Goal: Task Accomplishment & Management: Manage account settings

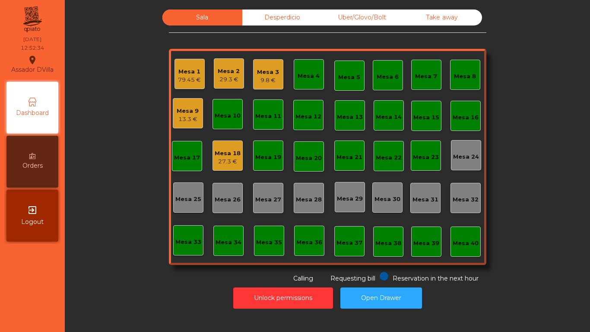
click at [257, 83] on div "9.8 €" at bounding box center [268, 80] width 22 height 9
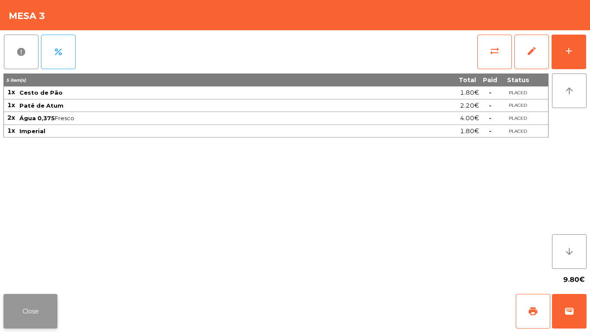
click at [42, 297] on button "Close" at bounding box center [30, 311] width 54 height 35
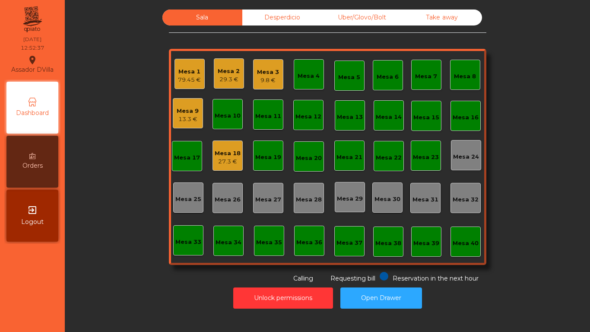
click at [224, 160] on div "27.3 €" at bounding box center [228, 161] width 26 height 9
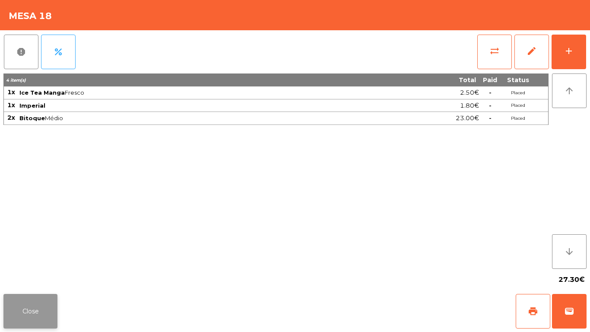
click at [34, 300] on button "Close" at bounding box center [30, 311] width 54 height 35
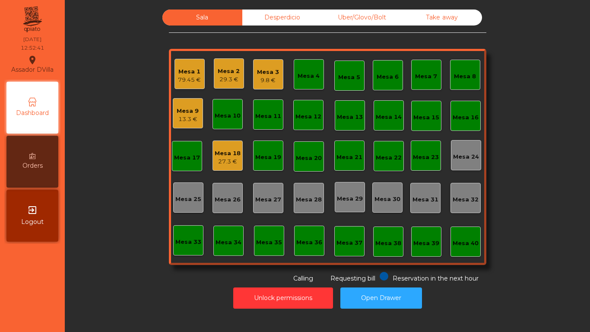
click at [227, 69] on div "Mesa 2" at bounding box center [229, 71] width 22 height 9
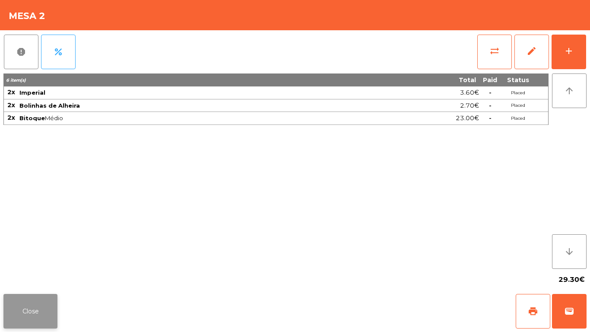
click at [40, 301] on button "Close" at bounding box center [30, 311] width 54 height 35
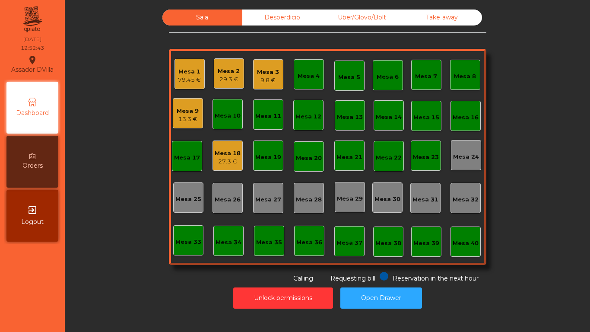
click at [257, 71] on div "Mesa 3" at bounding box center [268, 72] width 22 height 9
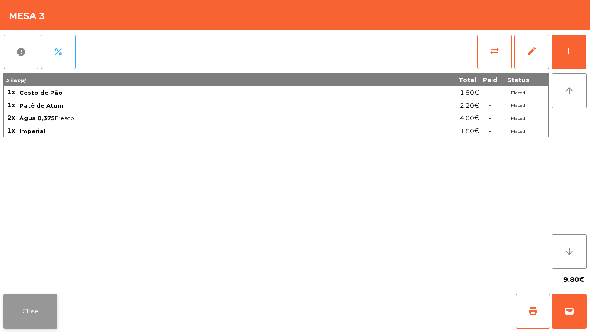
click at [38, 306] on button "Close" at bounding box center [30, 311] width 54 height 35
click at [39, 312] on button "Close" at bounding box center [30, 311] width 54 height 35
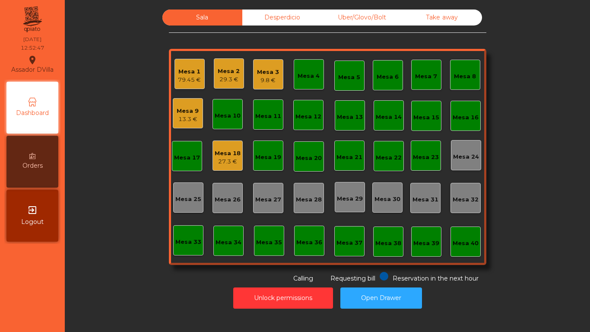
click at [224, 156] on div "Mesa 18" at bounding box center [228, 153] width 26 height 9
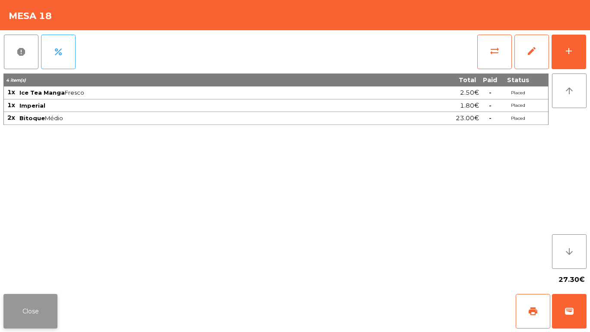
click at [51, 300] on button "Close" at bounding box center [30, 311] width 54 height 35
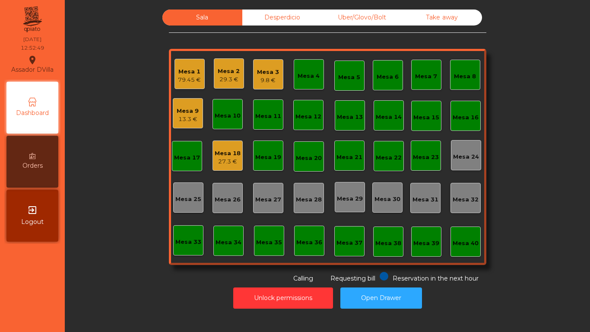
click at [177, 117] on div "13.3 €" at bounding box center [188, 119] width 22 height 9
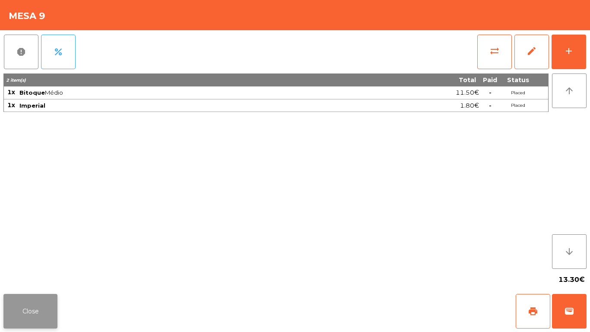
click at [44, 294] on button "Close" at bounding box center [30, 311] width 54 height 35
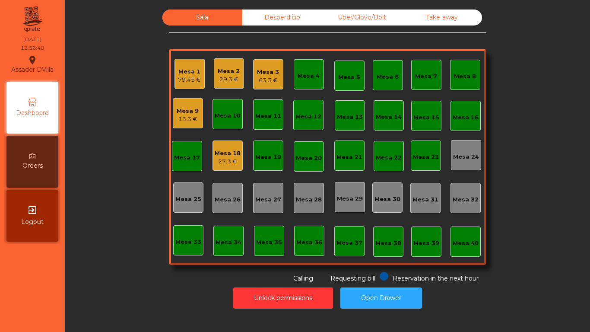
click at [223, 77] on div "29.3 €" at bounding box center [229, 79] width 22 height 9
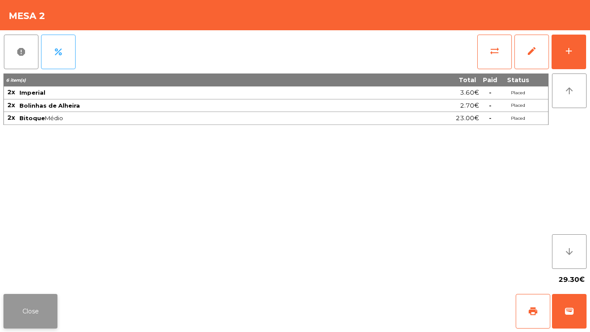
click at [48, 307] on button "Close" at bounding box center [30, 311] width 54 height 35
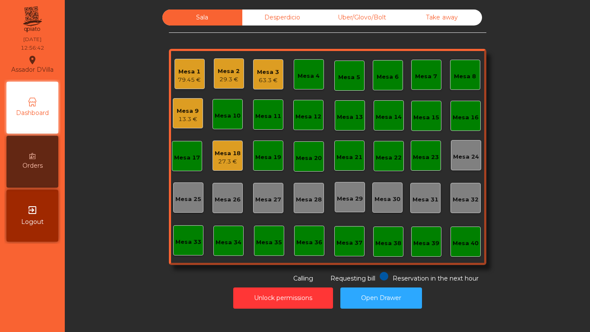
click at [262, 71] on div "Mesa 3" at bounding box center [268, 72] width 22 height 9
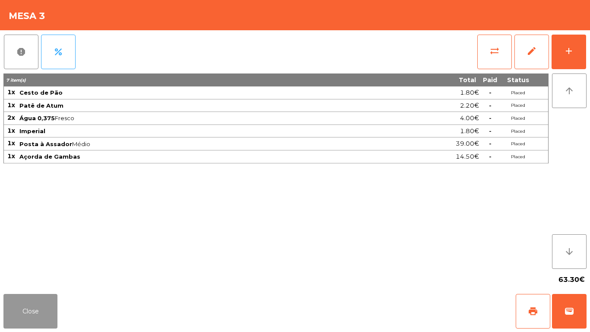
click at [27, 315] on button "Close" at bounding box center [30, 311] width 54 height 35
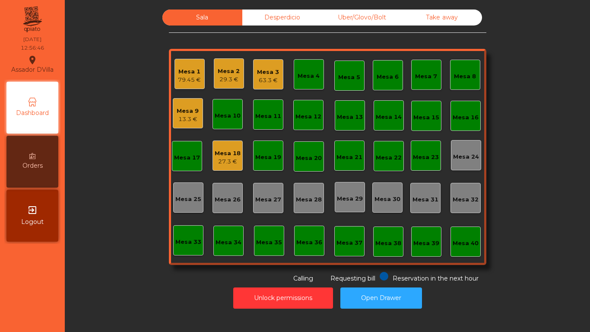
click at [227, 160] on div "27.3 €" at bounding box center [228, 161] width 26 height 9
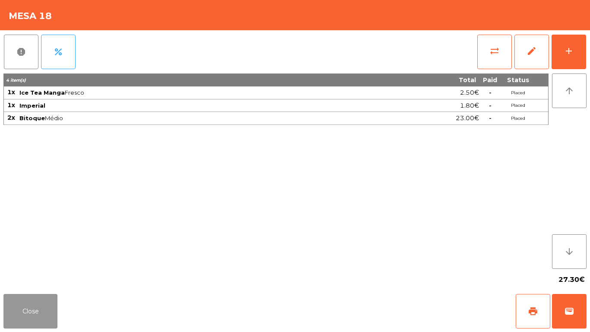
drag, startPoint x: 29, startPoint y: 313, endPoint x: 86, endPoint y: 252, distance: 83.8
click at [30, 312] on button "Close" at bounding box center [30, 311] width 54 height 35
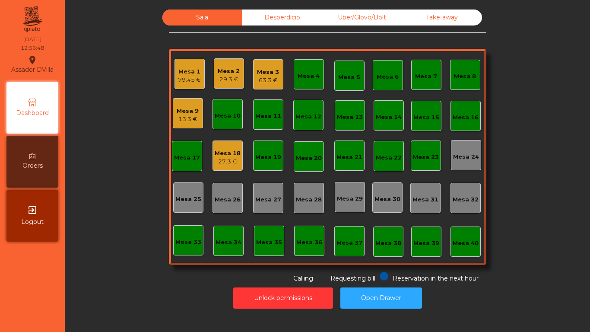
click at [179, 112] on div "Mesa 9" at bounding box center [188, 111] width 22 height 9
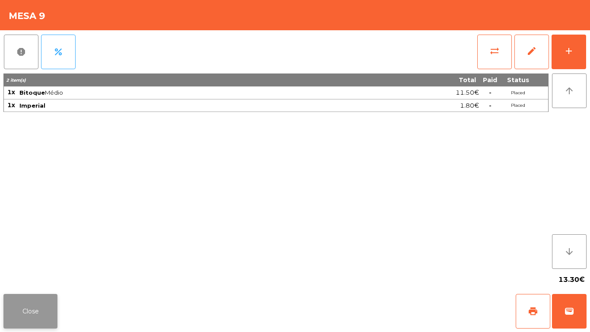
click at [38, 304] on button "Close" at bounding box center [30, 311] width 54 height 35
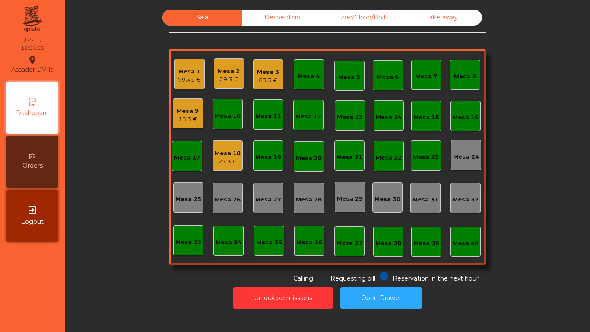
click at [264, 76] on div "Mesa 3" at bounding box center [268, 72] width 22 height 9
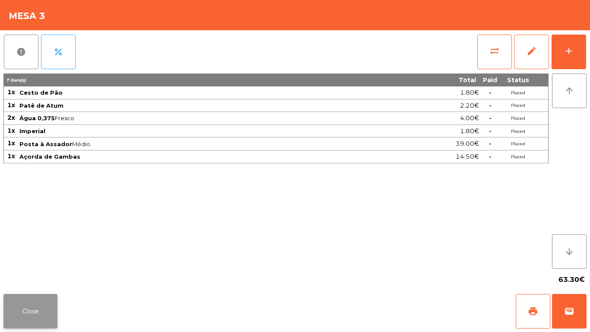
click at [39, 317] on button "Close" at bounding box center [30, 311] width 54 height 35
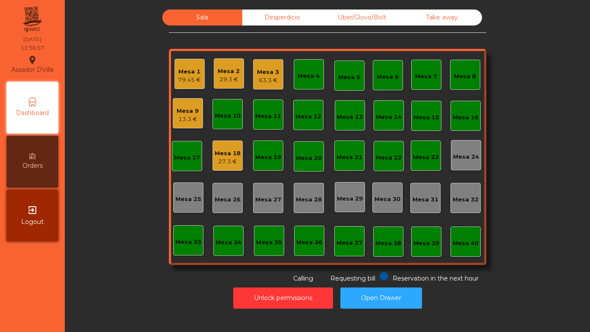
click at [196, 76] on div "79.45 €" at bounding box center [189, 80] width 23 height 9
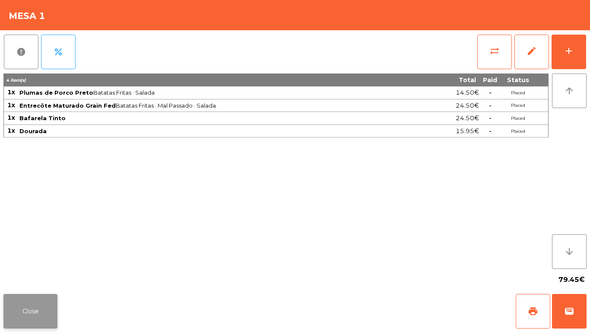
click at [31, 298] on button "Close" at bounding box center [30, 311] width 54 height 35
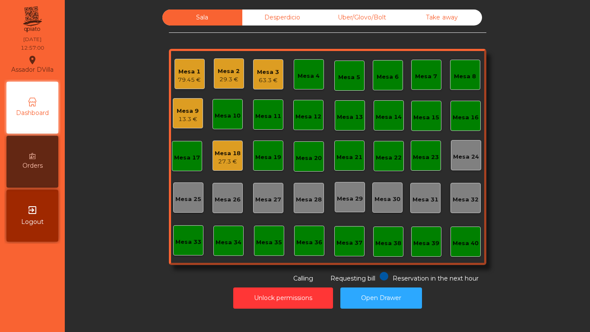
click at [214, 78] on div "Mesa 2 29.3 €" at bounding box center [229, 73] width 30 height 30
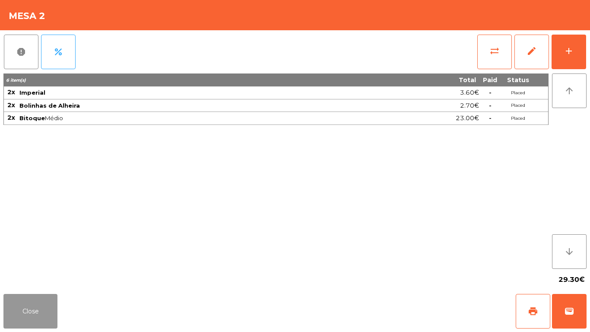
click at [48, 306] on button "Close" at bounding box center [30, 311] width 54 height 35
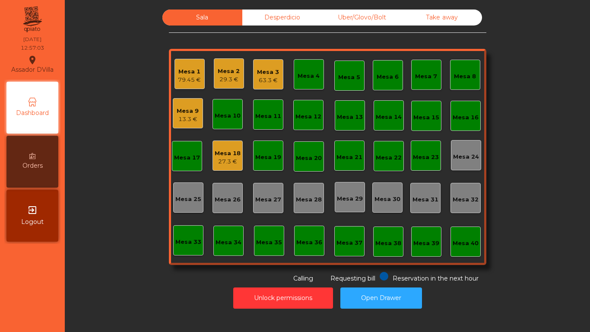
click at [195, 111] on div "Mesa 9" at bounding box center [188, 111] width 22 height 9
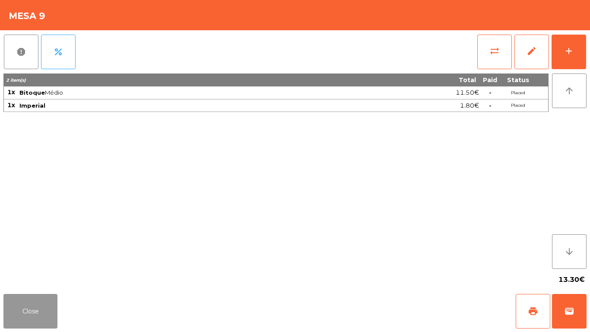
click at [53, 297] on button "Close" at bounding box center [30, 311] width 54 height 35
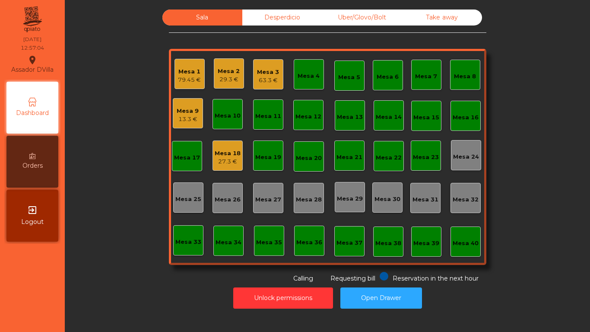
click at [121, 244] on div "Sala Desperdicio Uber/Glovo/Bolt Take away Mesa 1 79.45 € Mesa 2 29.3 € Mesa 3 …" at bounding box center [328, 147] width 502 height 274
click at [277, 81] on div "Mesa 3 63.3 €" at bounding box center [268, 74] width 30 height 30
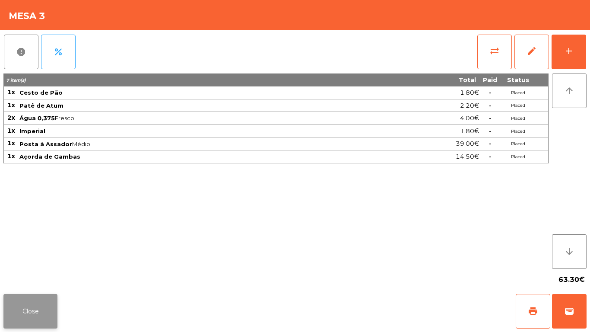
click at [50, 313] on button "Close" at bounding box center [30, 311] width 54 height 35
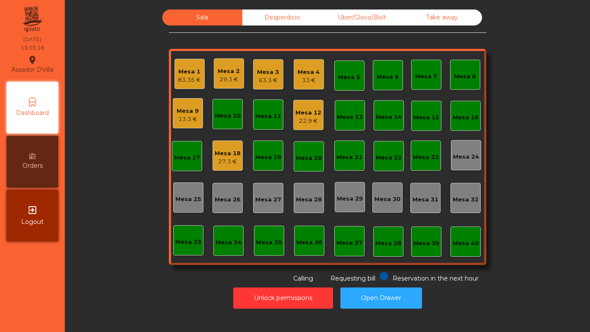
click at [180, 116] on div "13.3 €" at bounding box center [188, 119] width 22 height 9
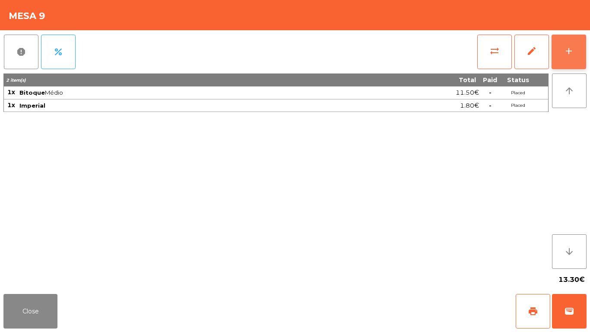
click at [586, 45] on button "add" at bounding box center [569, 52] width 35 height 35
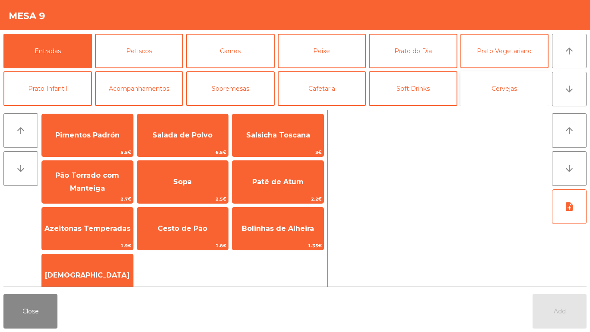
click at [516, 86] on button "Cervejas" at bounding box center [505, 88] width 89 height 35
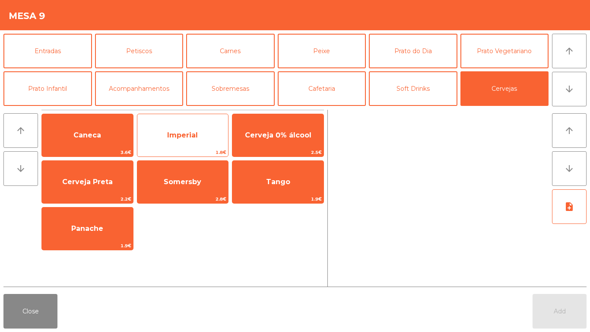
click at [189, 128] on span "Imperial" at bounding box center [182, 135] width 91 height 23
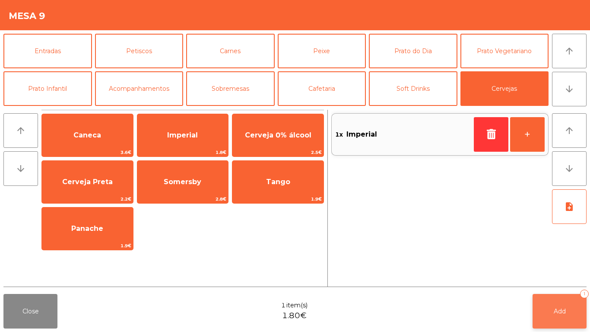
click at [559, 312] on span "Add" at bounding box center [560, 311] width 12 height 8
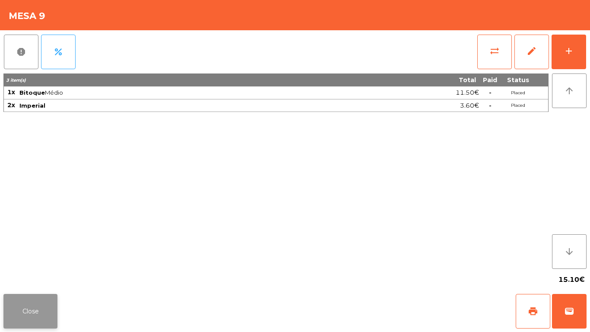
click at [31, 309] on button "Close" at bounding box center [30, 311] width 54 height 35
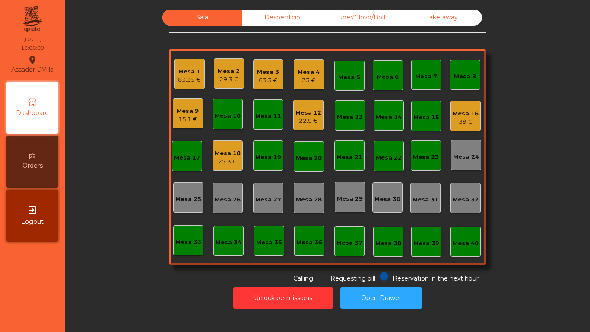
click at [474, 118] on div "39 €" at bounding box center [466, 122] width 26 height 9
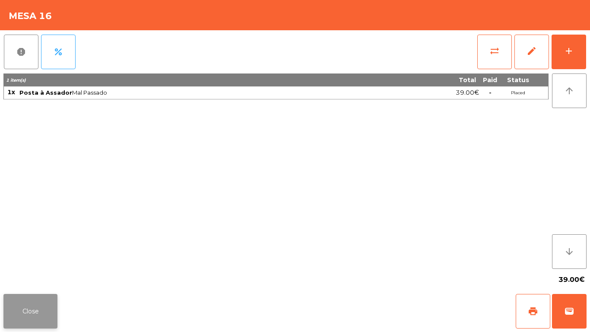
click at [19, 312] on button "Close" at bounding box center [30, 311] width 54 height 35
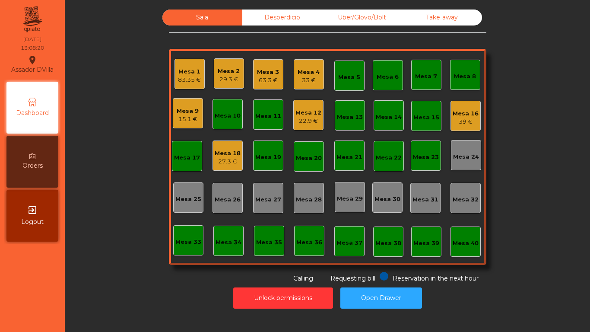
click at [472, 121] on div "39 €" at bounding box center [466, 122] width 26 height 9
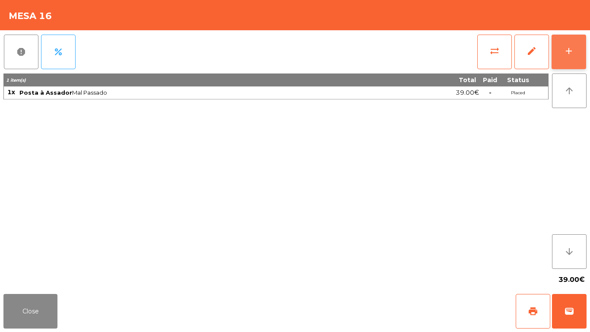
click at [586, 53] on button "add" at bounding box center [569, 52] width 35 height 35
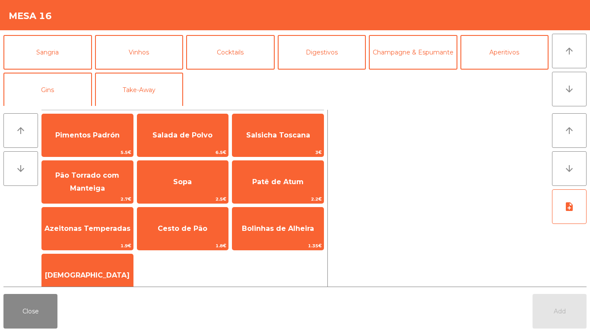
scroll to position [70, 0]
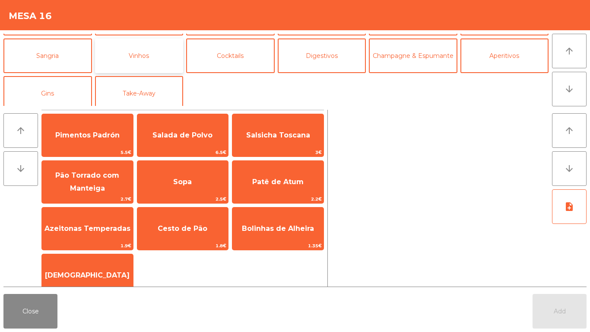
click at [129, 53] on button "Vinhos" at bounding box center [139, 55] width 89 height 35
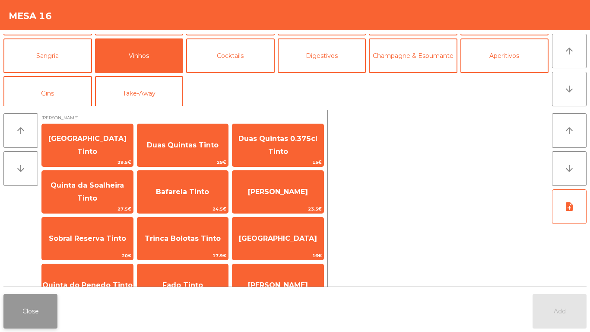
click at [20, 315] on button "Close" at bounding box center [30, 311] width 54 height 35
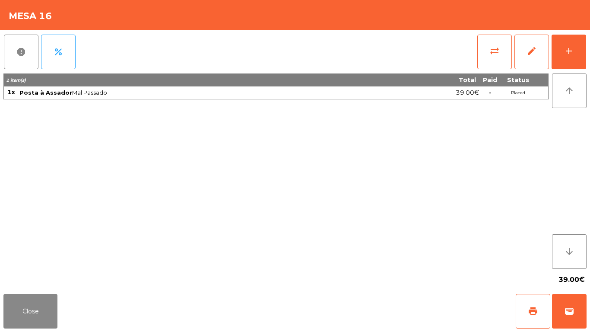
click at [588, 51] on div "report percent sync_alt edit add 1 item(s) Total Paid Status 1x Posta à Assador…" at bounding box center [295, 160] width 590 height 260
click at [571, 52] on div "add" at bounding box center [569, 51] width 10 height 10
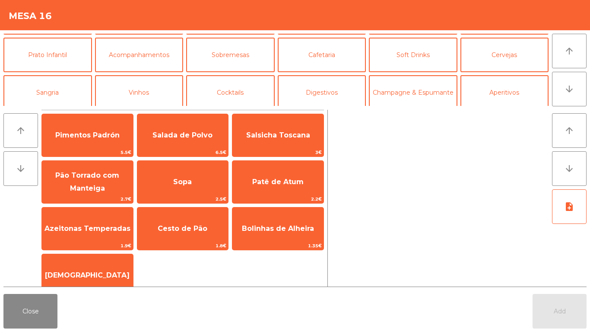
scroll to position [34, 0]
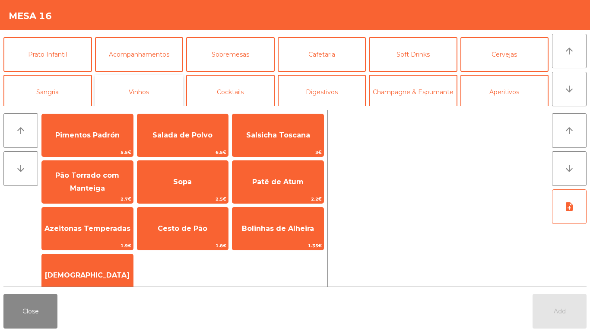
click at [141, 90] on button "Vinhos" at bounding box center [139, 92] width 89 height 35
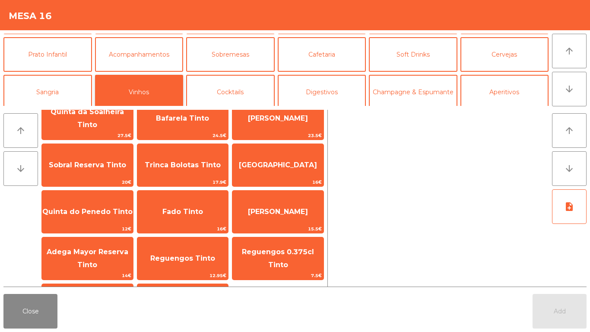
scroll to position [75, 0]
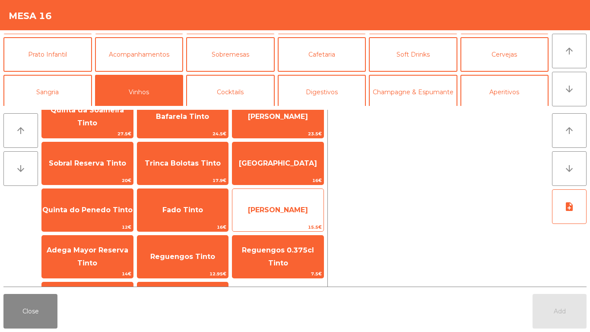
click at [270, 211] on span "[PERSON_NAME]" at bounding box center [278, 210] width 60 height 8
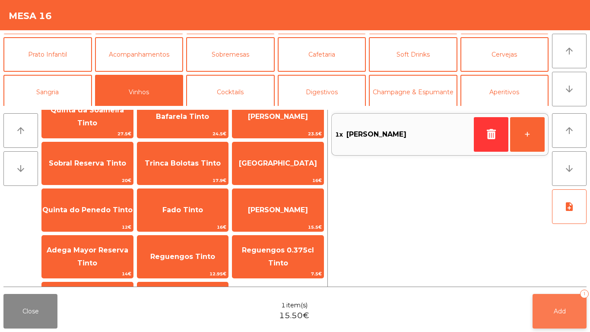
click at [555, 321] on button "Add 1" at bounding box center [560, 311] width 54 height 35
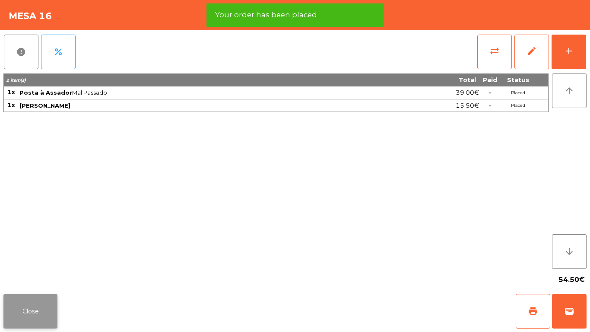
click at [22, 309] on button "Close" at bounding box center [30, 311] width 54 height 35
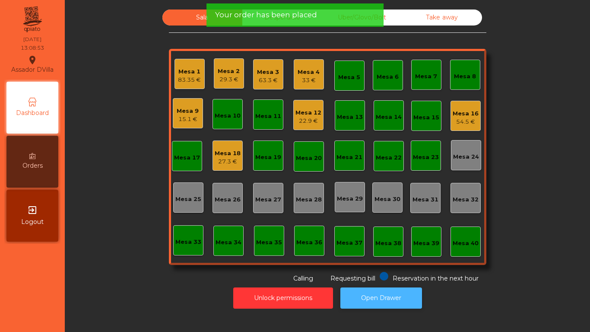
click at [405, 307] on button "Open Drawer" at bounding box center [382, 297] width 82 height 21
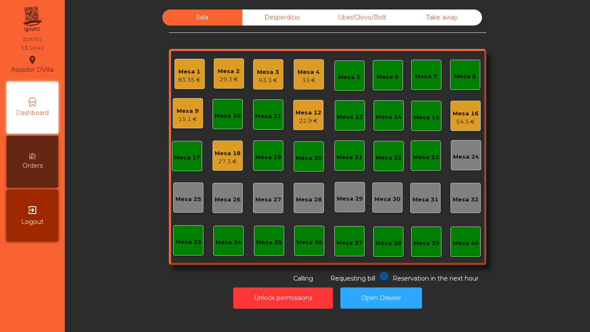
click at [349, 80] on div "Mesa 5" at bounding box center [349, 77] width 22 height 9
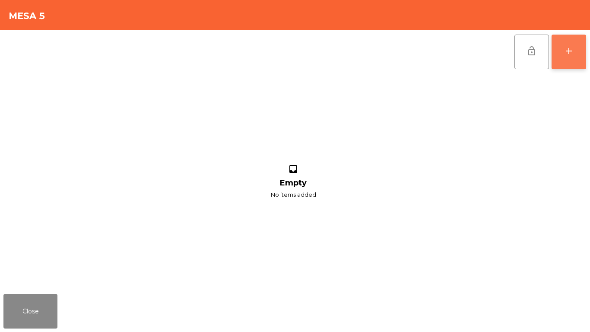
click at [584, 52] on button "add" at bounding box center [569, 52] width 35 height 35
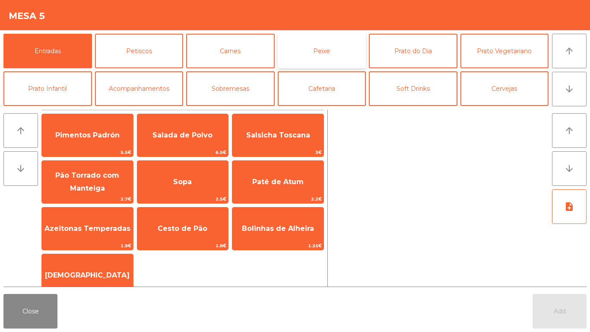
click at [324, 38] on button "Peixe" at bounding box center [322, 51] width 89 height 35
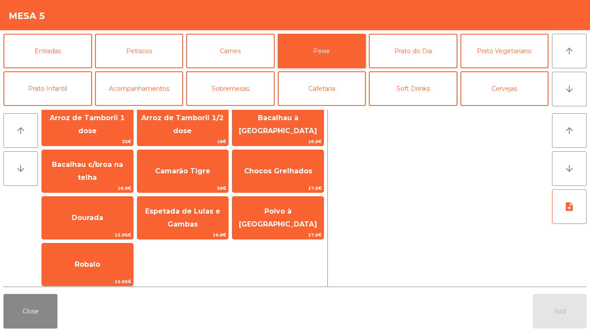
scroll to position [57, 0]
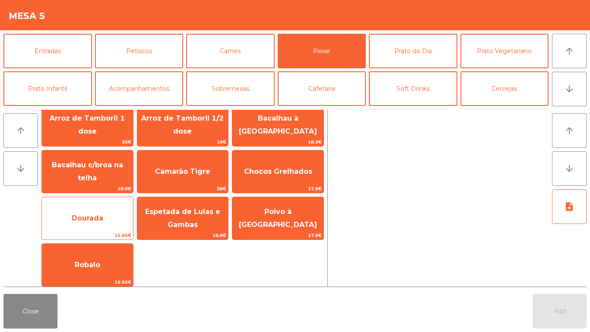
click at [97, 219] on span "Dourada" at bounding box center [88, 218] width 32 height 8
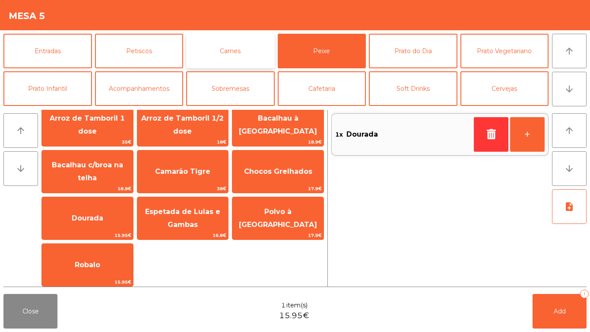
click at [231, 51] on button "Carnes" at bounding box center [230, 51] width 89 height 35
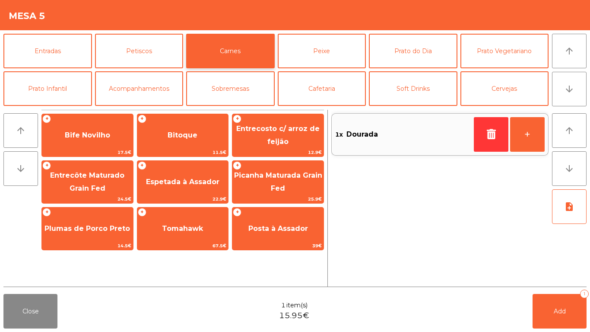
scroll to position [0, 0]
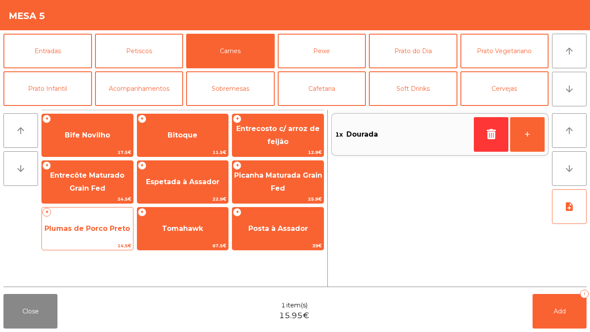
click at [97, 227] on span "Plumas de Porco Preto" at bounding box center [88, 228] width 86 height 8
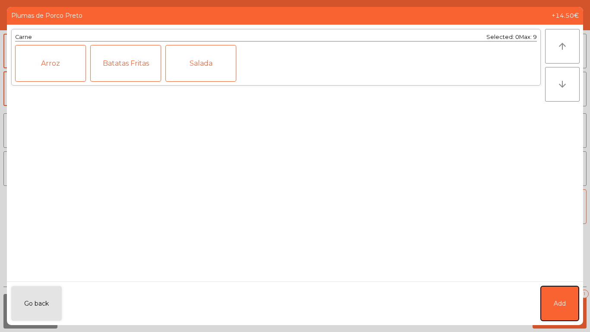
click at [561, 295] on button "Add" at bounding box center [560, 303] width 38 height 35
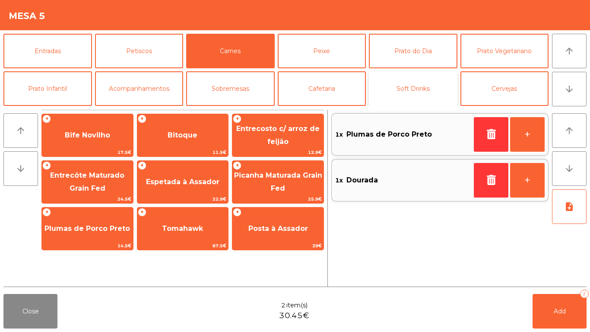
click at [419, 92] on button "Soft Drinks" at bounding box center [413, 88] width 89 height 35
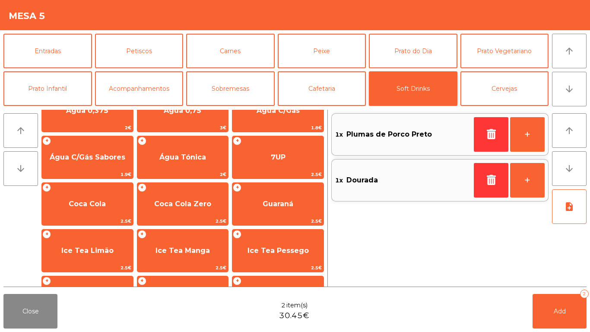
scroll to position [32, 0]
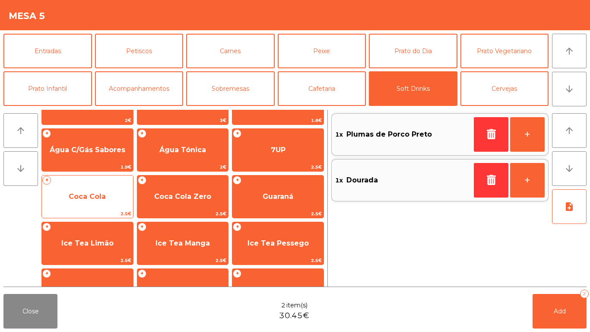
click at [91, 203] on span "Coca Cola" at bounding box center [87, 196] width 91 height 23
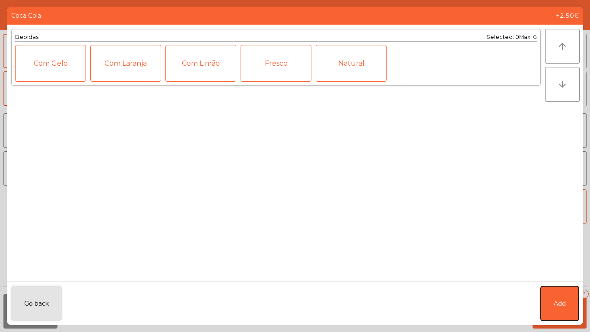
click at [550, 303] on button "Add" at bounding box center [560, 303] width 38 height 35
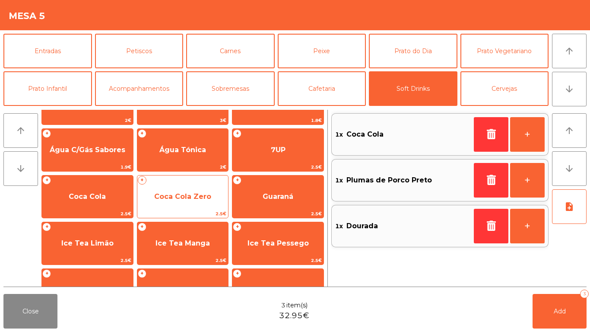
click at [194, 197] on span "Coca Cola Zero" at bounding box center [182, 196] width 57 height 8
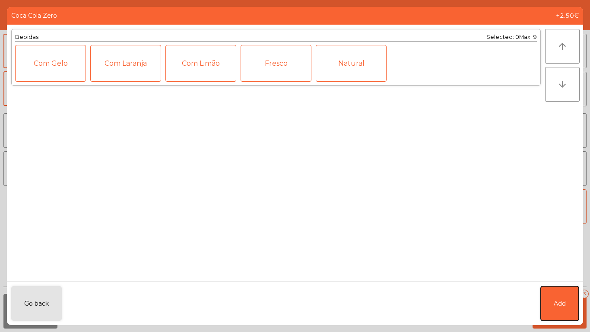
click at [560, 303] on span "Add" at bounding box center [560, 303] width 12 height 9
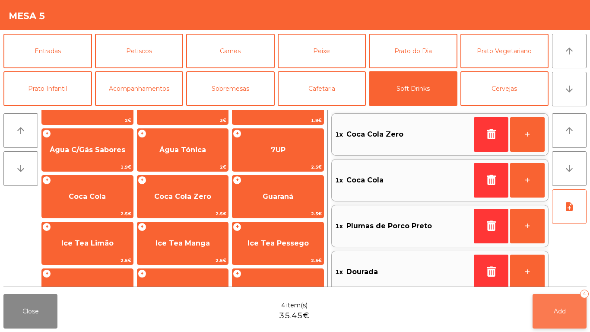
click at [570, 305] on button "Add 4" at bounding box center [560, 311] width 54 height 35
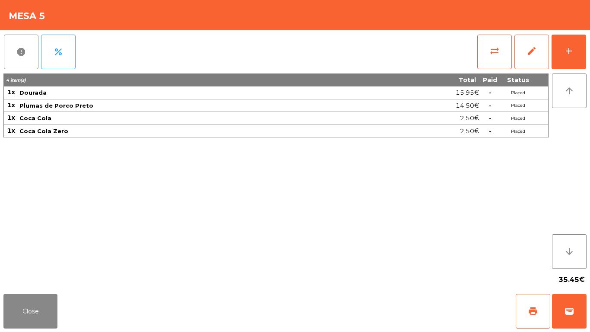
click at [590, 60] on div "report percent sync_alt edit add 4 item(s) Total Paid Status 1x Dourada 15.95€ …" at bounding box center [295, 160] width 590 height 260
click at [568, 40] on button "add" at bounding box center [569, 52] width 35 height 35
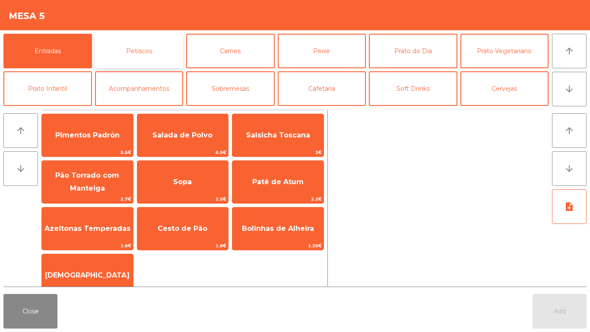
click at [140, 43] on button "Petiscos" at bounding box center [139, 51] width 89 height 35
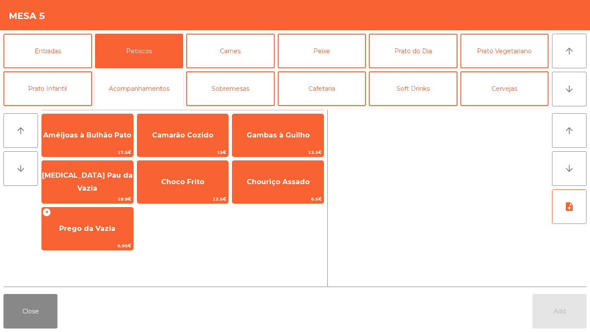
click at [136, 88] on button "Acompanhamentos" at bounding box center [139, 88] width 89 height 35
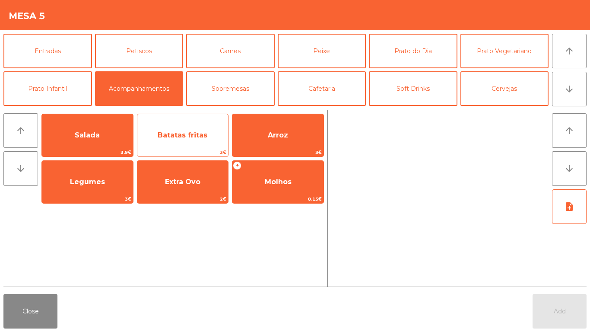
click at [200, 126] on span "Batatas fritas" at bounding box center [182, 135] width 91 height 23
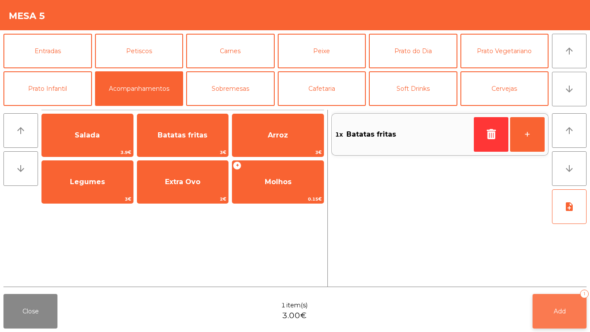
click at [577, 301] on button "Add 1" at bounding box center [560, 311] width 54 height 35
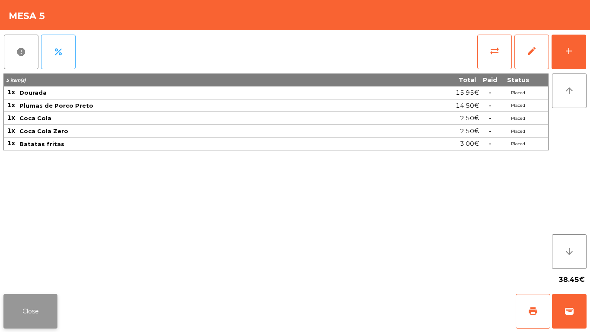
click at [22, 305] on button "Close" at bounding box center [30, 311] width 54 height 35
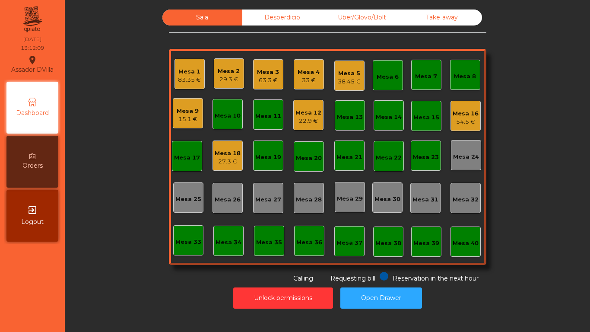
click at [297, 118] on div "22.9 €" at bounding box center [309, 121] width 26 height 9
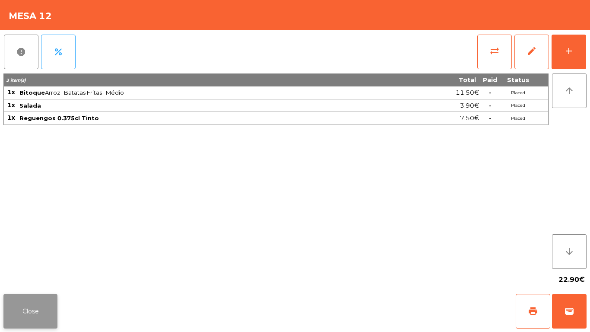
click at [30, 297] on button "Close" at bounding box center [30, 311] width 54 height 35
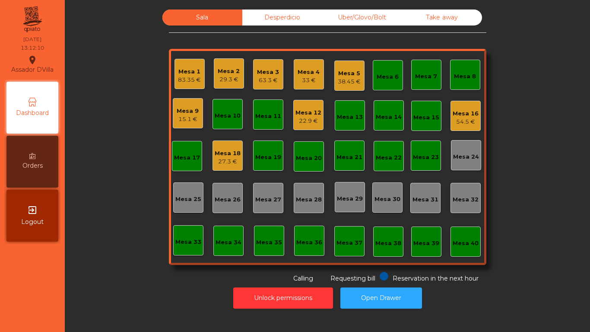
click at [354, 84] on div "38.45 €" at bounding box center [349, 81] width 23 height 9
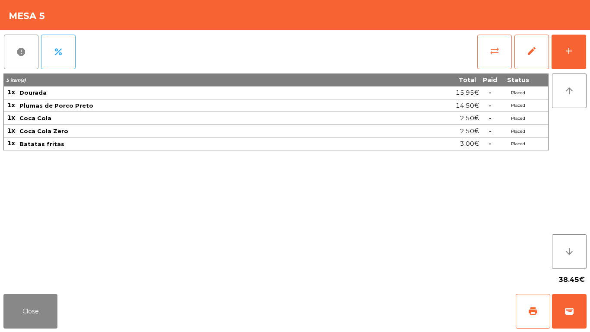
click at [498, 53] on span "sync_alt" at bounding box center [495, 51] width 10 height 10
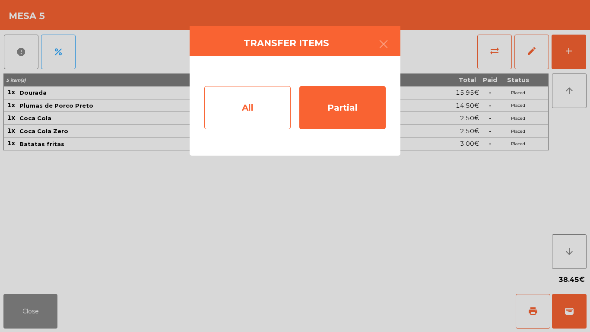
click at [264, 116] on div "All" at bounding box center [247, 107] width 86 height 43
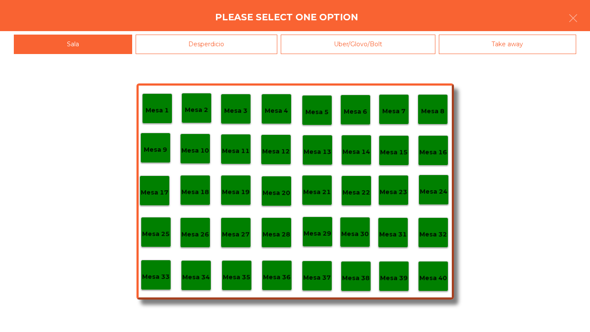
click at [441, 99] on div "Mesa 8" at bounding box center [433, 109] width 30 height 30
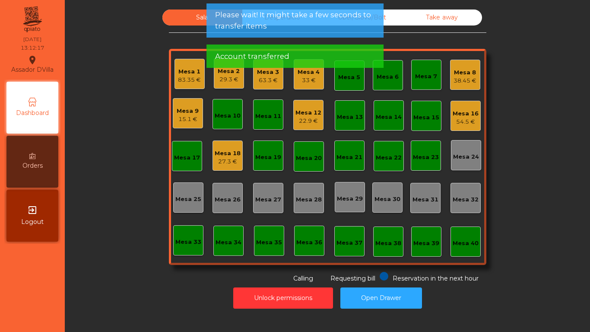
click at [166, 295] on div "Unlock permissions Open Drawer" at bounding box center [328, 298] width 502 height 30
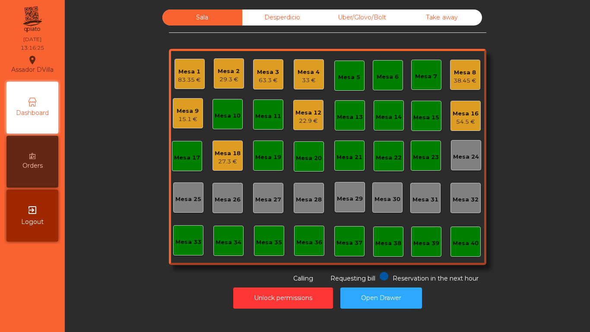
click at [260, 77] on div "63.3 €" at bounding box center [268, 80] width 22 height 9
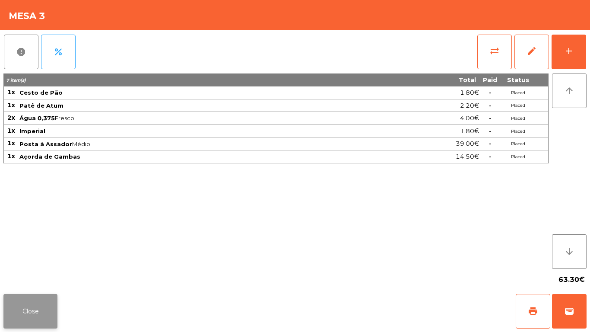
click at [40, 308] on button "Close" at bounding box center [30, 311] width 54 height 35
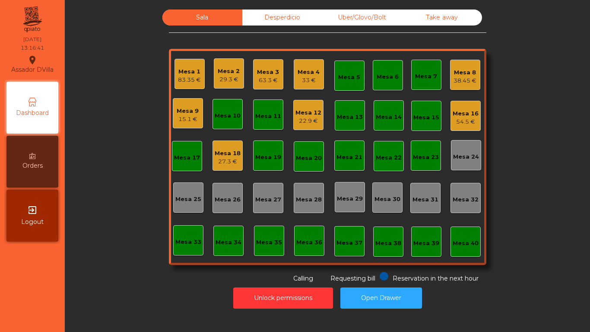
click at [298, 80] on div "33 €" at bounding box center [309, 80] width 22 height 9
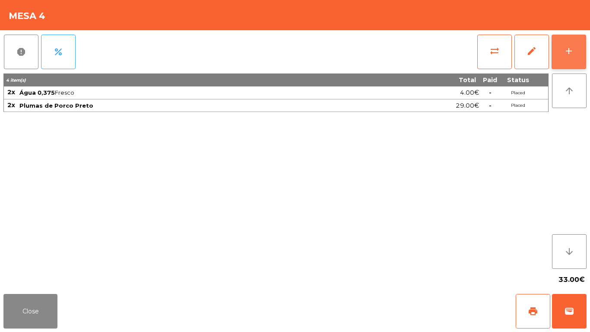
click at [581, 49] on button "add" at bounding box center [569, 52] width 35 height 35
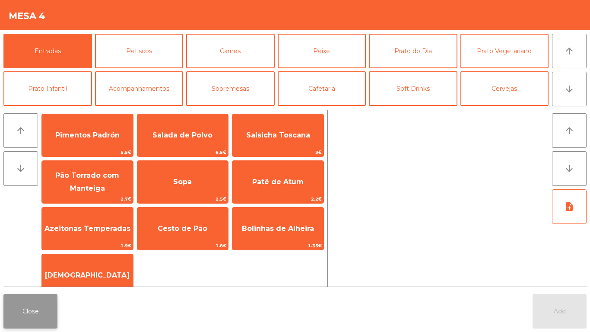
click at [44, 321] on button "Close" at bounding box center [30, 311] width 54 height 35
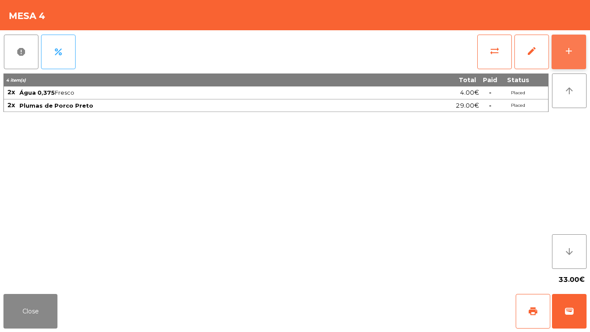
click at [577, 55] on button "add" at bounding box center [569, 52] width 35 height 35
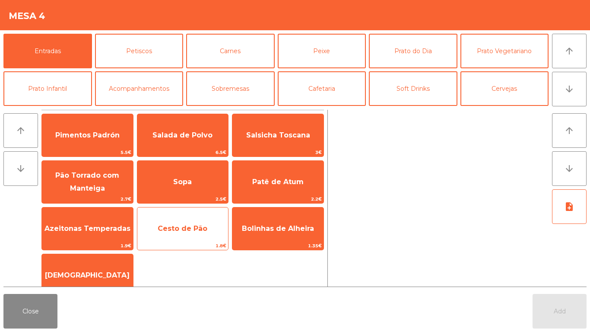
click at [173, 226] on span "Cesto de Pão" at bounding box center [183, 228] width 50 height 8
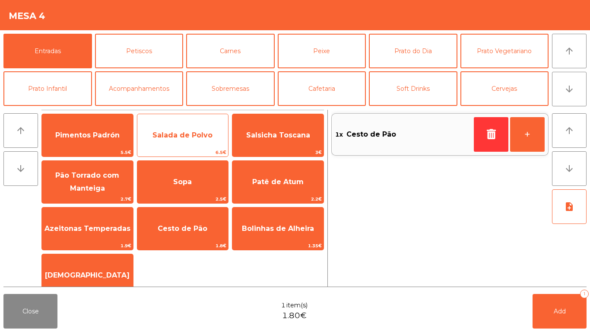
click at [186, 148] on div "Salada de Polvo 6.5€" at bounding box center [183, 135] width 92 height 43
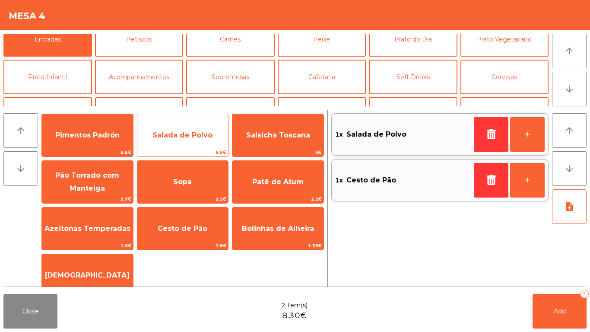
scroll to position [35, 0]
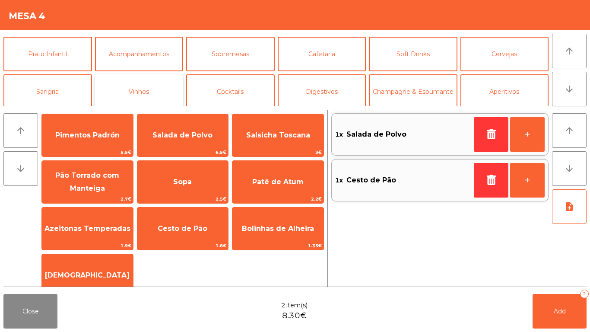
click at [155, 93] on button "Vinhos" at bounding box center [139, 91] width 89 height 35
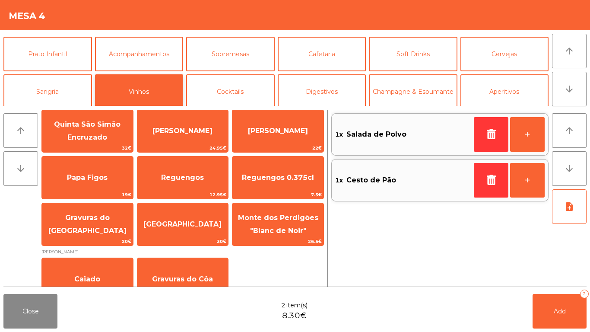
scroll to position [319, 0]
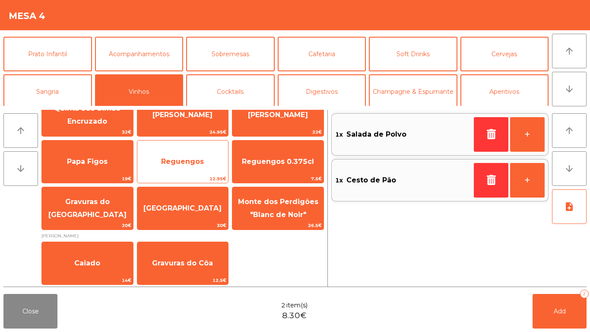
click at [195, 157] on span "Reguengos" at bounding box center [182, 161] width 43 height 8
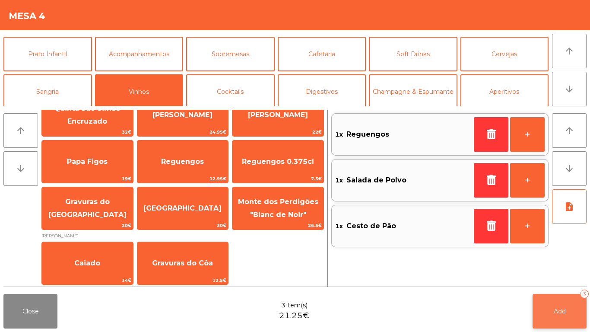
click at [545, 298] on button "Add 3" at bounding box center [560, 311] width 54 height 35
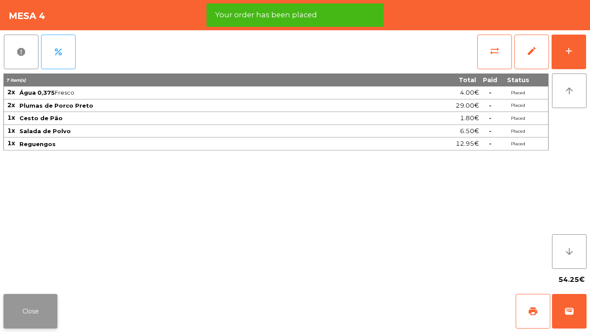
click at [46, 315] on button "Close" at bounding box center [30, 311] width 54 height 35
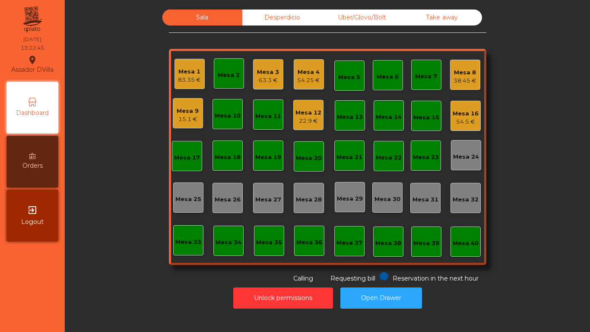
click at [257, 74] on div "Mesa 3" at bounding box center [268, 72] width 22 height 9
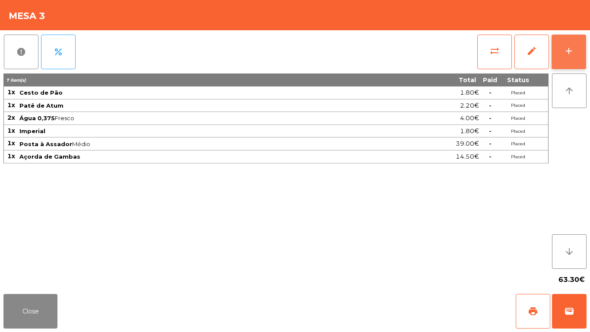
click at [571, 55] on div "add" at bounding box center [569, 51] width 10 height 10
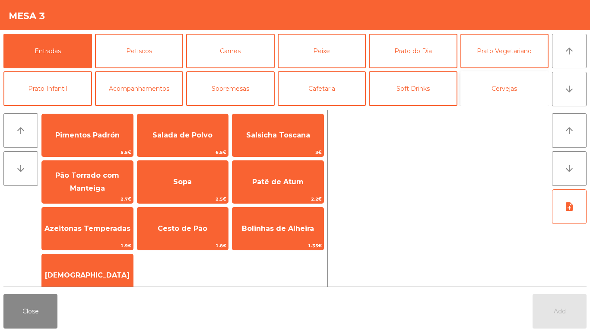
click at [492, 82] on button "Cervejas" at bounding box center [505, 88] width 89 height 35
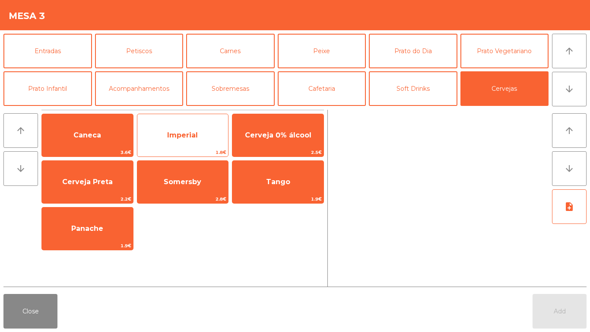
click at [148, 127] on span "Imperial" at bounding box center [182, 135] width 91 height 23
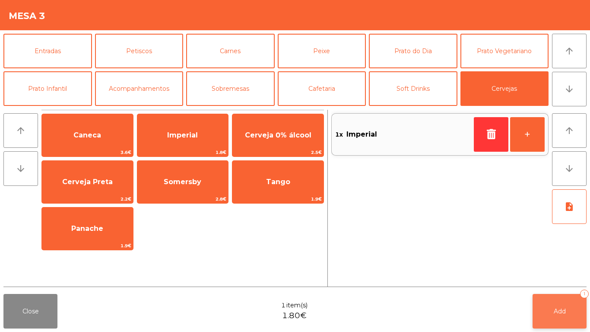
click at [557, 301] on button "Add 1" at bounding box center [560, 311] width 54 height 35
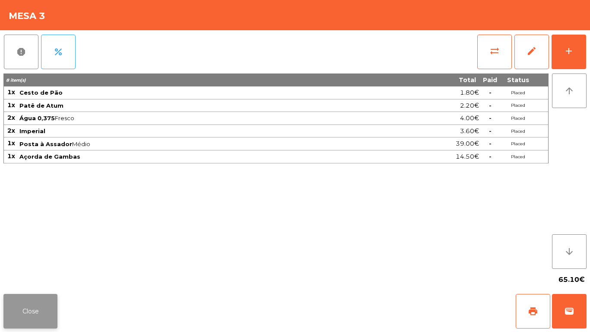
click at [52, 301] on button "Close" at bounding box center [30, 311] width 54 height 35
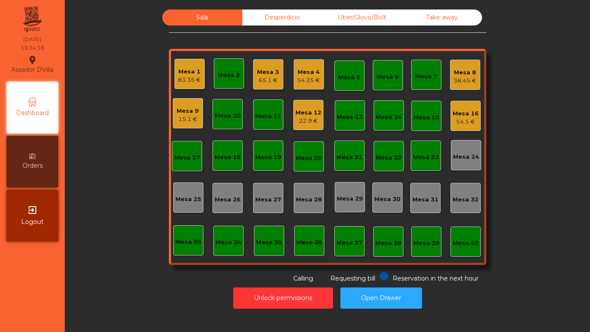
click at [177, 111] on div "Mesa 9" at bounding box center [188, 111] width 22 height 9
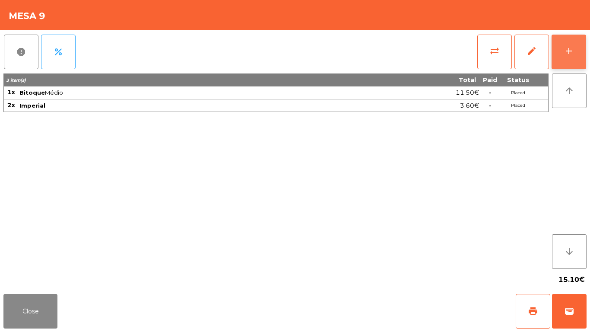
click at [574, 39] on button "add" at bounding box center [569, 52] width 35 height 35
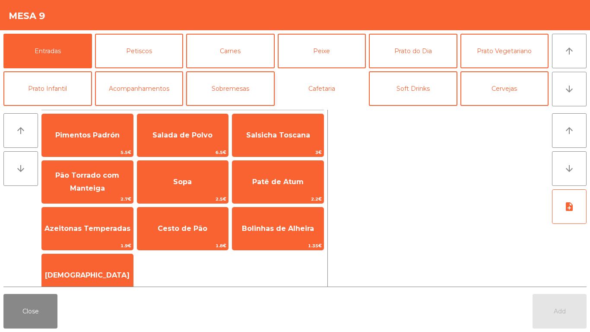
drag, startPoint x: 294, startPoint y: 86, endPoint x: 216, endPoint y: 102, distance: 80.2
click at [295, 86] on button "Cafetaria" at bounding box center [322, 88] width 89 height 35
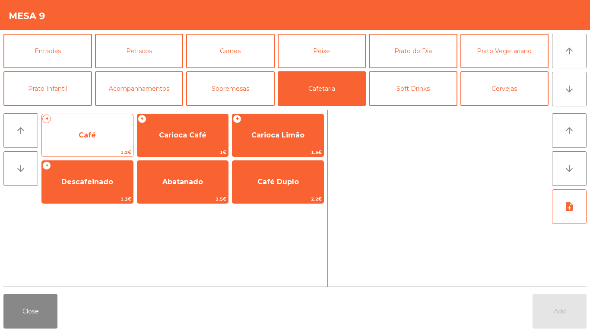
click at [103, 135] on span "Café" at bounding box center [87, 135] width 91 height 23
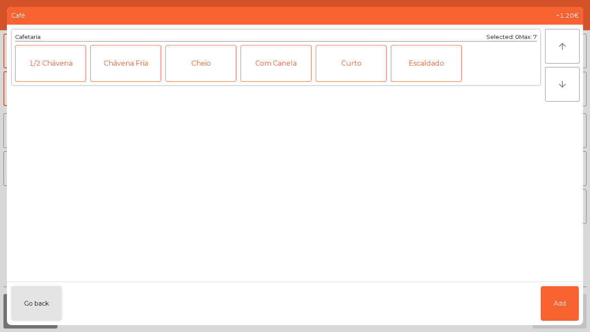
drag, startPoint x: 537, startPoint y: 312, endPoint x: 561, endPoint y: 309, distance: 24.5
click at [554, 310] on div "Go back Add" at bounding box center [295, 303] width 577 height 44
click at [561, 309] on button "Add" at bounding box center [560, 303] width 38 height 35
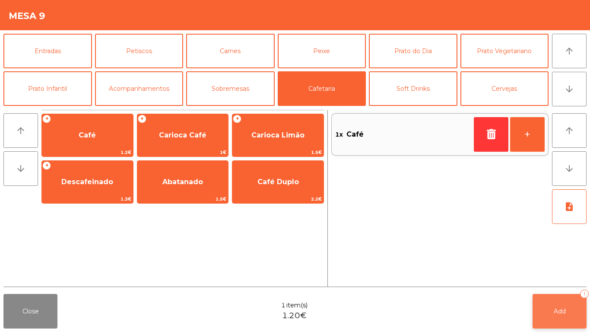
click at [561, 311] on span "Add" at bounding box center [560, 311] width 12 height 8
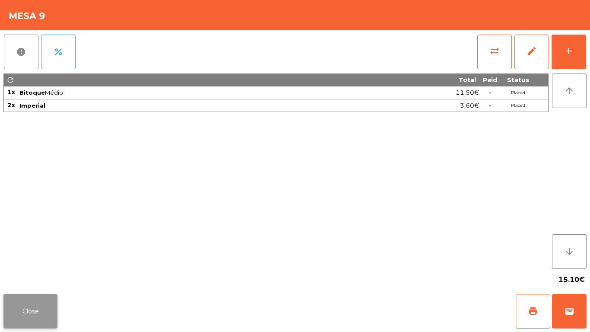
drag, startPoint x: 48, startPoint y: 303, endPoint x: 70, endPoint y: 271, distance: 39.5
click at [48, 303] on button "Close" at bounding box center [30, 311] width 54 height 35
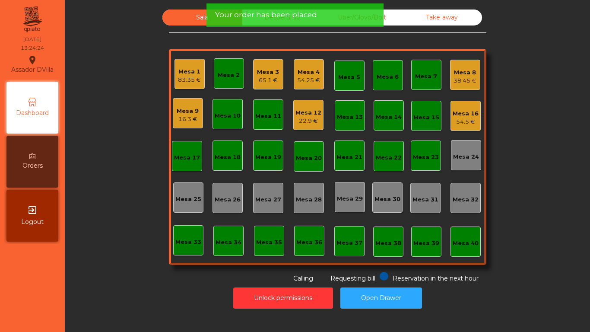
click at [253, 77] on div "Mesa 3 65.1 €" at bounding box center [268, 74] width 30 height 30
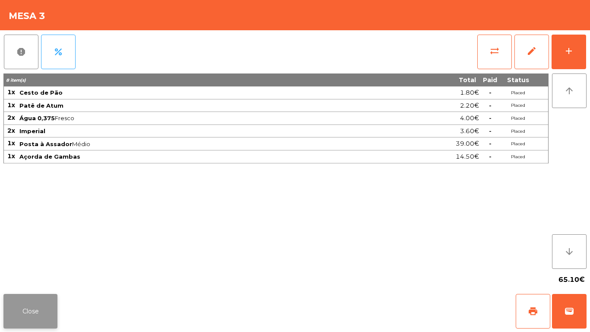
click at [38, 300] on button "Close" at bounding box center [30, 311] width 54 height 35
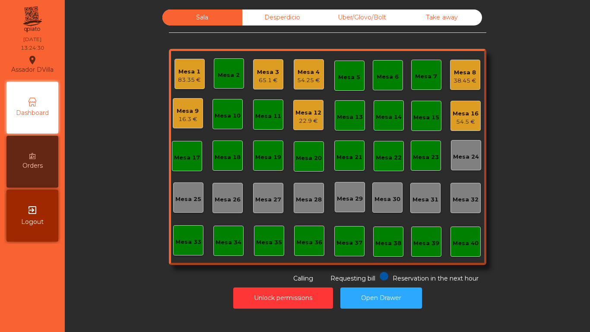
click at [303, 73] on div "Mesa 4" at bounding box center [308, 72] width 23 height 9
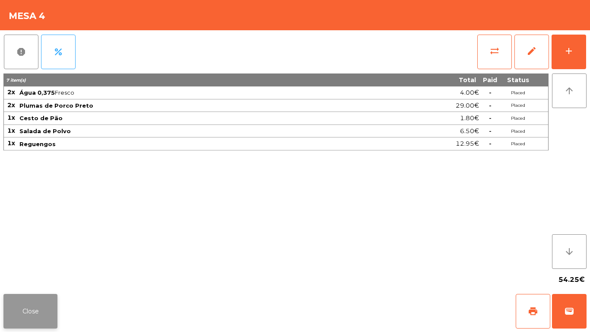
click at [26, 300] on button "Close" at bounding box center [30, 311] width 54 height 35
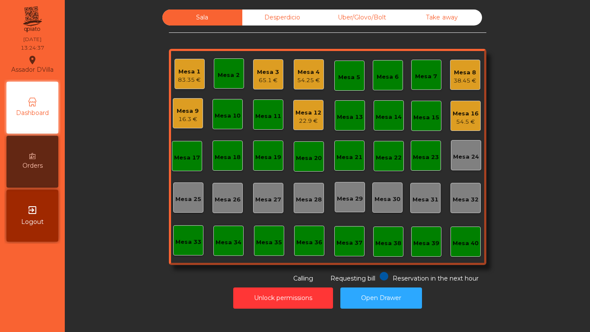
click at [470, 85] on div "38.45 €" at bounding box center [465, 81] width 23 height 9
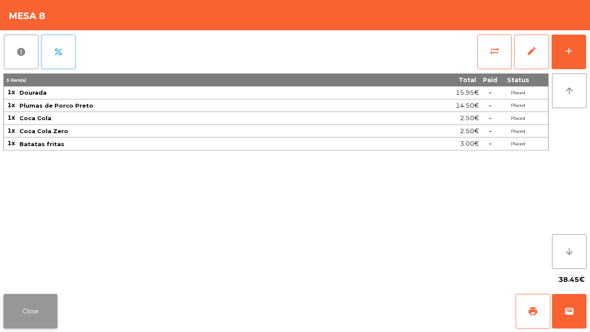
click at [33, 306] on button "Close" at bounding box center [30, 311] width 54 height 35
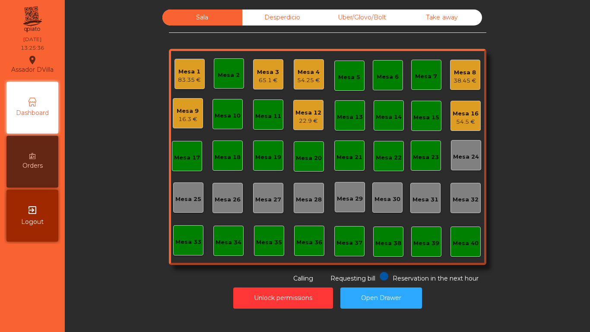
click at [193, 70] on div "Mesa 1" at bounding box center [189, 71] width 23 height 9
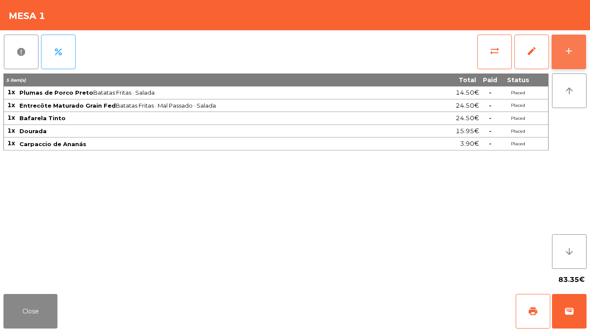
click at [570, 48] on div "add" at bounding box center [569, 51] width 10 height 10
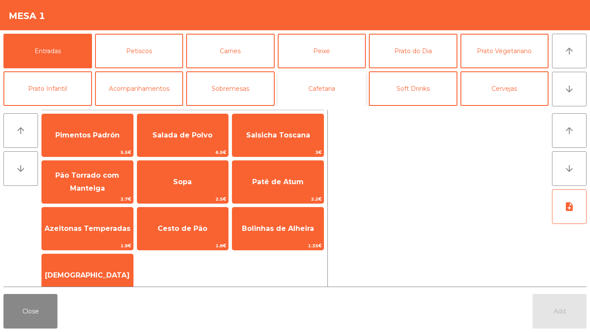
click at [290, 79] on button "Cafetaria" at bounding box center [322, 88] width 89 height 35
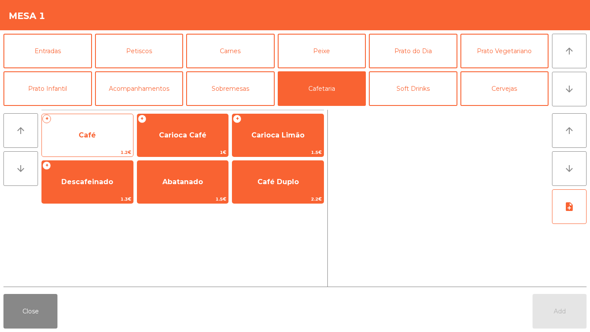
click at [105, 130] on span "Café" at bounding box center [87, 135] width 91 height 23
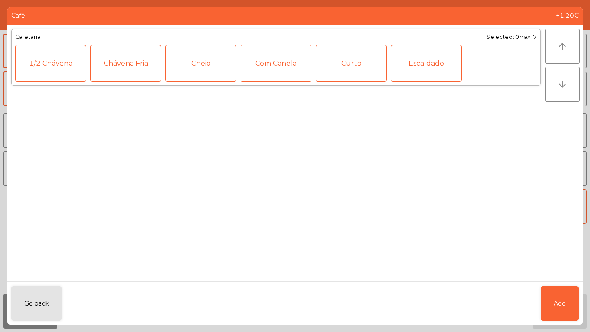
drag, startPoint x: 535, startPoint y: 291, endPoint x: 563, endPoint y: 301, distance: 29.5
click at [536, 291] on div "Go back Add" at bounding box center [295, 303] width 577 height 44
click at [564, 303] on span "Add" at bounding box center [560, 303] width 12 height 9
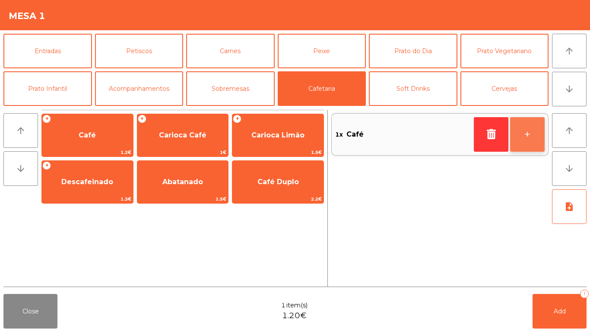
click at [533, 141] on button "+" at bounding box center [528, 134] width 35 height 35
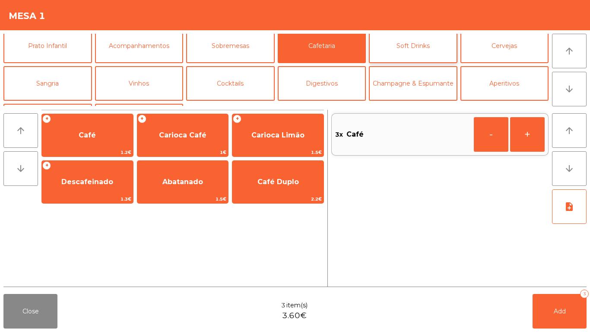
scroll to position [43, 0]
click at [338, 73] on button "Digestivos" at bounding box center [322, 83] width 89 height 35
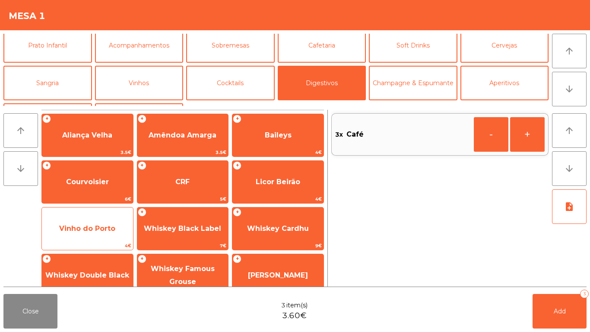
click at [119, 238] on span "Vinho do Porto" at bounding box center [87, 228] width 91 height 23
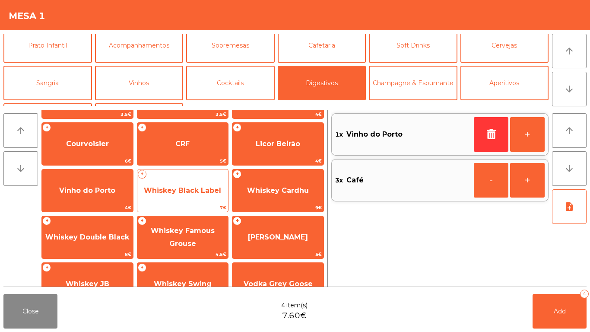
scroll to position [86, 0]
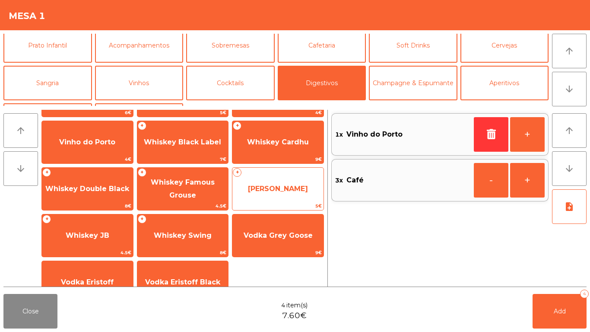
click at [271, 182] on span "[PERSON_NAME]" at bounding box center [278, 188] width 91 height 23
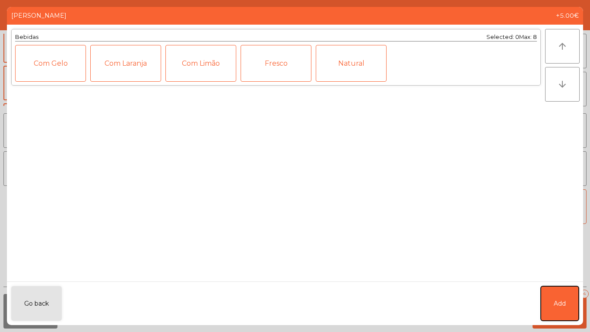
click at [566, 294] on button "Add" at bounding box center [560, 303] width 38 height 35
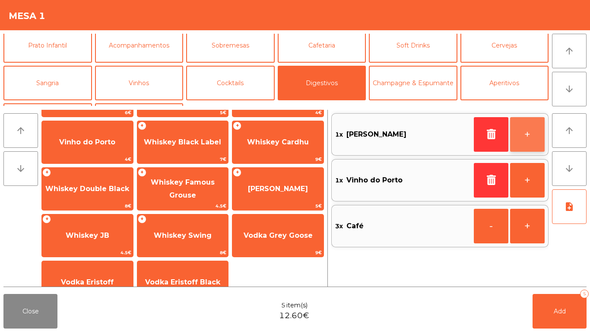
click at [536, 127] on button "+" at bounding box center [528, 134] width 35 height 35
click at [496, 142] on button "-" at bounding box center [491, 134] width 35 height 35
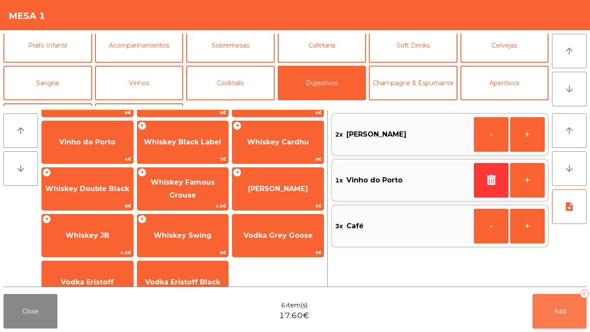
click at [560, 311] on span "Add" at bounding box center [560, 311] width 12 height 8
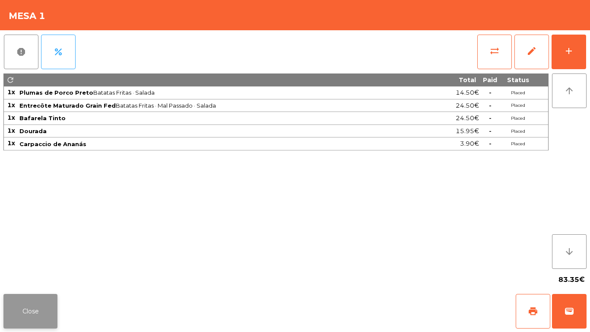
click at [38, 302] on button "Close" at bounding box center [30, 311] width 54 height 35
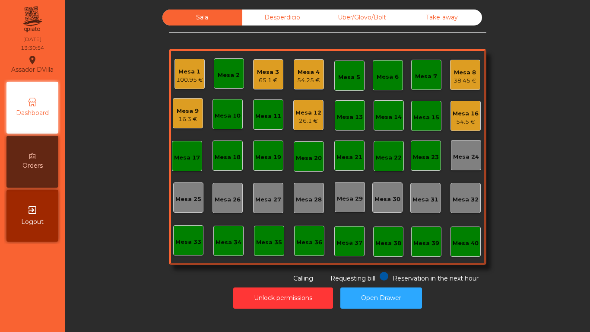
click at [470, 61] on div "Mesa 8 38.45 €" at bounding box center [465, 75] width 30 height 30
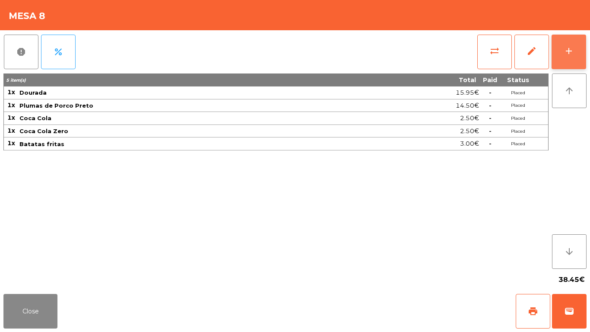
click at [584, 54] on button "add" at bounding box center [569, 52] width 35 height 35
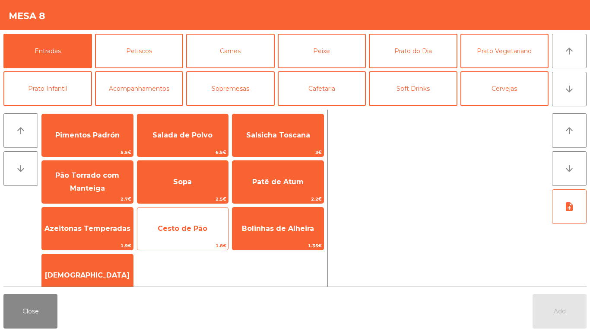
click at [199, 230] on span "Cesto de Pão" at bounding box center [183, 228] width 50 height 8
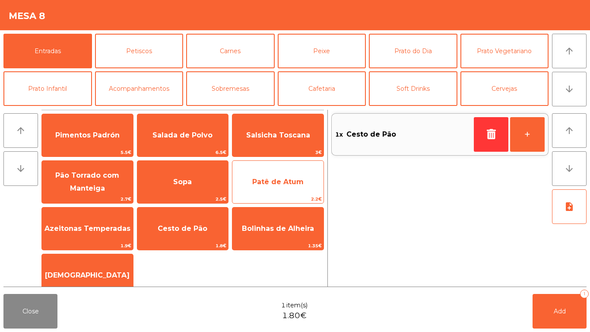
click at [278, 176] on span "Patê de Atum" at bounding box center [278, 181] width 91 height 23
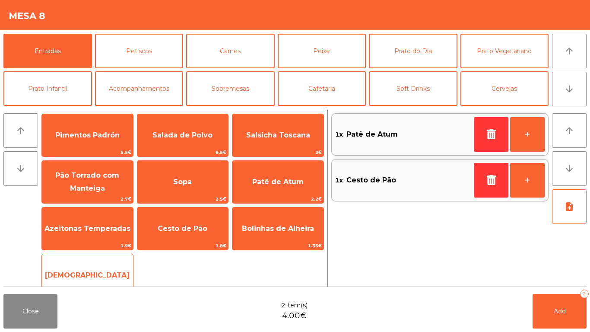
click at [96, 266] on span "[DEMOGRAPHIC_DATA]" at bounding box center [87, 275] width 91 height 23
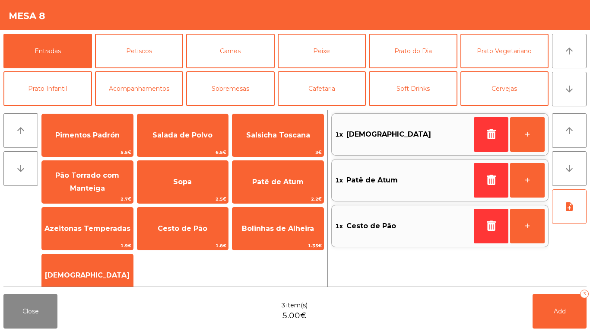
click at [555, 277] on div "note_add" at bounding box center [569, 236] width 35 height 94
click at [560, 313] on span "Add" at bounding box center [560, 311] width 12 height 8
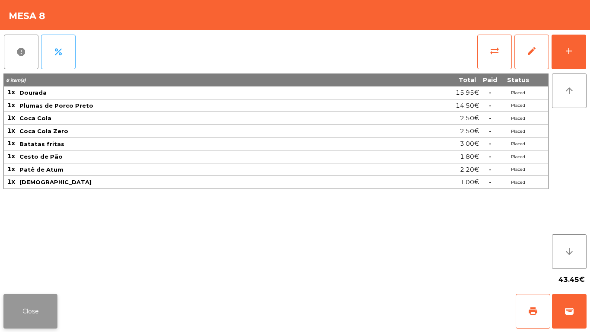
click at [26, 295] on button "Close" at bounding box center [30, 311] width 54 height 35
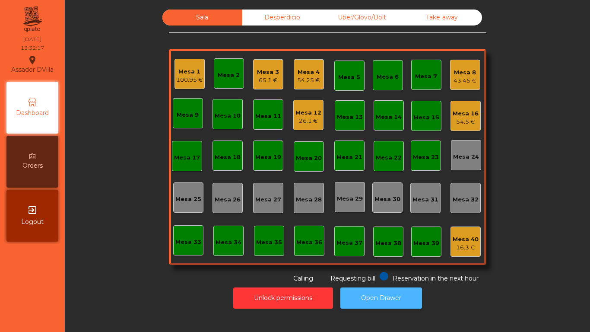
click at [389, 290] on button "Open Drawer" at bounding box center [382, 297] width 82 height 21
click at [259, 74] on div "Mesa 3" at bounding box center [268, 72] width 22 height 9
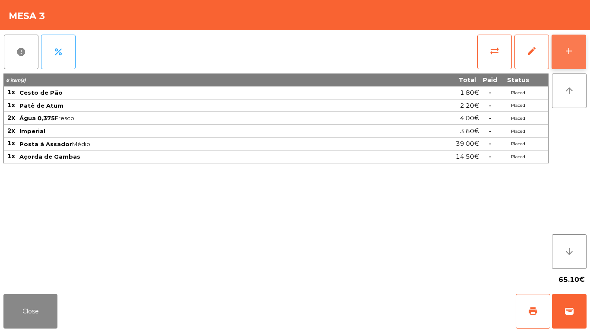
click at [568, 51] on div "add" at bounding box center [569, 51] width 10 height 10
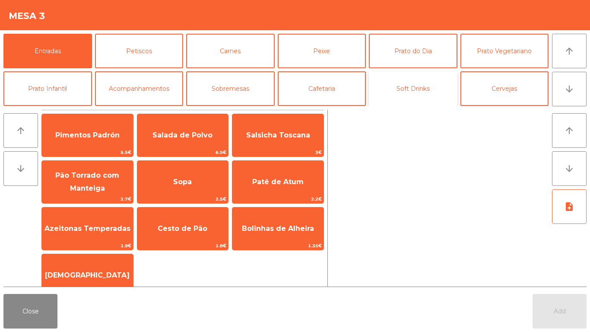
click at [441, 98] on button "Soft Drinks" at bounding box center [413, 88] width 89 height 35
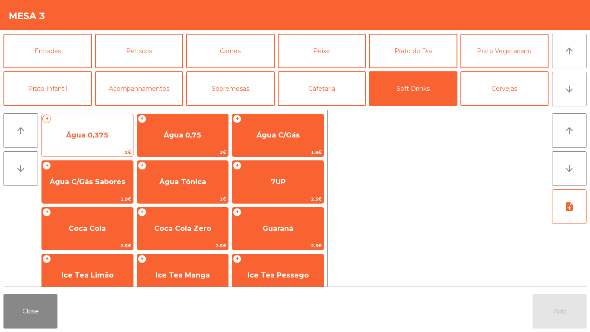
click at [102, 137] on span "Água 0,375" at bounding box center [87, 135] width 42 height 8
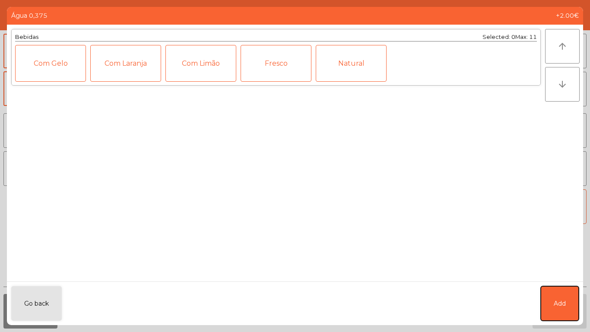
click at [559, 300] on span "Add" at bounding box center [560, 303] width 12 height 9
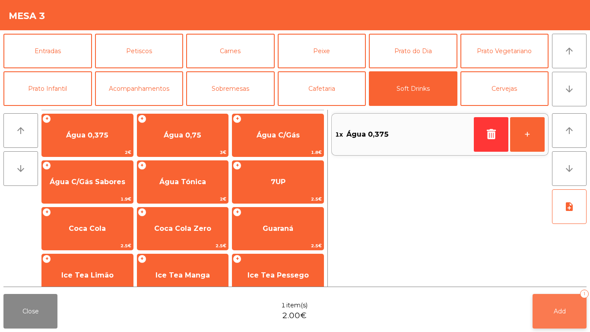
click at [576, 314] on button "Add 1" at bounding box center [560, 311] width 54 height 35
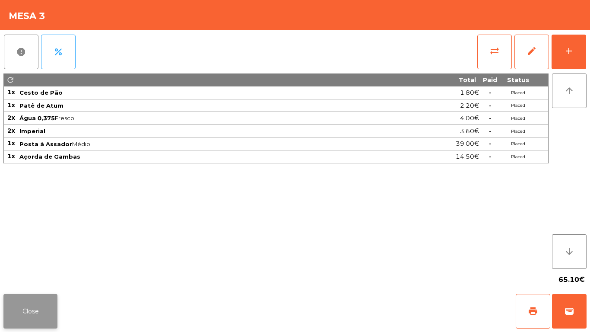
click at [35, 301] on button "Close" at bounding box center [30, 311] width 54 height 35
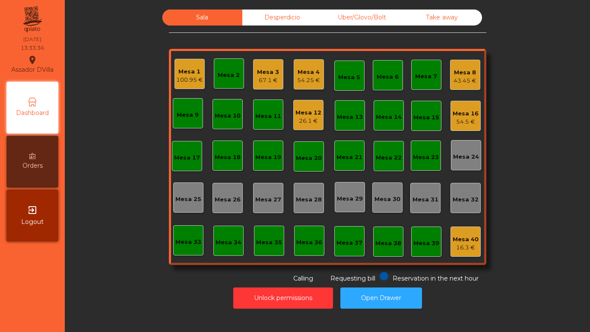
click at [467, 80] on div "43.45 €" at bounding box center [465, 81] width 23 height 9
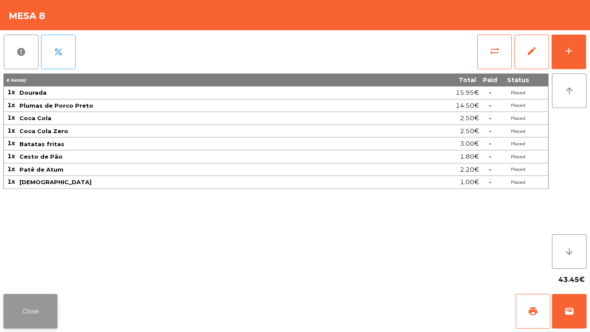
click at [33, 300] on button "Close" at bounding box center [30, 311] width 54 height 35
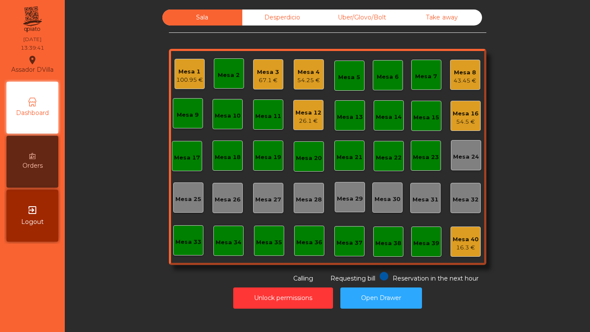
click at [305, 107] on div "Mesa 12 26.1 €" at bounding box center [309, 115] width 26 height 20
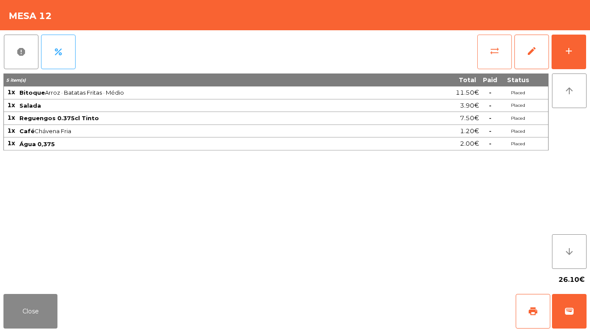
click at [502, 56] on button "sync_alt" at bounding box center [495, 52] width 35 height 35
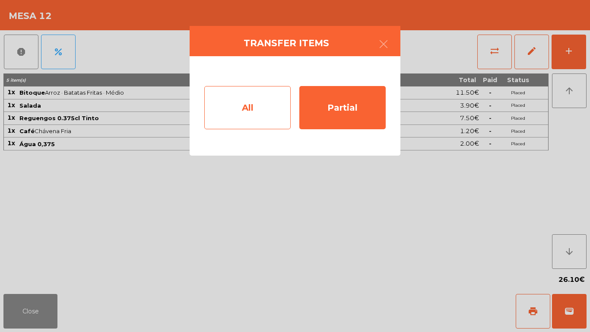
click at [239, 107] on div "All" at bounding box center [247, 107] width 86 height 43
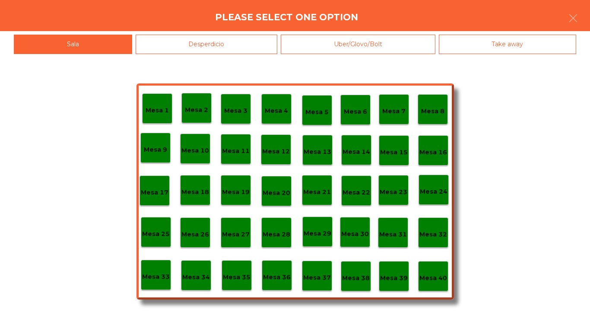
click at [436, 273] on p "Mesa 40" at bounding box center [434, 278] width 28 height 10
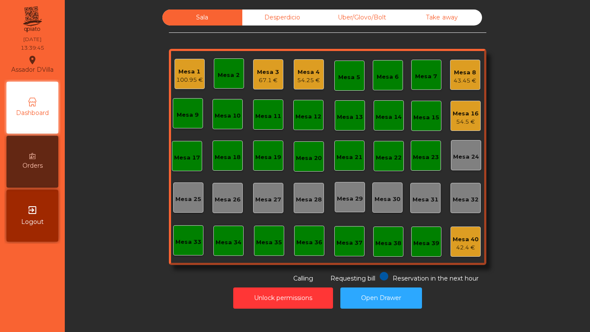
click at [372, 15] on div "Uber/Glovo/Bolt" at bounding box center [362, 18] width 80 height 16
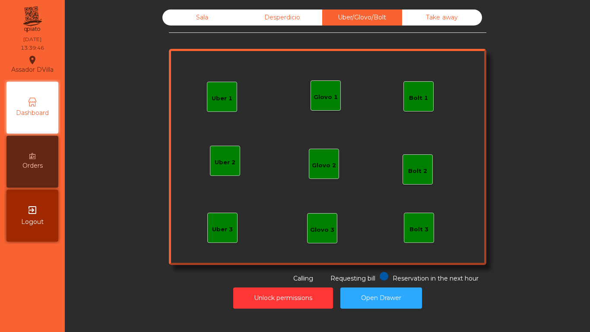
click at [271, 18] on div "Desperdicio" at bounding box center [283, 18] width 80 height 16
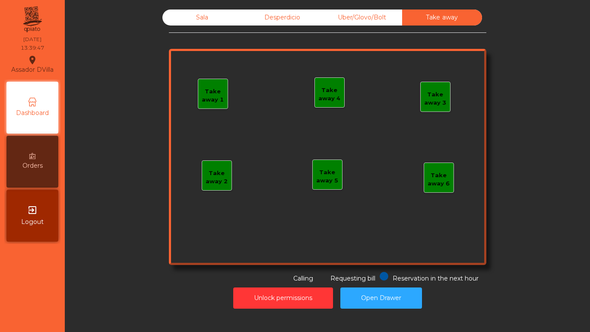
click at [268, 17] on div "Desperdicio" at bounding box center [283, 18] width 80 height 16
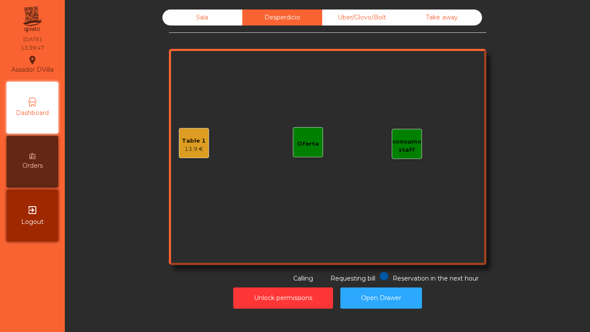
click at [182, 147] on div "13.9 €" at bounding box center [194, 149] width 24 height 9
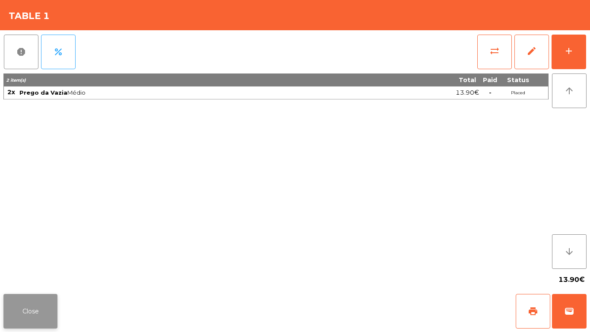
click at [29, 300] on button "Close" at bounding box center [30, 311] width 54 height 35
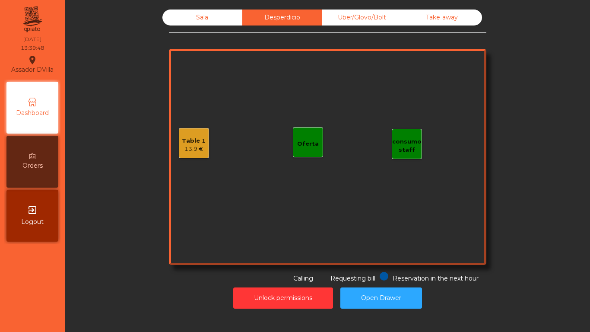
click at [197, 15] on div "Sala" at bounding box center [203, 18] width 80 height 16
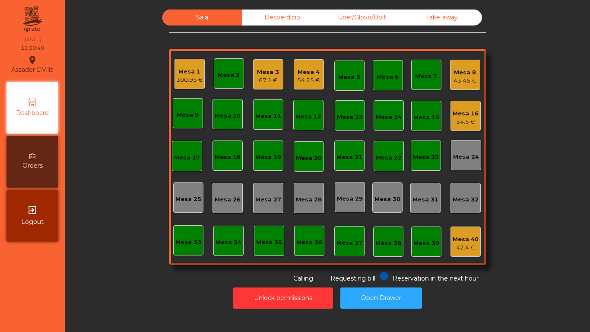
click at [103, 224] on div "Sala Desperdicio Uber/Glovo/Bolt Take away Mesa 1 100.95 € Mesa 2 Mesa 3 67.1 €…" at bounding box center [328, 147] width 502 height 274
click at [265, 70] on div "Mesa 3" at bounding box center [268, 72] width 22 height 9
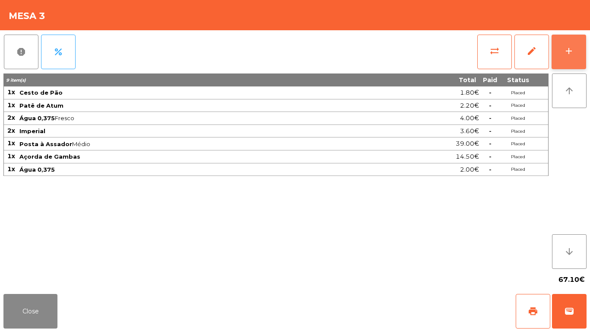
click at [583, 54] on button "add" at bounding box center [569, 52] width 35 height 35
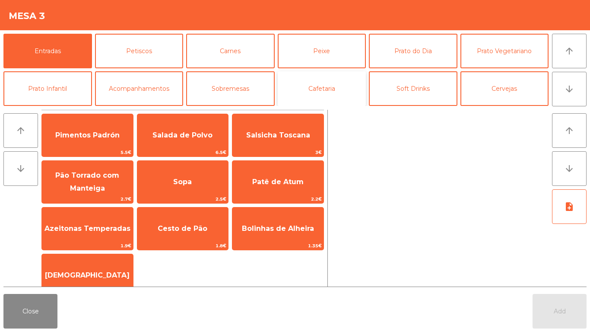
click at [332, 85] on button "Cafetaria" at bounding box center [322, 88] width 89 height 35
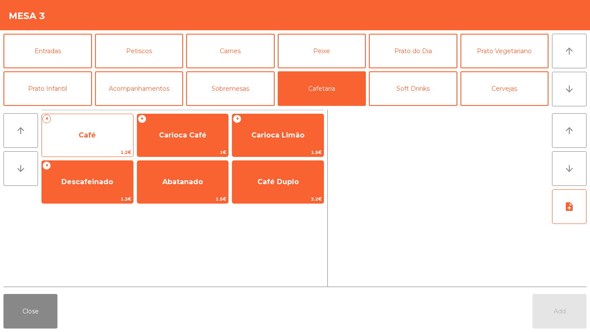
click at [104, 135] on span "Café" at bounding box center [87, 135] width 91 height 23
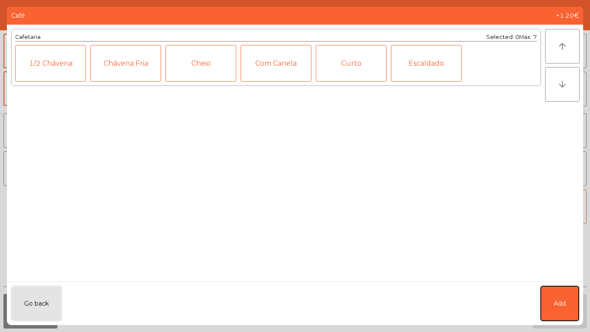
click at [578, 294] on button "Add" at bounding box center [560, 303] width 38 height 35
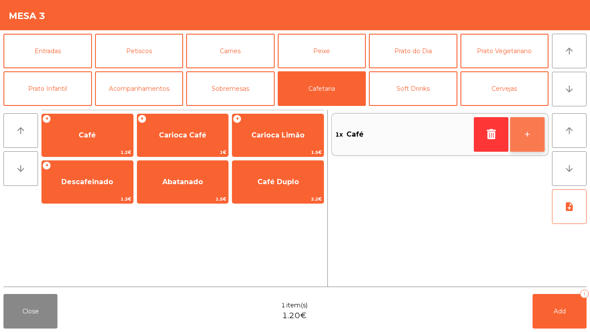
click at [543, 129] on button "+" at bounding box center [528, 134] width 35 height 35
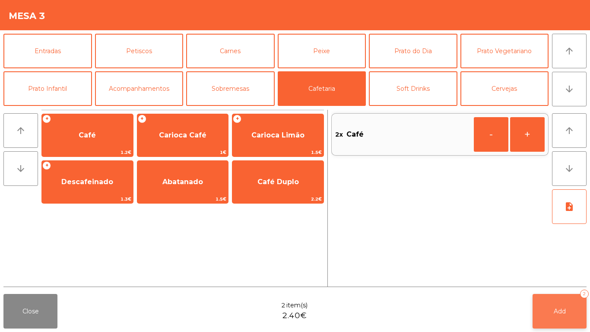
click at [585, 309] on button "Add 2" at bounding box center [560, 311] width 54 height 35
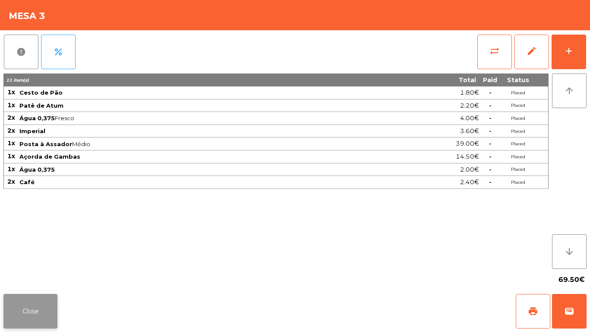
click at [18, 318] on button "Close" at bounding box center [30, 311] width 54 height 35
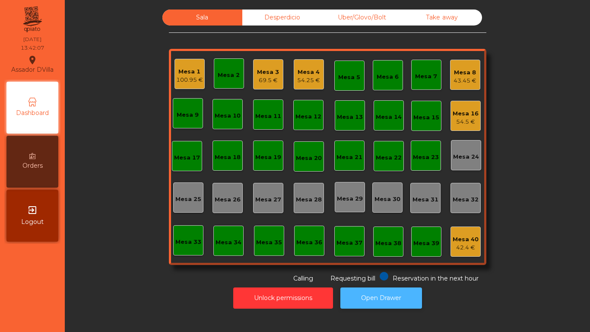
click at [351, 298] on button "Open Drawer" at bounding box center [382, 297] width 82 height 21
click at [378, 294] on button "Open Drawer" at bounding box center [382, 297] width 82 height 21
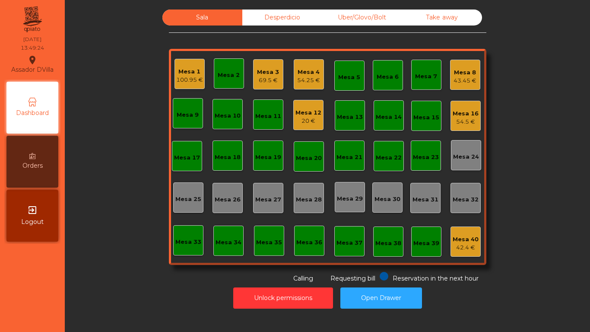
click at [475, 77] on div "Mesa 8 43.45 €" at bounding box center [465, 75] width 30 height 30
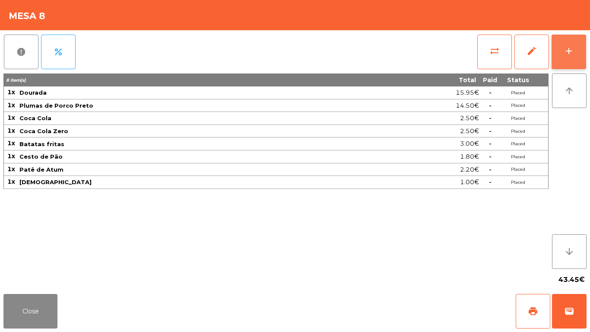
click at [575, 62] on button "add" at bounding box center [569, 52] width 35 height 35
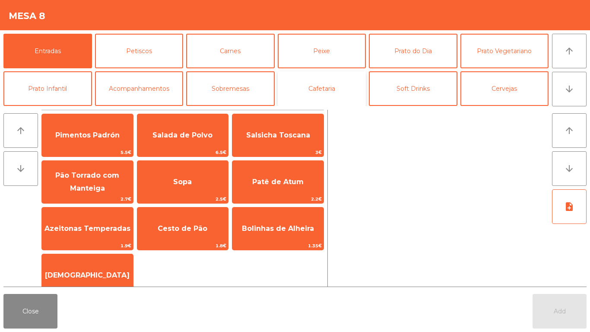
click at [325, 99] on button "Cafetaria" at bounding box center [322, 88] width 89 height 35
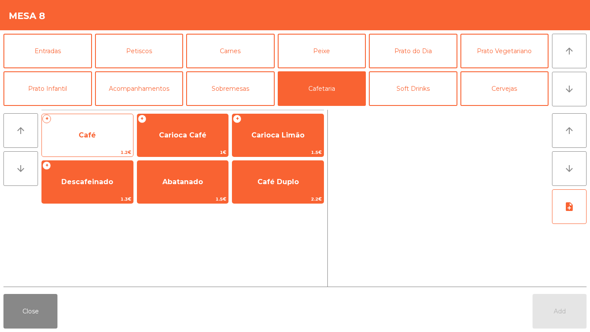
click at [112, 133] on span "Café" at bounding box center [87, 135] width 91 height 23
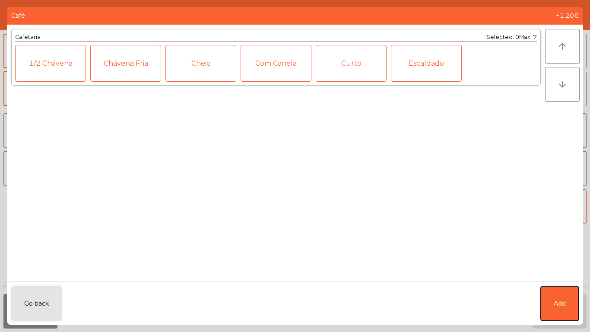
click at [571, 304] on button "Add" at bounding box center [560, 303] width 38 height 35
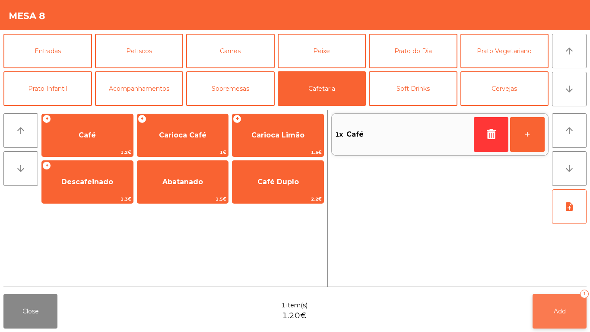
click at [562, 306] on button "Add 1" at bounding box center [560, 311] width 54 height 35
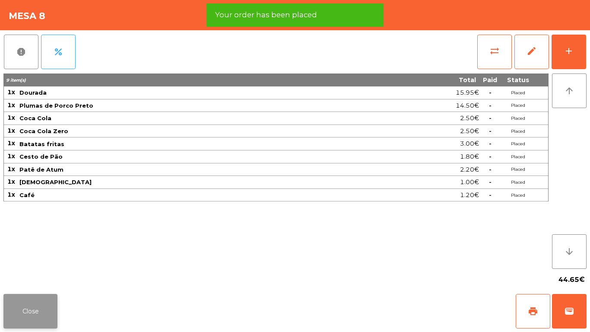
click at [33, 297] on button "Close" at bounding box center [30, 311] width 54 height 35
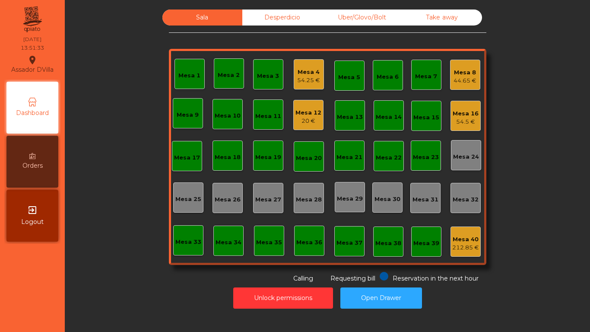
click at [283, 75] on div "Mesa 1 Mesa 2 Mesa 3 Mesa 4 54.25 € Mesa 5 Mesa 6 Mesa 7 Mesa 8 44.65 € [GEOGRA…" at bounding box center [328, 157] width 318 height 216
click at [297, 75] on div "Mesa 4" at bounding box center [308, 72] width 23 height 9
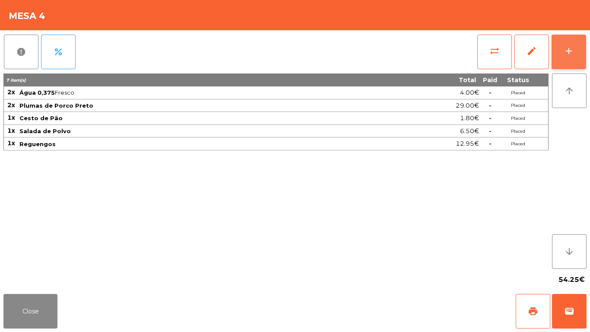
click at [561, 45] on button "add" at bounding box center [569, 52] width 35 height 35
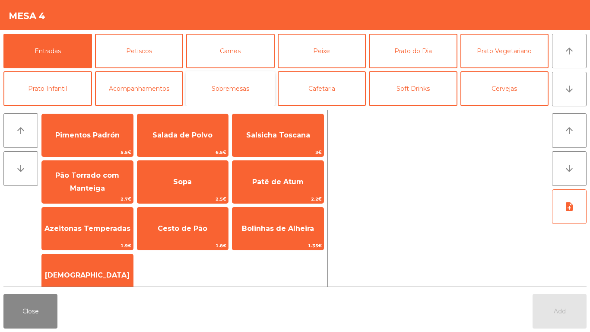
click at [233, 77] on button "Sobremesas" at bounding box center [230, 88] width 89 height 35
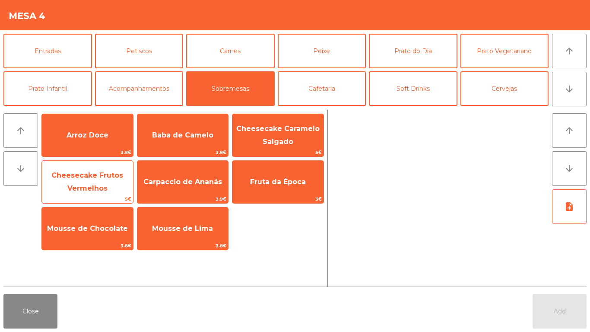
click at [64, 190] on span "Cheesecake Frutos Vermelhos" at bounding box center [87, 182] width 91 height 37
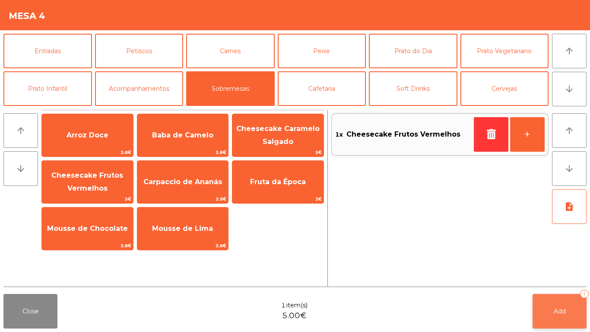
click at [568, 309] on button "Add 1" at bounding box center [560, 311] width 54 height 35
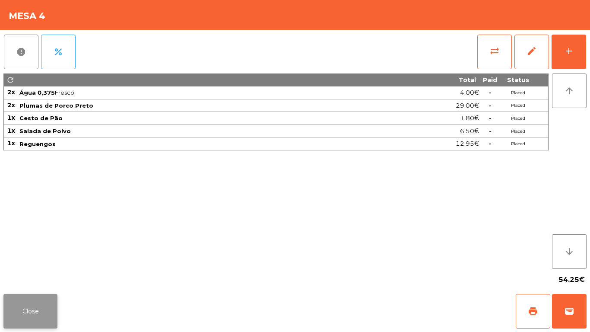
click at [56, 302] on button "Close" at bounding box center [30, 311] width 54 height 35
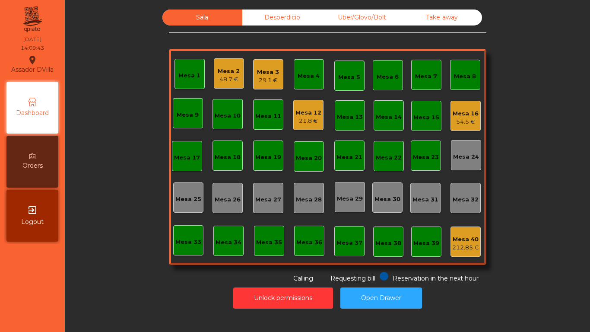
click at [253, 74] on div "Mesa 3 29.1 €" at bounding box center [268, 74] width 30 height 30
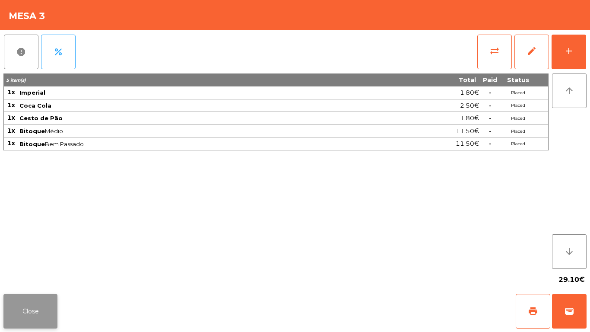
click at [16, 322] on button "Close" at bounding box center [30, 311] width 54 height 35
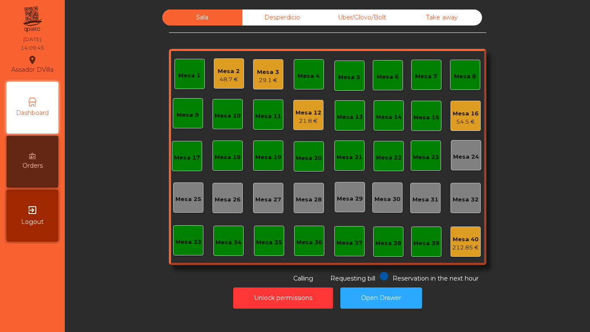
click at [221, 64] on div "Mesa 2 48.7 €" at bounding box center [229, 74] width 22 height 20
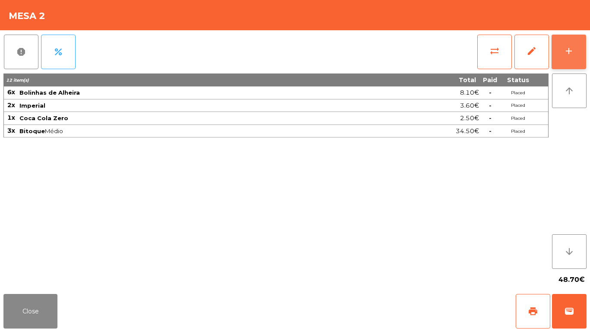
click at [582, 52] on button "add" at bounding box center [569, 52] width 35 height 35
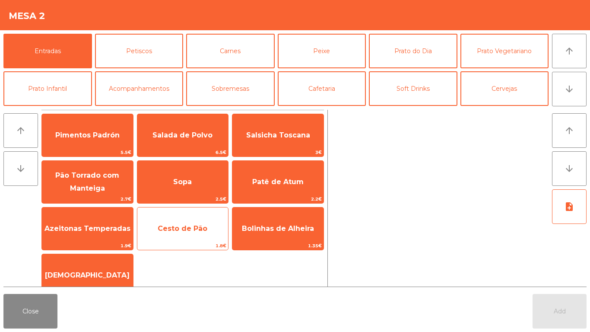
click at [185, 232] on span "Cesto de Pão" at bounding box center [183, 228] width 50 height 8
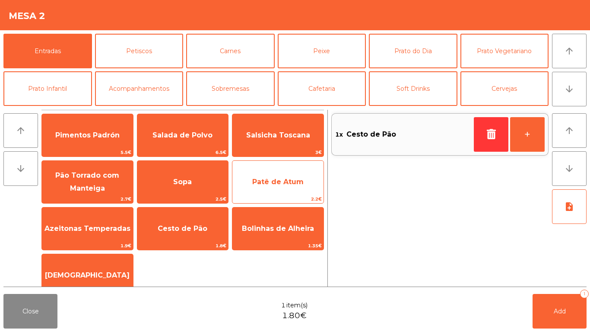
click at [277, 178] on span "Patê de Atum" at bounding box center [277, 182] width 51 height 8
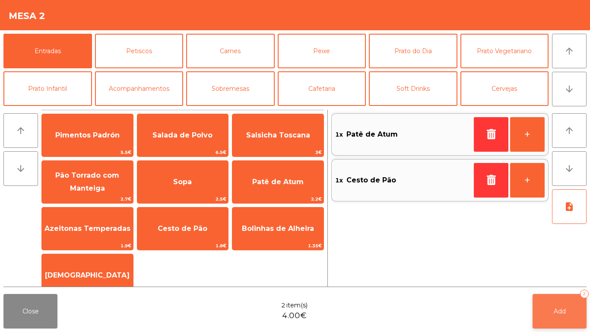
click at [552, 297] on button "Add 2" at bounding box center [560, 311] width 54 height 35
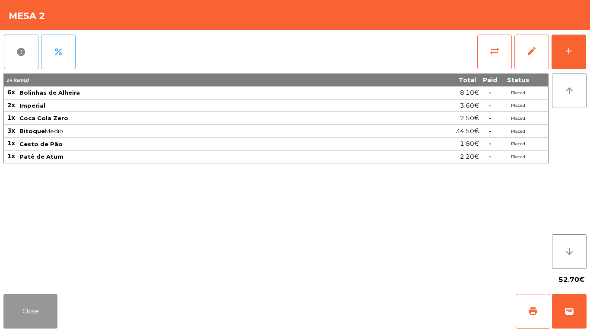
drag, startPoint x: 50, startPoint y: 321, endPoint x: 176, endPoint y: 206, distance: 170.4
click at [50, 321] on button "Close" at bounding box center [30, 311] width 54 height 35
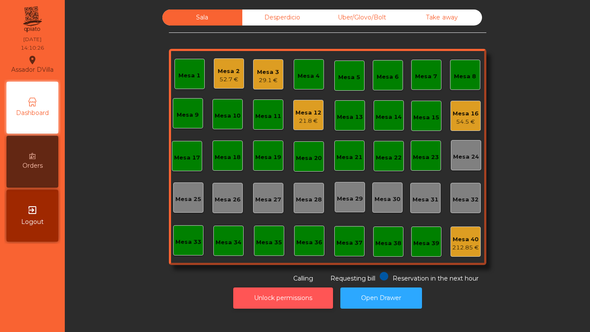
click at [270, 296] on button "Unlock permissions" at bounding box center [283, 297] width 100 height 21
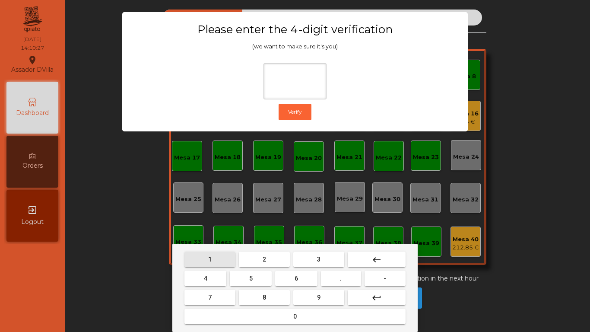
click at [207, 260] on button "1" at bounding box center [210, 260] width 51 height 16
click at [315, 306] on mat-keyboard-key "9" at bounding box center [319, 297] width 54 height 19
click at [313, 295] on button "9" at bounding box center [319, 298] width 51 height 16
click at [214, 282] on button "4" at bounding box center [206, 279] width 42 height 16
type input "***"
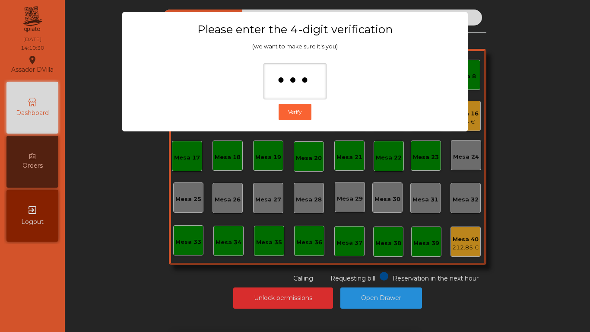
click at [117, 248] on div "1 2 3 keyboard_backspace 4 5 6 . - 7 8 9 keyboard_return 0" at bounding box center [295, 288] width 590 height 88
click at [144, 137] on ngb-modal-window "Please enter the 4-digit verification (we want to make sure it's you) *** Verify" at bounding box center [295, 166] width 561 height 332
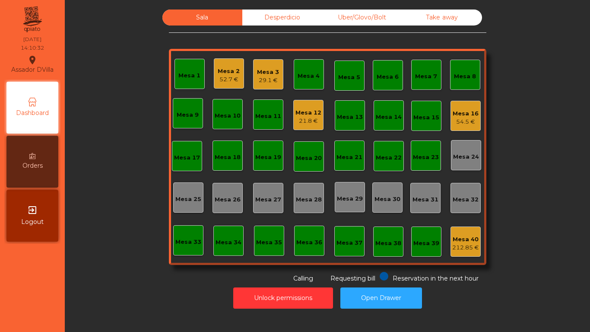
click at [265, 70] on div "Mesa 3" at bounding box center [268, 72] width 22 height 9
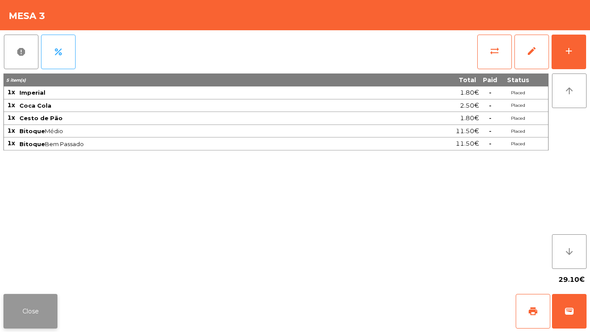
click at [47, 310] on button "Close" at bounding box center [30, 311] width 54 height 35
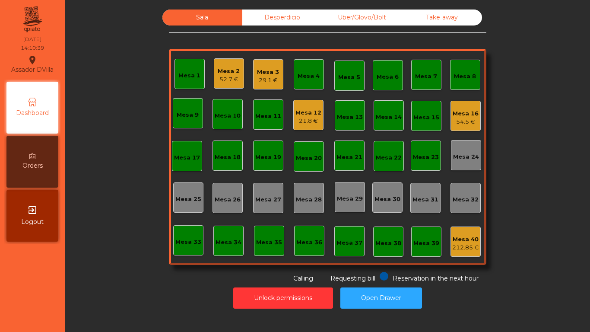
click at [142, 181] on div "Sala Desperdicio Uber/Glovo/Bolt Take away Mesa 1 Mesa 2 52.7 € Mesa 3 29.1 € M…" at bounding box center [328, 147] width 502 height 274
click at [253, 82] on div "Mesa 3 29.1 €" at bounding box center [268, 74] width 30 height 30
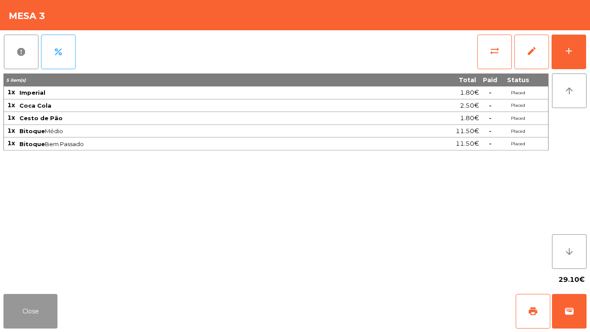
drag, startPoint x: 39, startPoint y: 306, endPoint x: 59, endPoint y: 287, distance: 27.8
click at [38, 306] on button "Close" at bounding box center [30, 311] width 54 height 35
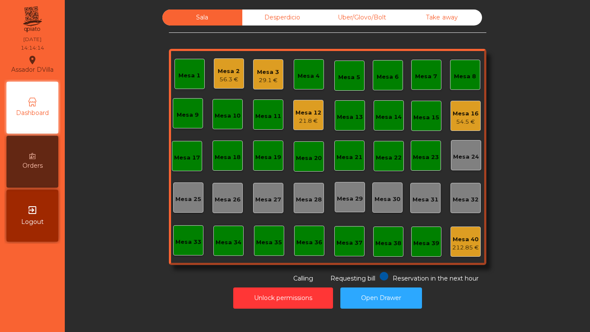
click at [220, 90] on div "Mesa 1 Mesa 2 56.3 € Mesa 3 29.1 € Mesa 4 Mesa 5 Mesa 6 Mesa 7 Mesa 8 Mesa 9 Me…" at bounding box center [328, 157] width 318 height 216
click at [224, 81] on div "56.3 €" at bounding box center [229, 79] width 22 height 9
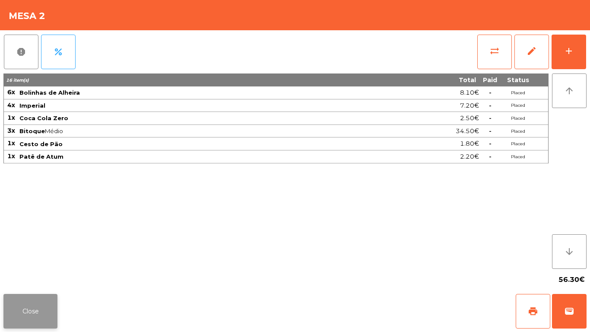
click at [30, 309] on button "Close" at bounding box center [30, 311] width 54 height 35
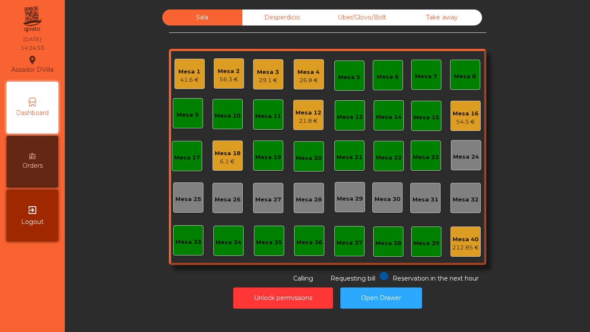
click at [133, 332] on div "Sala Desperdicio Uber/Glovo/Bolt Take away Mesa 1 41.6 € Mesa 2 56.3 € Mesa 3 2…" at bounding box center [328, 166] width 526 height 332
click at [152, 310] on div "Unlock permissions Open Drawer" at bounding box center [328, 298] width 502 height 30
drag, startPoint x: 150, startPoint y: 103, endPoint x: 179, endPoint y: 94, distance: 31.2
click at [150, 103] on div "Sala Desperdicio Uber/Glovo/Bolt Take away Mesa 1 41.6 € Mesa 2 56.3 € Mesa 3 2…" at bounding box center [328, 147] width 502 height 274
click at [37, 162] on span "Orders" at bounding box center [32, 165] width 20 height 9
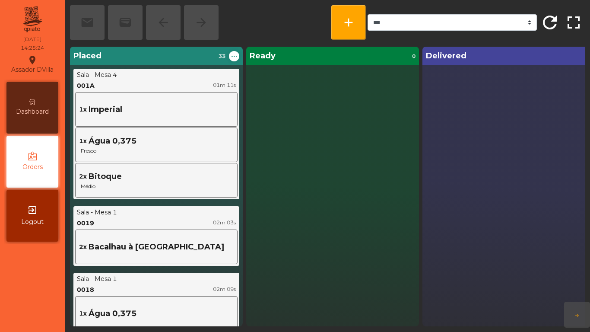
click at [51, 101] on div "Dashboard" at bounding box center [32, 108] width 52 height 52
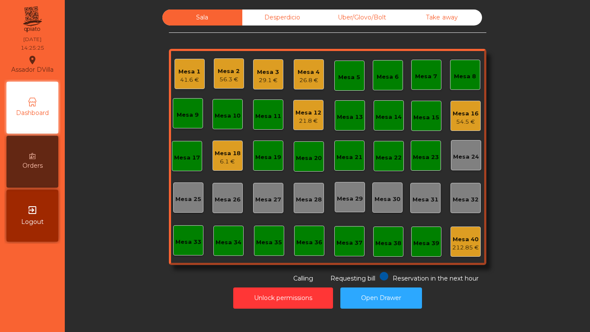
click at [230, 156] on div "Mesa 18" at bounding box center [228, 153] width 26 height 9
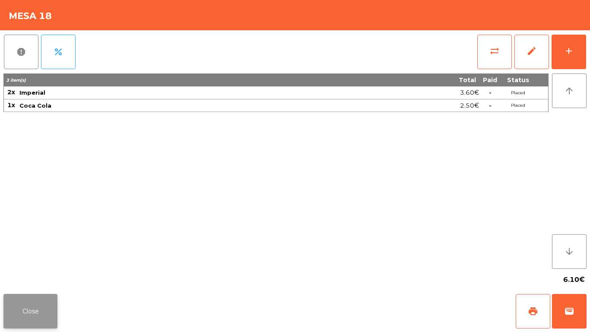
click at [35, 304] on button "Close" at bounding box center [30, 311] width 54 height 35
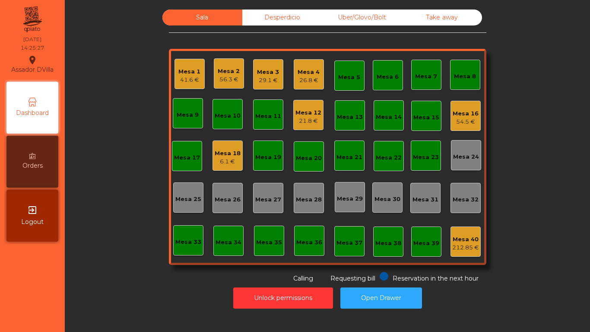
click at [453, 125] on div "54.5 €" at bounding box center [466, 122] width 26 height 9
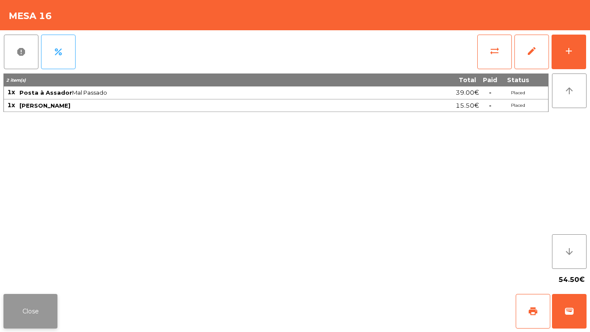
click at [38, 297] on button "Close" at bounding box center [30, 311] width 54 height 35
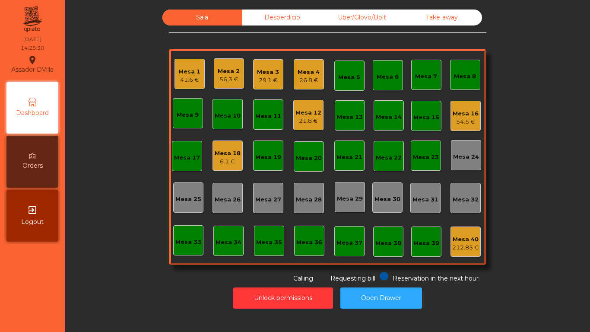
click at [237, 149] on div "Mesa 18 6.1 €" at bounding box center [228, 155] width 30 height 30
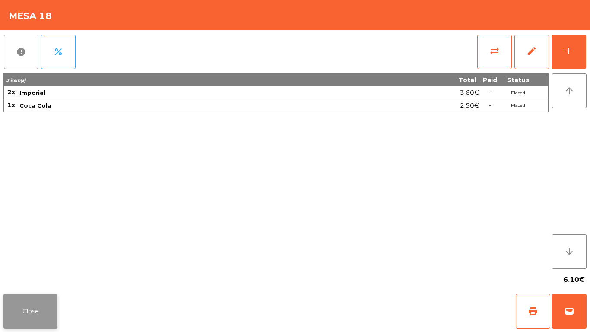
click at [50, 308] on button "Close" at bounding box center [30, 311] width 54 height 35
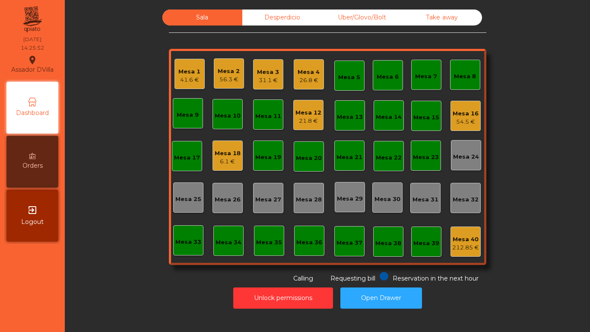
click at [253, 70] on div "Mesa 3 31.1 €" at bounding box center [268, 74] width 30 height 30
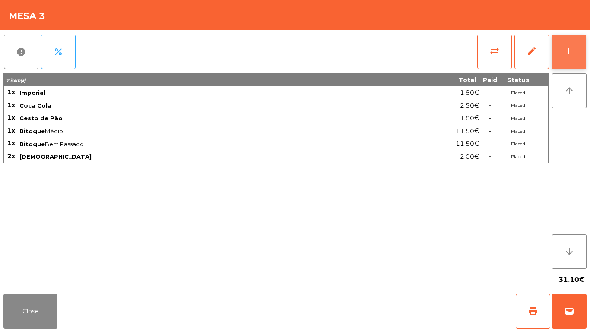
click at [576, 47] on button "add" at bounding box center [569, 52] width 35 height 35
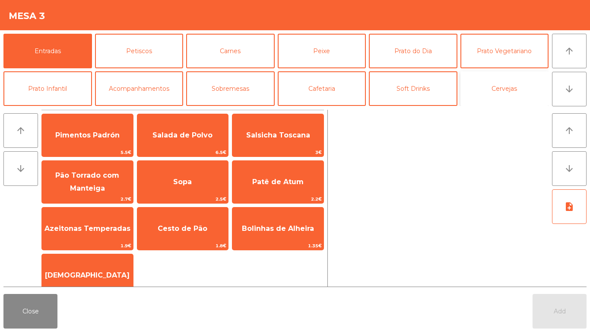
click at [513, 86] on button "Cervejas" at bounding box center [505, 88] width 89 height 35
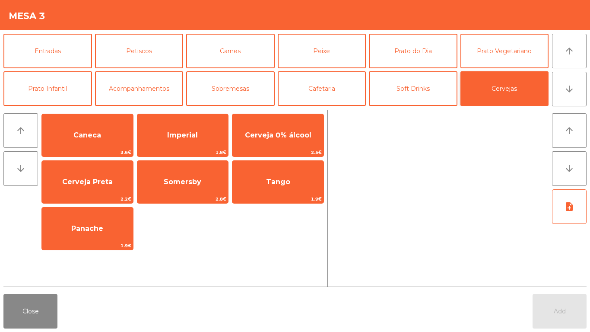
click at [507, 91] on button "Cervejas" at bounding box center [505, 88] width 89 height 35
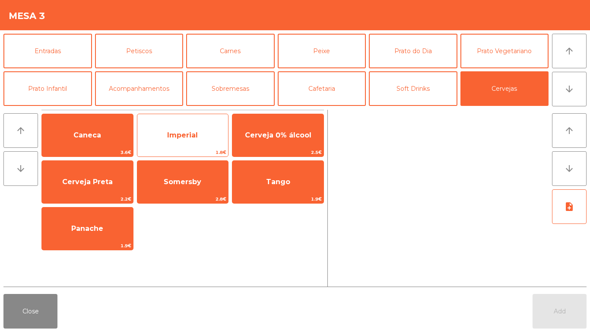
click at [164, 147] on span "Imperial" at bounding box center [182, 135] width 91 height 23
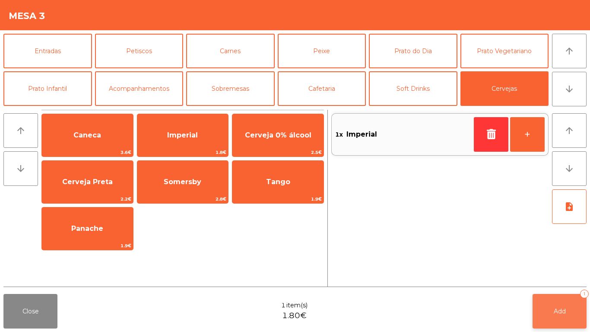
click at [562, 312] on span "Add" at bounding box center [560, 311] width 12 height 8
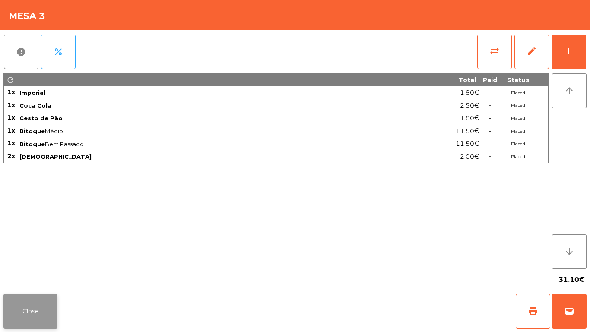
click at [31, 314] on button "Close" at bounding box center [30, 311] width 54 height 35
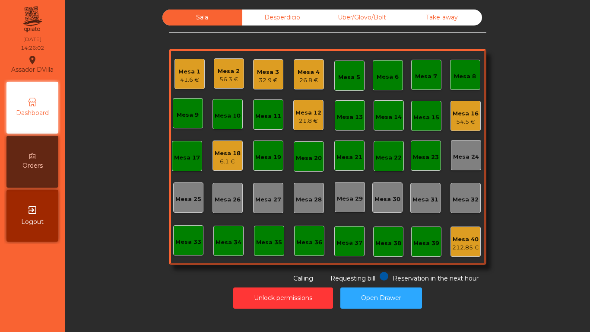
click at [222, 77] on div "56.3 €" at bounding box center [229, 79] width 22 height 9
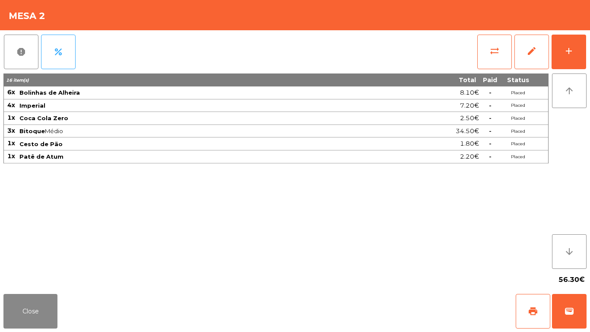
click at [587, 41] on div "sync_alt edit add" at bounding box center [532, 51] width 110 height 43
click at [582, 48] on button "add" at bounding box center [569, 52] width 35 height 35
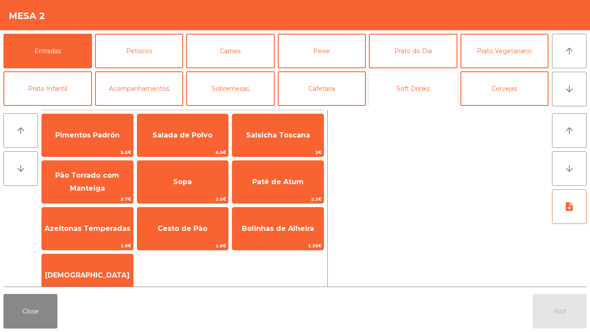
click at [410, 100] on button "Soft Drinks" at bounding box center [413, 88] width 89 height 35
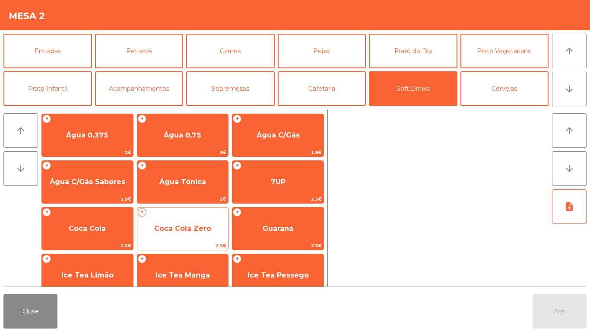
click at [186, 215] on div "+ Coca Cola Zero 2.5€" at bounding box center [183, 228] width 92 height 43
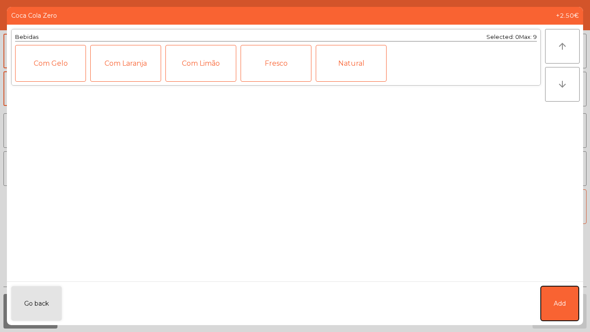
click at [573, 293] on button "Add" at bounding box center [560, 303] width 38 height 35
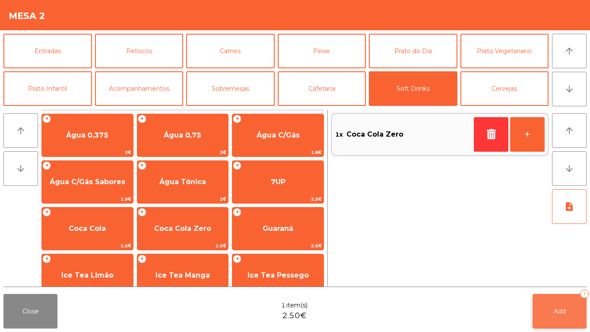
click at [556, 306] on button "Add 1" at bounding box center [560, 311] width 54 height 35
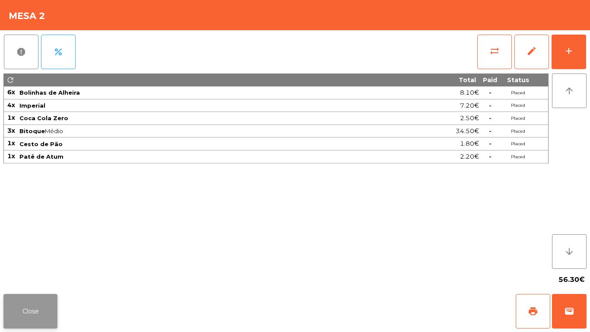
click at [50, 310] on button "Close" at bounding box center [30, 311] width 54 height 35
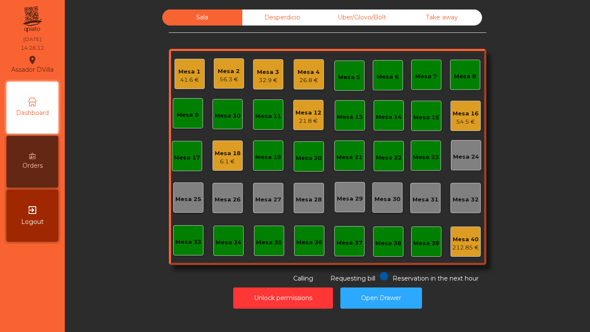
click at [215, 154] on div "Mesa 18" at bounding box center [228, 153] width 26 height 9
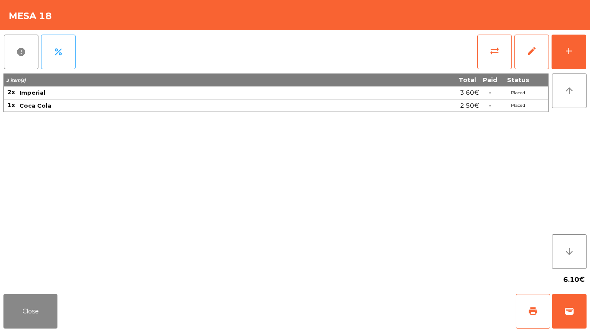
click at [587, 44] on div "report percent sync_alt edit add 3 item(s) Total Paid Status 2x Imperial 3.60€ …" at bounding box center [295, 160] width 590 height 260
click at [587, 42] on div "report percent sync_alt edit add 3 item(s) Total Paid Status 2x Imperial 3.60€ …" at bounding box center [295, 160] width 590 height 260
click at [584, 60] on button "add" at bounding box center [569, 52] width 35 height 35
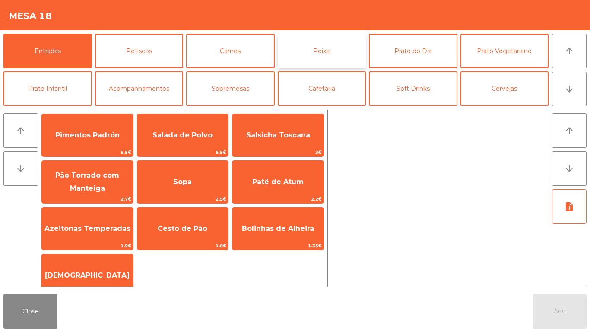
click at [291, 39] on button "Peixe" at bounding box center [322, 51] width 89 height 35
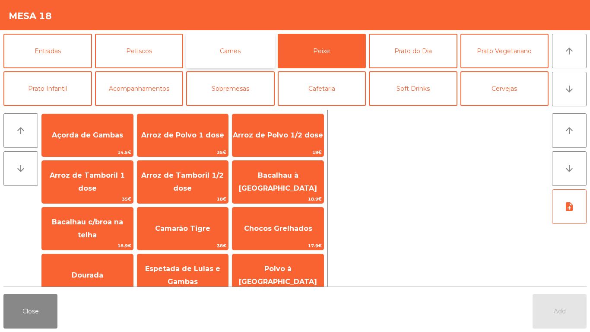
click at [231, 48] on button "Carnes" at bounding box center [230, 51] width 89 height 35
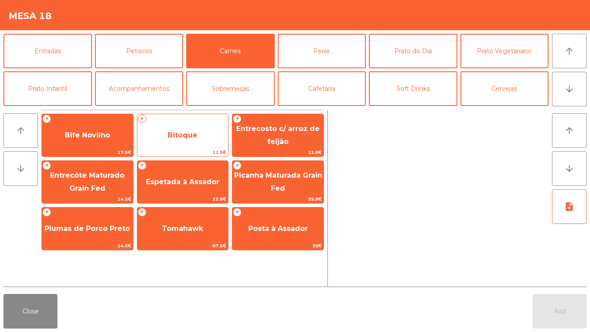
click at [179, 134] on span "Bitoque" at bounding box center [183, 135] width 30 height 8
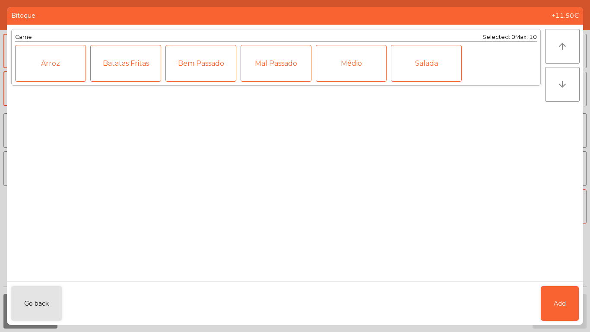
click at [341, 72] on div "Médio" at bounding box center [351, 63] width 71 height 37
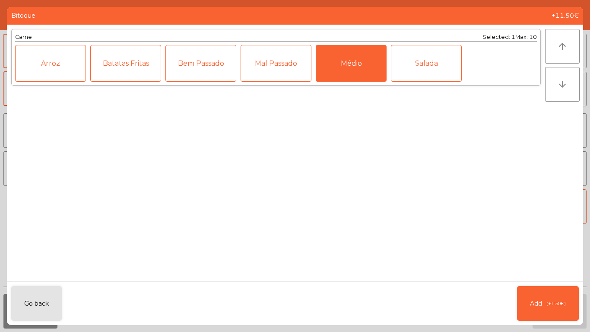
click at [545, 269] on div "Carne Selected: 1 Max: 10 Arroz Batatas Fritas Bem Passado Mal Passado Médio Sa…" at bounding box center [276, 153] width 539 height 257
click at [551, 295] on button "Add (+11.50€)" at bounding box center [548, 303] width 62 height 35
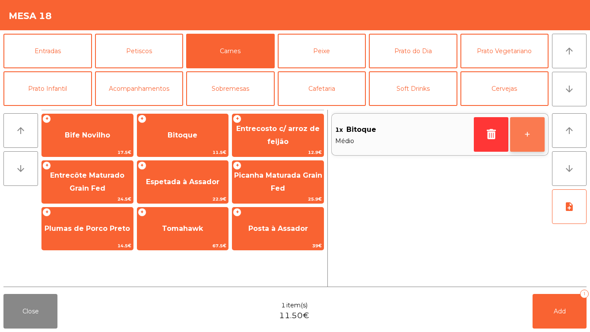
click at [530, 135] on button "+" at bounding box center [528, 134] width 35 height 35
click at [528, 137] on button "+" at bounding box center [528, 134] width 35 height 35
click at [533, 137] on button "+" at bounding box center [528, 134] width 35 height 35
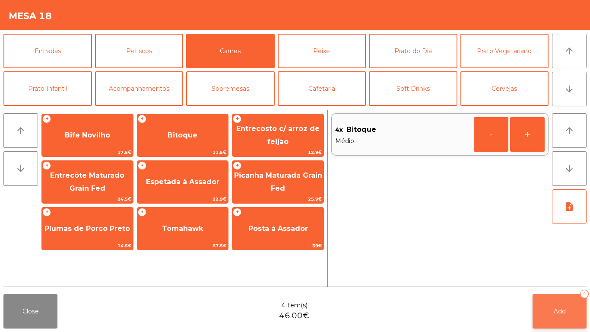
click at [546, 303] on button "Add 4" at bounding box center [560, 311] width 54 height 35
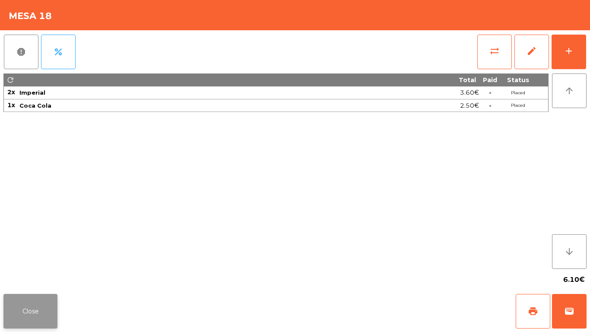
click at [35, 313] on button "Close" at bounding box center [30, 311] width 54 height 35
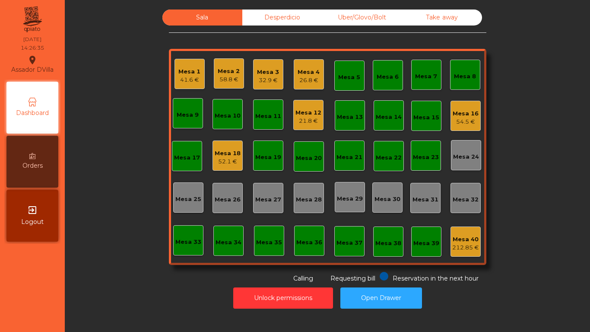
click at [263, 76] on div "Mesa 3" at bounding box center [268, 72] width 22 height 9
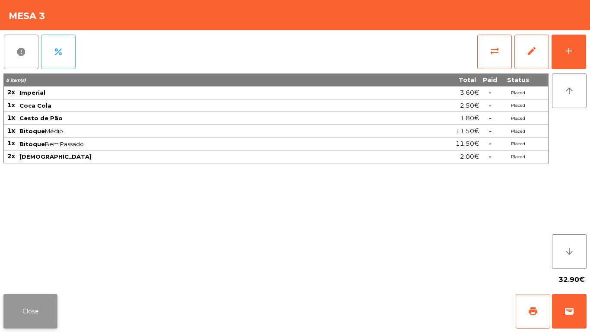
click at [30, 306] on button "Close" at bounding box center [30, 311] width 54 height 35
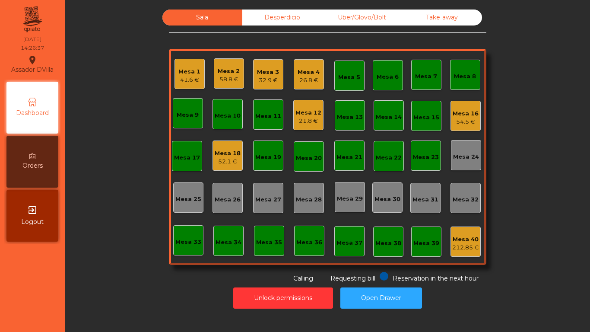
click at [315, 74] on div "Mesa 4" at bounding box center [309, 72] width 22 height 9
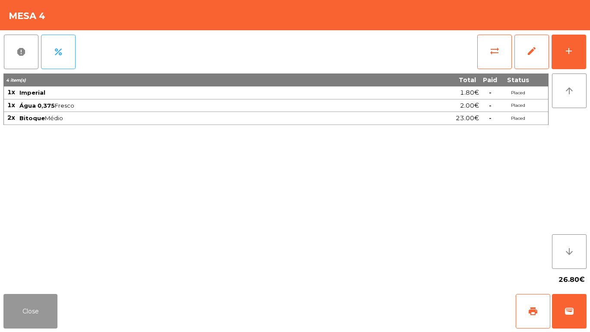
click at [42, 299] on button "Close" at bounding box center [30, 311] width 54 height 35
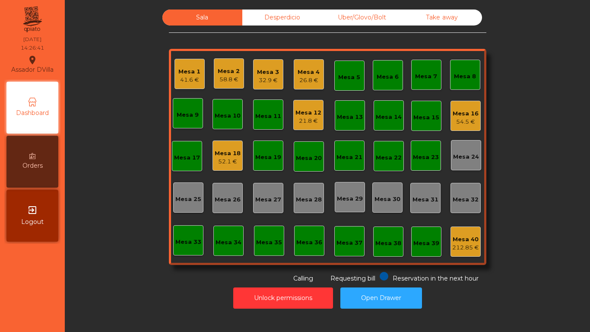
click at [149, 156] on div "Sala Desperdicio Uber/Glovo/Bolt Take away Mesa 1 41.6 € Mesa 2 58.8 € Mesa 3 3…" at bounding box center [328, 147] width 502 height 274
click at [469, 120] on div "56.9 €" at bounding box center [466, 122] width 26 height 9
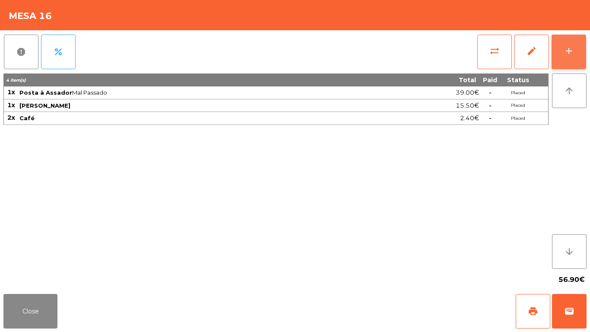
click at [586, 49] on button "add" at bounding box center [569, 52] width 35 height 35
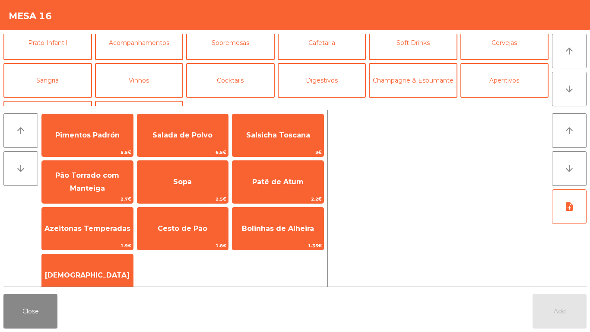
scroll to position [45, 0]
click at [329, 90] on button "Digestivos" at bounding box center [322, 81] width 89 height 35
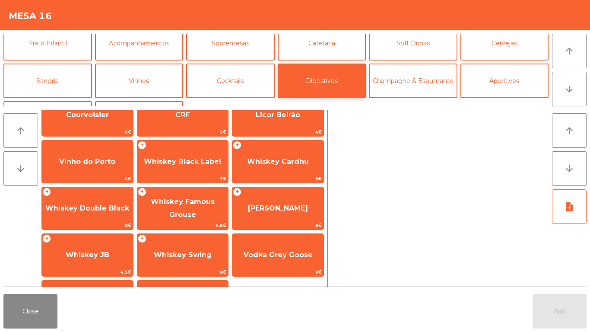
scroll to position [81, 0]
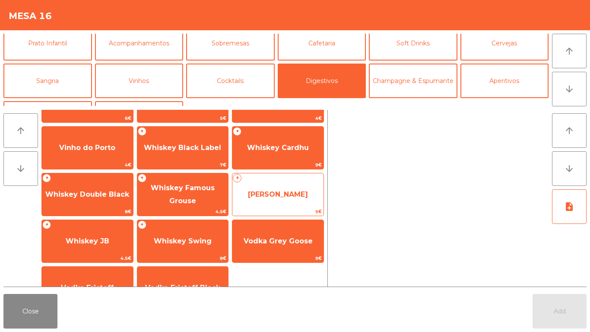
click at [286, 197] on span "[PERSON_NAME]" at bounding box center [278, 194] width 60 height 8
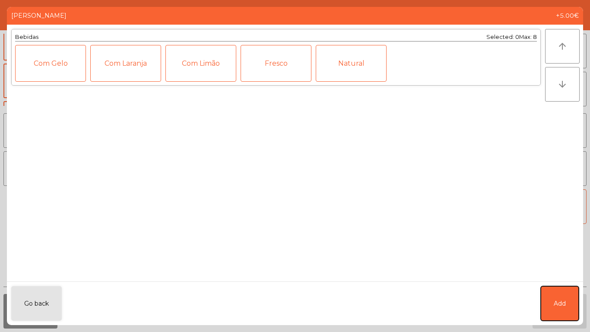
click at [543, 296] on button "Add" at bounding box center [560, 303] width 38 height 35
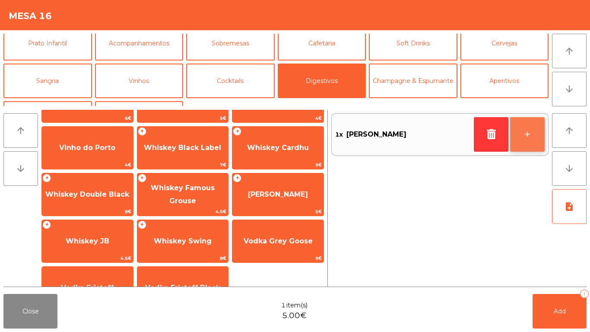
click at [535, 129] on button "+" at bounding box center [528, 134] width 35 height 35
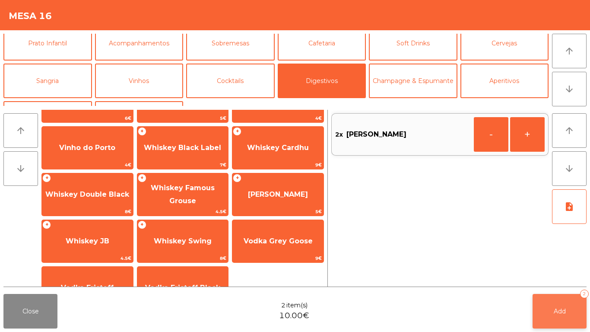
click at [543, 296] on button "Add 2" at bounding box center [560, 311] width 54 height 35
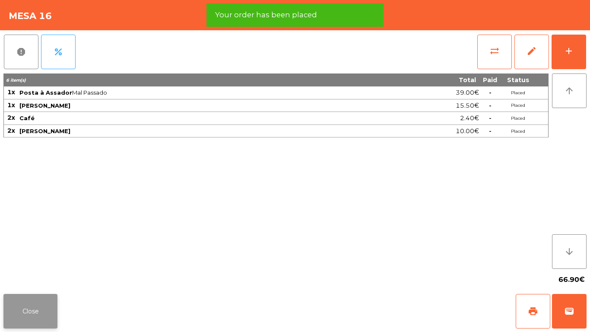
click at [25, 316] on button "Close" at bounding box center [30, 311] width 54 height 35
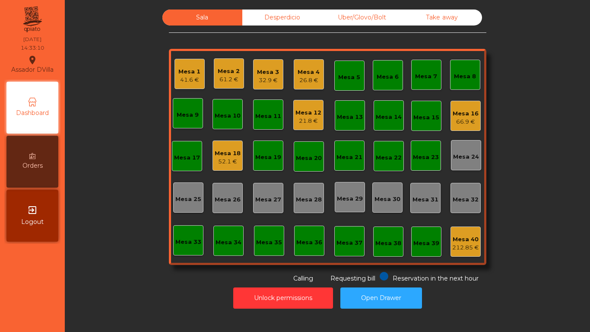
click at [312, 126] on div "Mesa 12 21.8 €" at bounding box center [309, 115] width 30 height 30
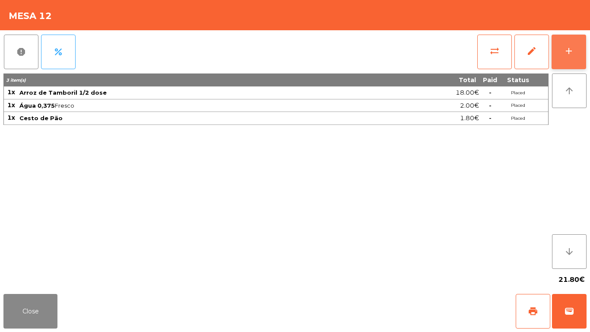
click at [571, 42] on button "add" at bounding box center [569, 52] width 35 height 35
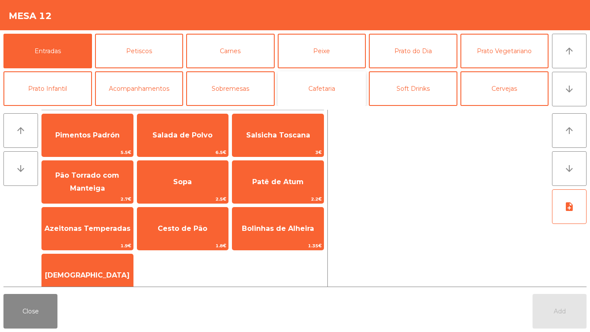
click at [284, 86] on button "Cafetaria" at bounding box center [322, 88] width 89 height 35
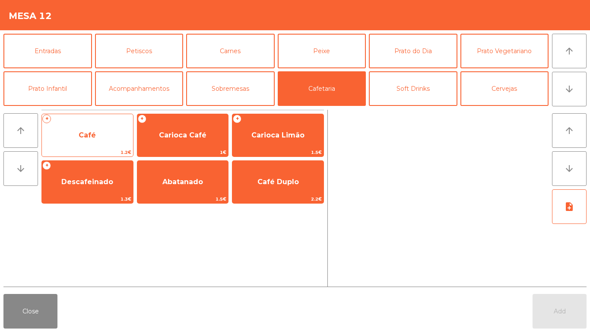
click at [73, 137] on span "Café" at bounding box center [87, 135] width 91 height 23
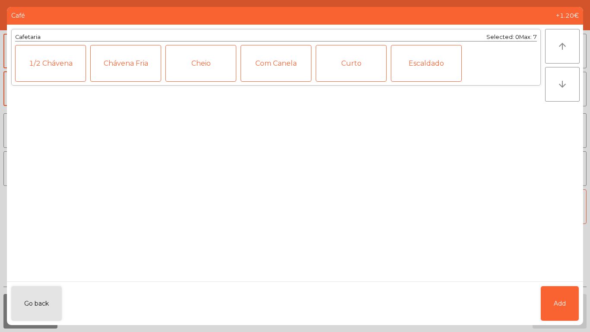
click at [199, 63] on div "Cheio" at bounding box center [201, 63] width 71 height 37
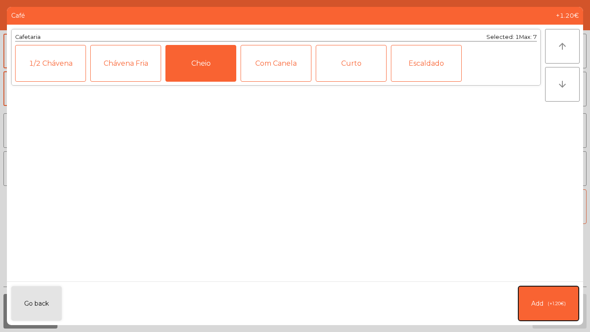
click at [561, 299] on button "Add (+1.20€)" at bounding box center [549, 303] width 61 height 35
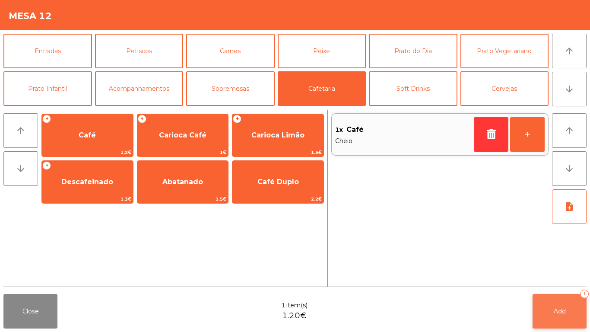
click at [565, 305] on button "Add 1" at bounding box center [560, 311] width 54 height 35
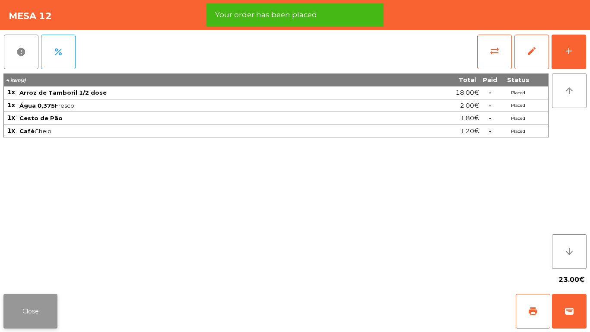
click at [41, 304] on button "Close" at bounding box center [30, 311] width 54 height 35
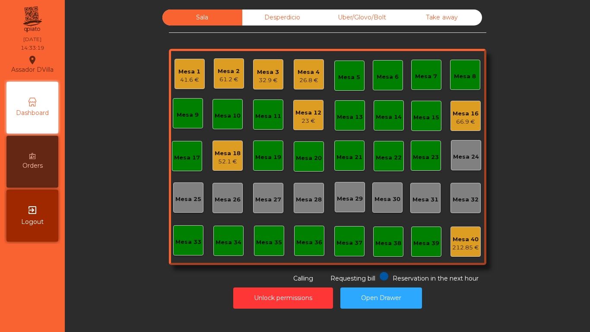
click at [156, 80] on div "Sala Desperdicio Uber/Glovo/Bolt Take away Mesa 1 41.6 € Mesa 2 61.2 € Mesa 3 3…" at bounding box center [328, 147] width 502 height 274
click at [308, 19] on div "Desperdicio" at bounding box center [283, 18] width 80 height 16
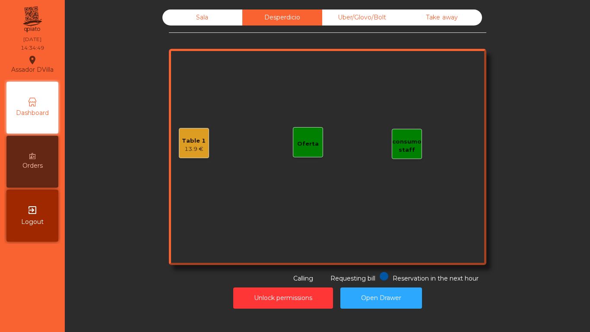
click at [350, 15] on div "Uber/Glovo/Bolt" at bounding box center [362, 18] width 80 height 16
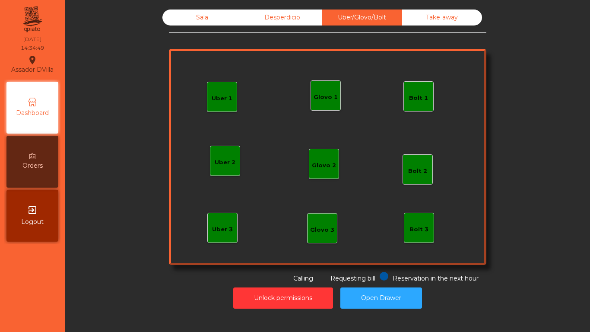
click at [431, 8] on div "Sala Desperdicio Uber/Glovo/Bolt Take away Uber 1 Uber 3 Bolt 2 Glovo 2 Uber 2 …" at bounding box center [327, 159] width 515 height 308
click at [215, 10] on div "Sala" at bounding box center [203, 18] width 80 height 16
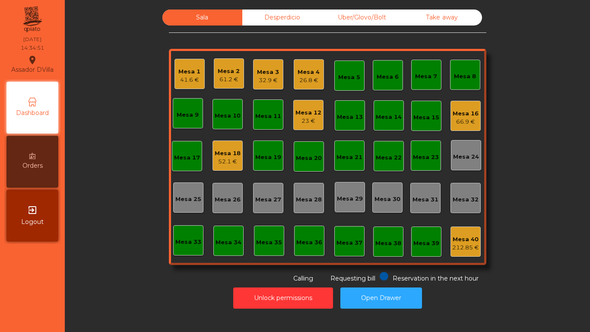
drag, startPoint x: 84, startPoint y: 151, endPoint x: 99, endPoint y: 144, distance: 17.0
click at [85, 150] on div "Sala Desperdicio Uber/Glovo/Bolt Take away Mesa 1 41.6 € Mesa 2 61.2 € Mesa 3 3…" at bounding box center [328, 147] width 502 height 274
click at [317, 72] on div "Mesa 4 26.8 €" at bounding box center [309, 74] width 30 height 30
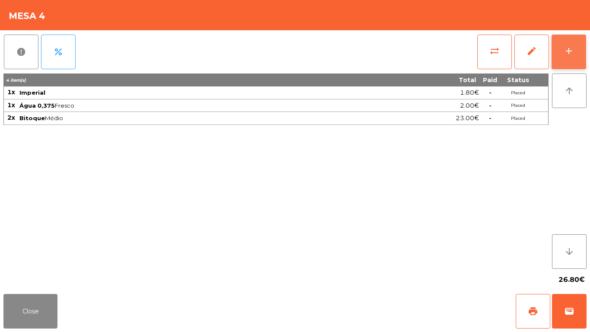
click at [581, 47] on button "add" at bounding box center [569, 52] width 35 height 35
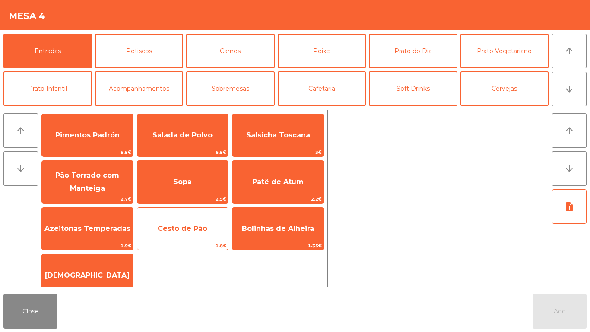
click at [171, 230] on span "Cesto de Pão" at bounding box center [183, 228] width 50 height 8
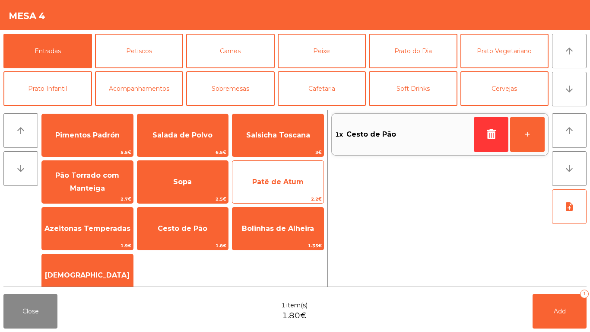
click at [294, 176] on span "Patê de Atum" at bounding box center [278, 181] width 91 height 23
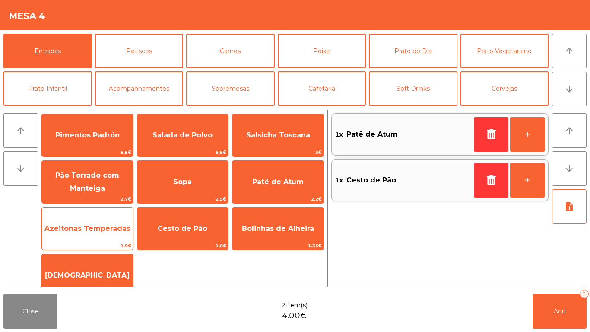
click at [87, 240] on span "Azeitonas Temperadas" at bounding box center [87, 228] width 91 height 23
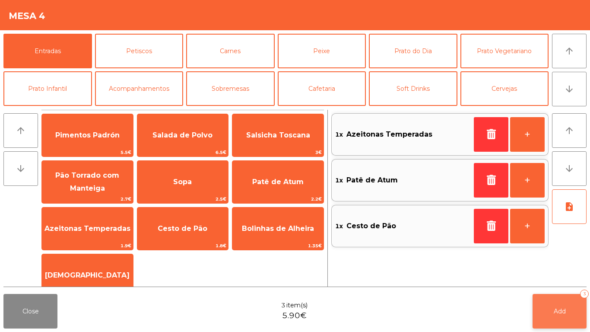
click at [571, 317] on button "Add 3" at bounding box center [560, 311] width 54 height 35
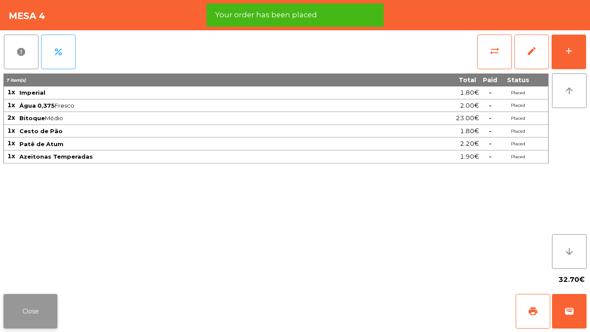
click at [40, 316] on button "Close" at bounding box center [30, 311] width 54 height 35
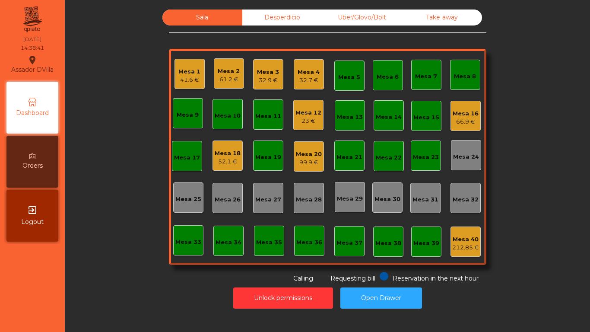
click at [266, 69] on div "Mesa 3" at bounding box center [268, 72] width 22 height 9
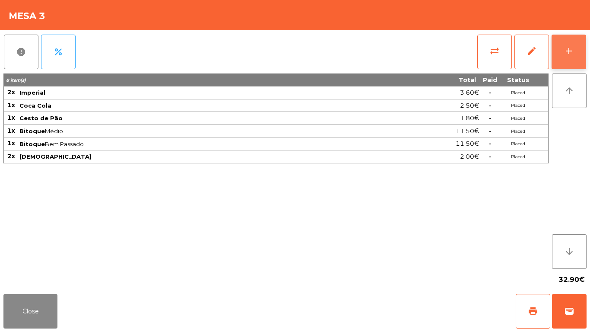
click at [581, 43] on button "add" at bounding box center [569, 52] width 35 height 35
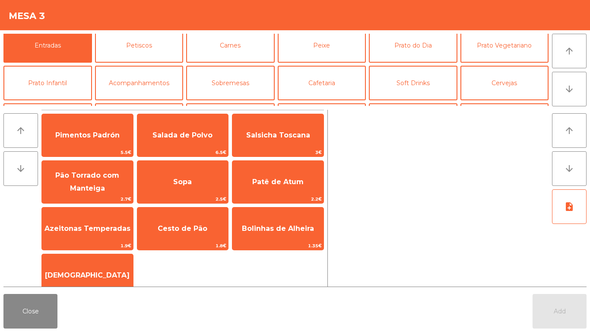
scroll to position [9, 0]
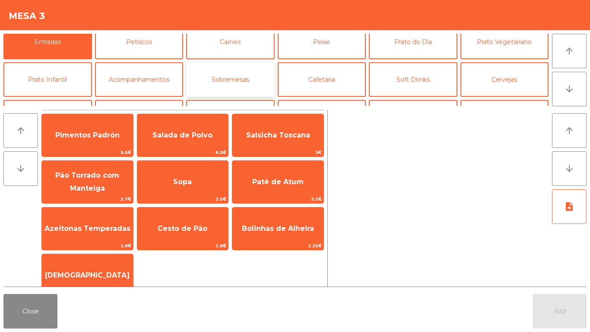
click at [233, 78] on button "Sobremesas" at bounding box center [230, 79] width 89 height 35
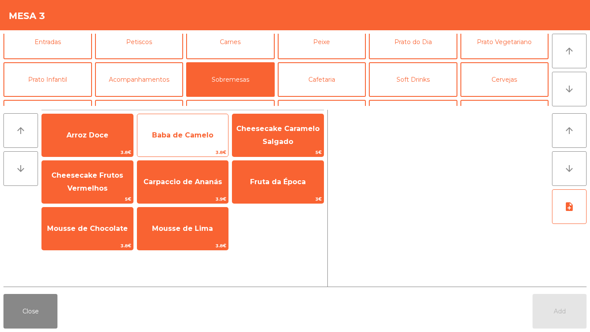
click at [185, 139] on span "Baba de Camelo" at bounding box center [182, 135] width 61 height 8
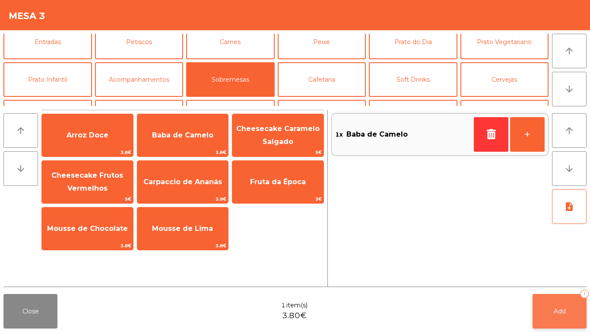
click at [560, 298] on button "Add 1" at bounding box center [560, 311] width 54 height 35
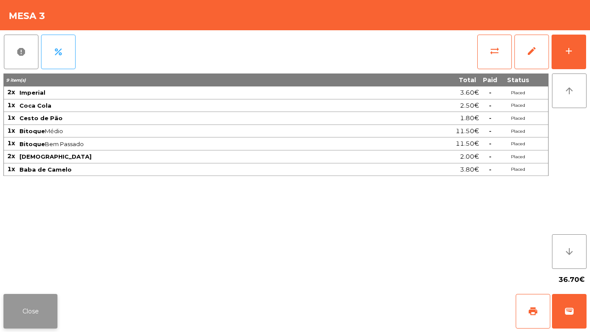
click at [31, 299] on button "Close" at bounding box center [30, 311] width 54 height 35
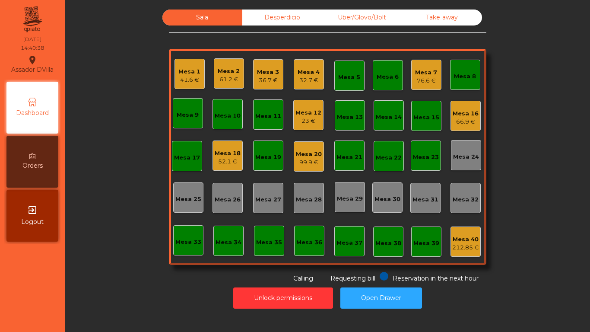
click at [298, 167] on div "Mesa 20 99.9 €" at bounding box center [309, 156] width 30 height 30
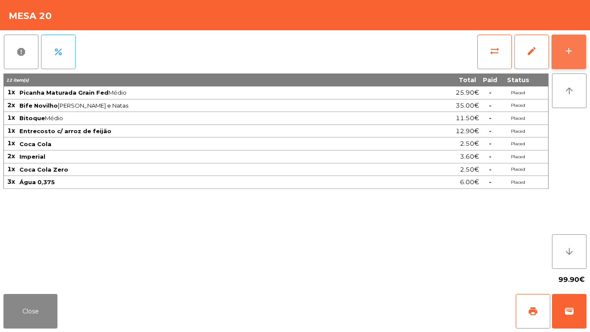
click at [582, 50] on button "add" at bounding box center [569, 52] width 35 height 35
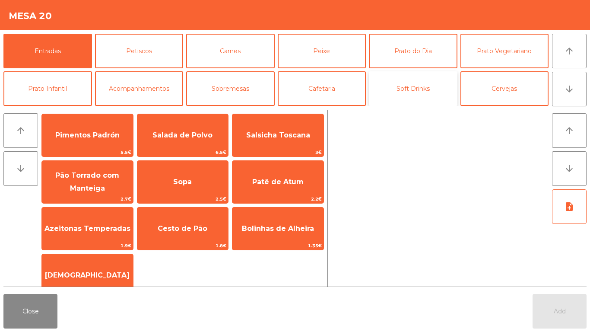
click at [417, 85] on button "Soft Drinks" at bounding box center [413, 88] width 89 height 35
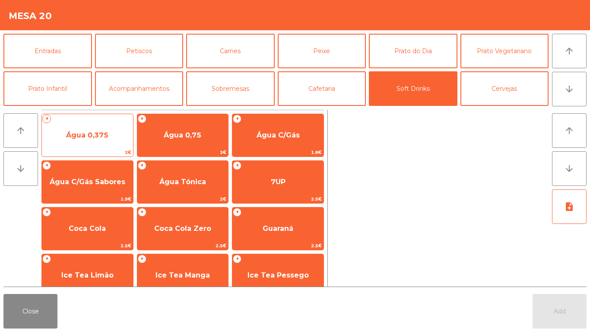
click at [74, 130] on span "Água 0,375" at bounding box center [87, 135] width 91 height 23
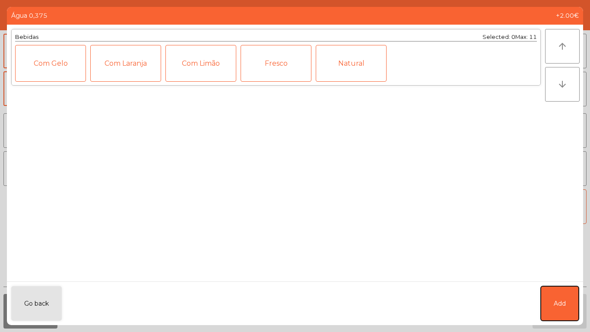
click at [573, 303] on button "Add" at bounding box center [560, 303] width 38 height 35
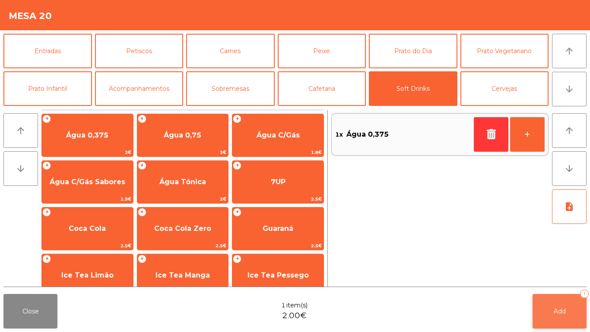
click at [567, 301] on button "Add 1" at bounding box center [560, 311] width 54 height 35
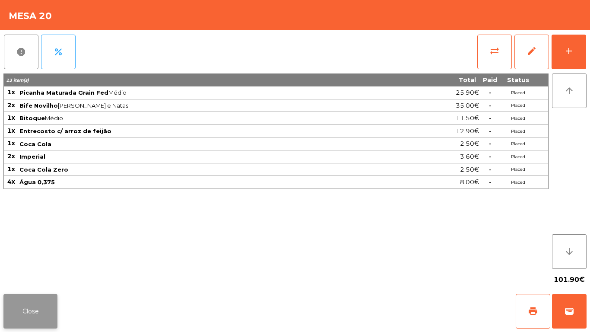
click at [44, 313] on button "Close" at bounding box center [30, 311] width 54 height 35
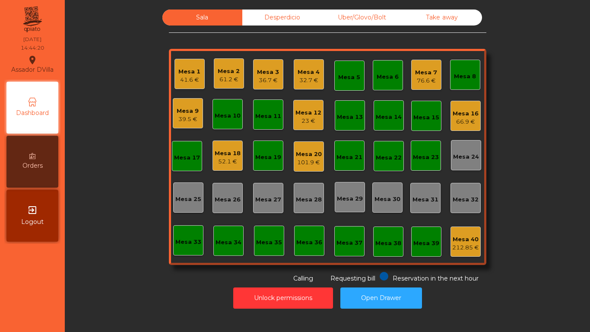
click at [268, 86] on div "Mesa 3 36.7 €" at bounding box center [268, 74] width 30 height 30
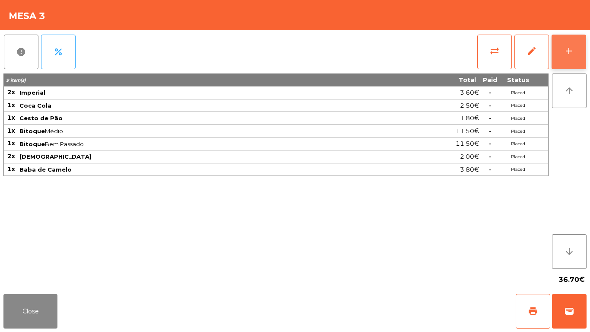
click at [578, 49] on button "add" at bounding box center [569, 52] width 35 height 35
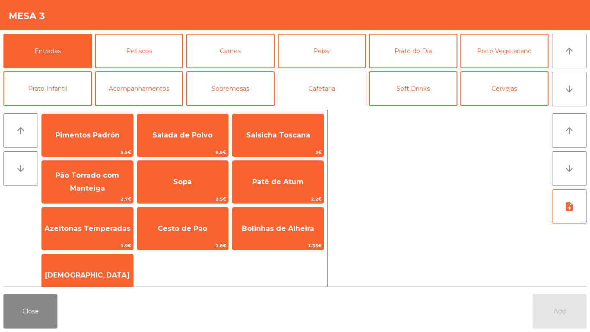
click at [327, 89] on button "Cafetaria" at bounding box center [322, 88] width 89 height 35
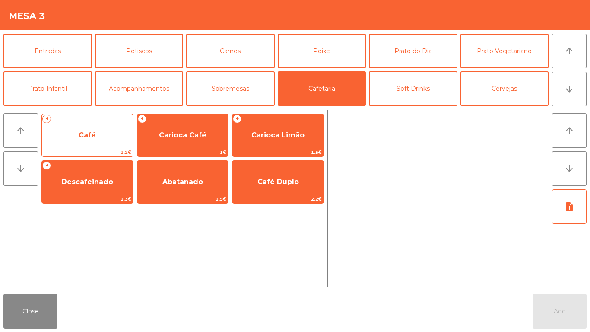
click at [88, 135] on span "Café" at bounding box center [87, 135] width 17 height 8
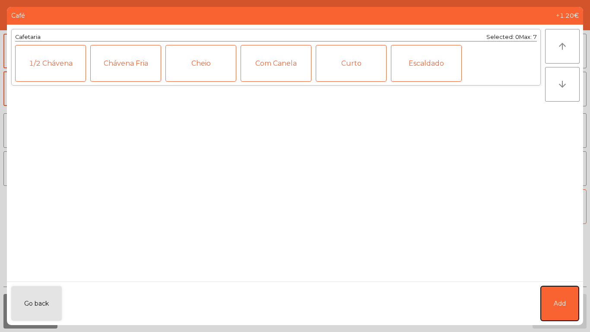
click at [560, 302] on span "Add" at bounding box center [560, 303] width 12 height 9
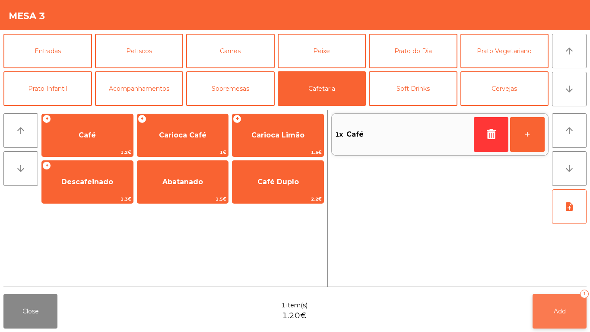
click at [567, 303] on button "Add 1" at bounding box center [560, 311] width 54 height 35
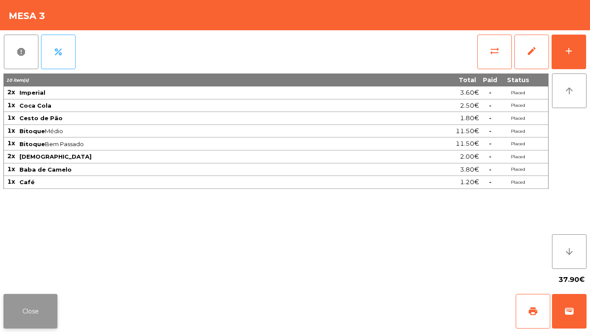
click at [23, 301] on button "Close" at bounding box center [30, 311] width 54 height 35
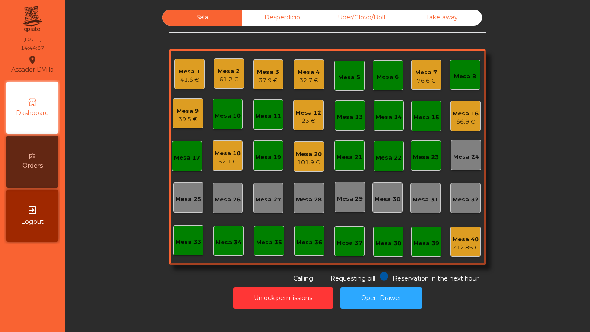
click at [218, 161] on div "52.1 €" at bounding box center [228, 161] width 26 height 9
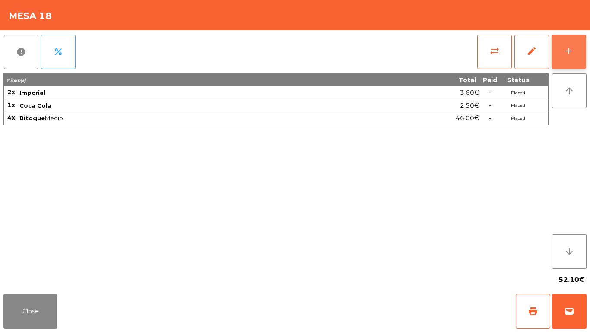
click at [581, 44] on button "add" at bounding box center [569, 52] width 35 height 35
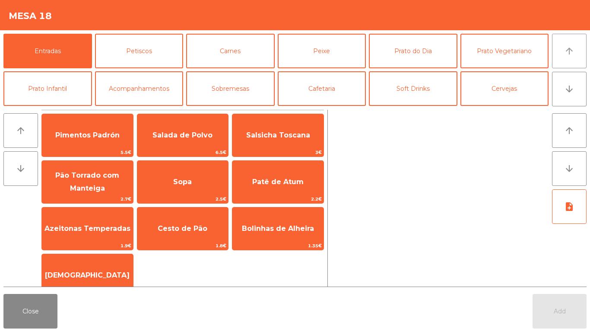
click at [574, 49] on icon "arrow_upward" at bounding box center [570, 51] width 10 height 10
click at [421, 80] on button "Soft Drinks" at bounding box center [413, 88] width 89 height 35
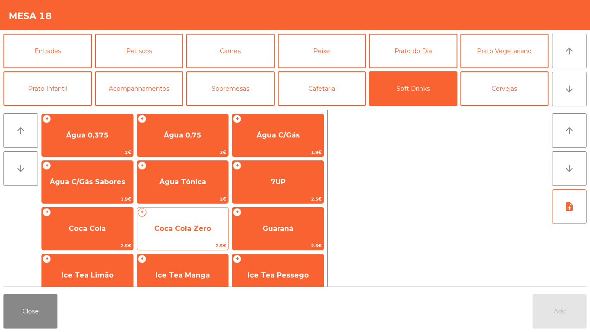
click at [183, 220] on span "Coca Cola Zero" at bounding box center [182, 228] width 91 height 23
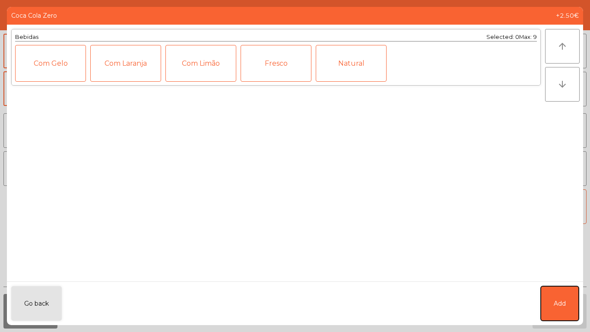
click at [550, 300] on button "Add" at bounding box center [560, 303] width 38 height 35
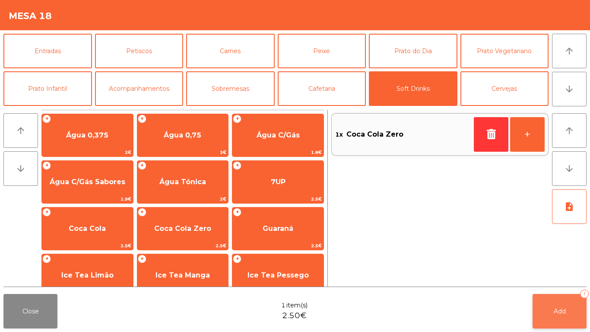
click at [561, 302] on button "Add 1" at bounding box center [560, 311] width 54 height 35
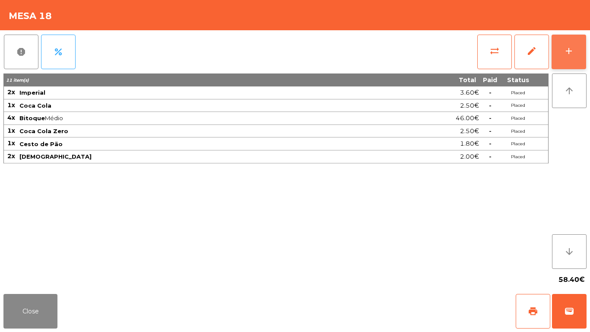
click at [575, 57] on button "add" at bounding box center [569, 52] width 35 height 35
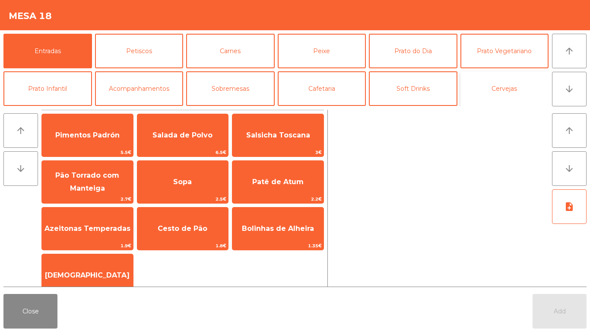
click at [506, 98] on button "Cervejas" at bounding box center [505, 88] width 89 height 35
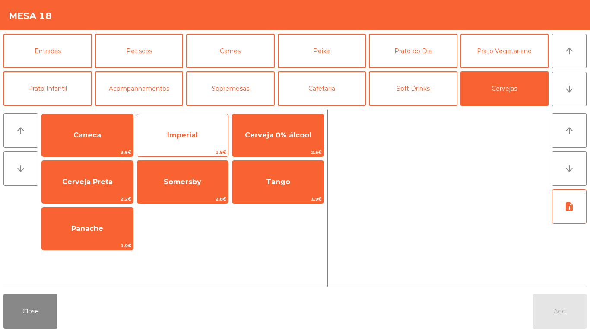
click at [192, 130] on span "Imperial" at bounding box center [182, 135] width 91 height 23
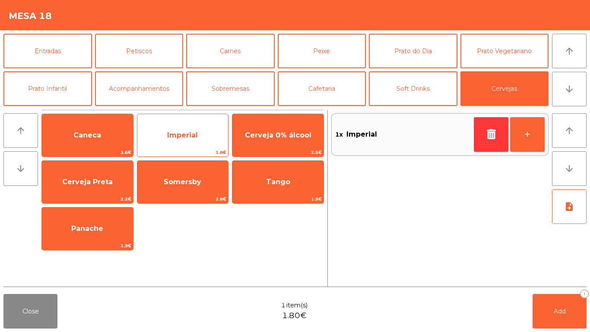
click at [190, 134] on span "Imperial" at bounding box center [182, 135] width 31 height 8
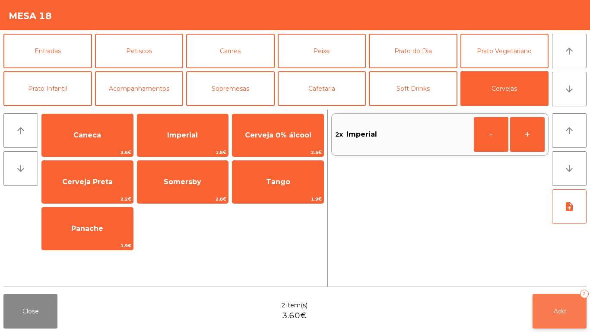
click at [558, 296] on button "Add 2" at bounding box center [560, 311] width 54 height 35
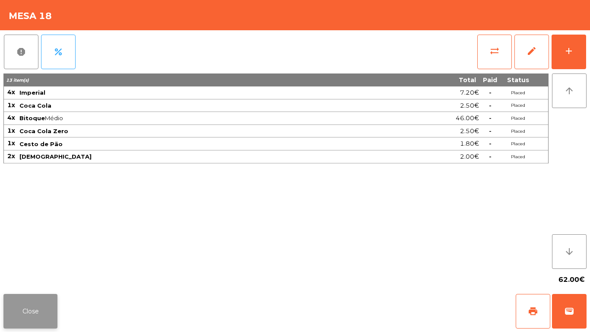
click at [37, 314] on button "Close" at bounding box center [30, 311] width 54 height 35
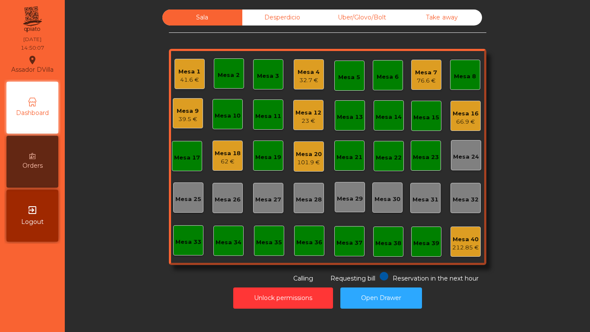
click at [309, 109] on div "Mesa 12" at bounding box center [309, 113] width 26 height 9
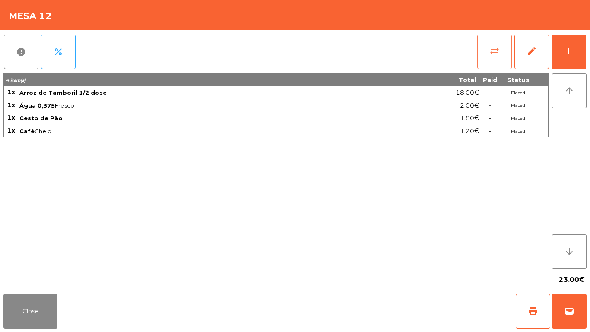
click at [495, 48] on span "sync_alt" at bounding box center [495, 51] width 10 height 10
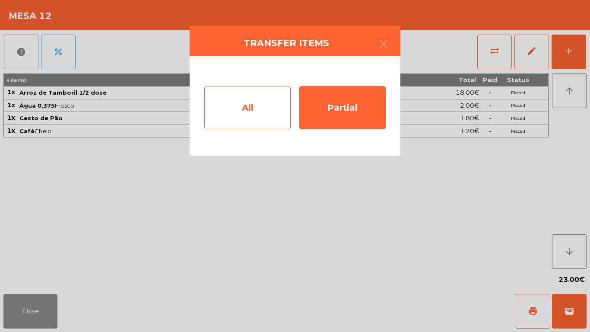
click at [263, 109] on div "All" at bounding box center [247, 107] width 86 height 43
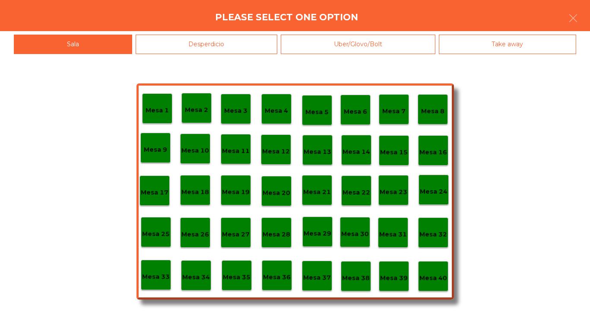
click at [437, 272] on div "Mesa 40" at bounding box center [434, 276] width 28 height 13
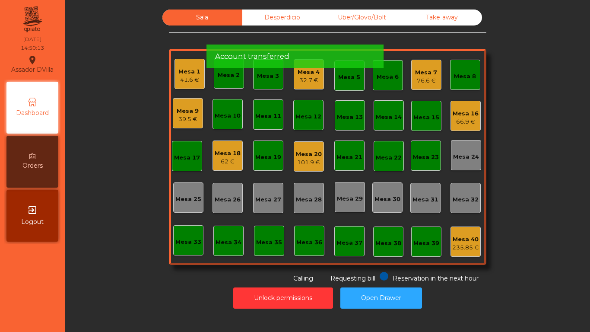
click at [194, 79] on div "41.6 €" at bounding box center [190, 80] width 22 height 9
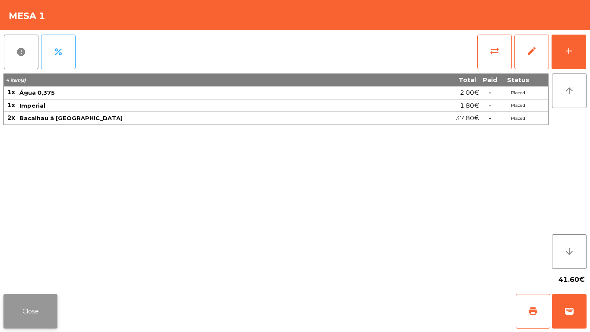
click at [16, 301] on button "Close" at bounding box center [30, 311] width 54 height 35
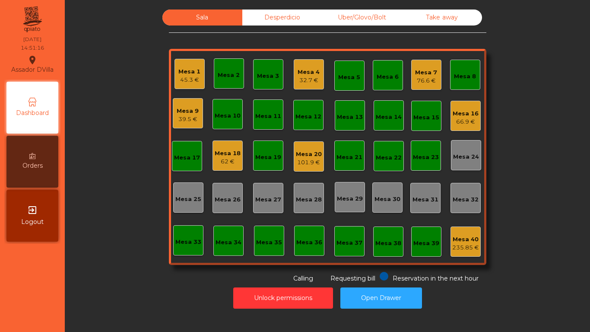
click at [303, 83] on div "32.7 €" at bounding box center [309, 80] width 22 height 9
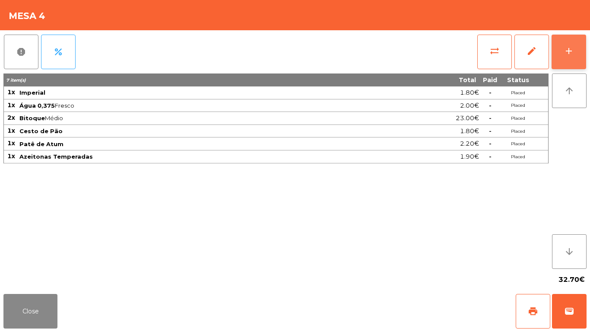
click at [567, 56] on div "add" at bounding box center [569, 51] width 10 height 10
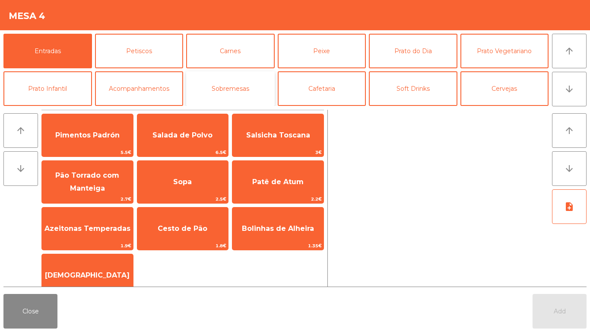
click at [240, 81] on button "Sobremesas" at bounding box center [230, 88] width 89 height 35
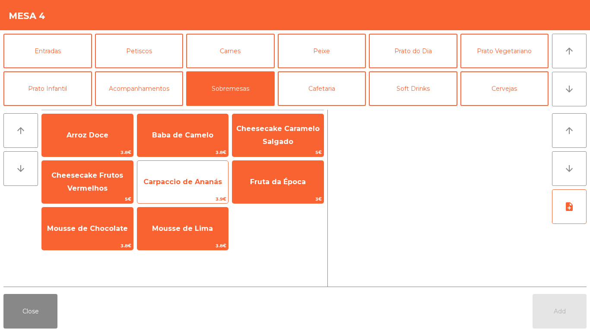
drag, startPoint x: 181, startPoint y: 190, endPoint x: 192, endPoint y: 187, distance: 11.2
click at [182, 190] on span "Carpaccio de Ananás" at bounding box center [182, 181] width 91 height 23
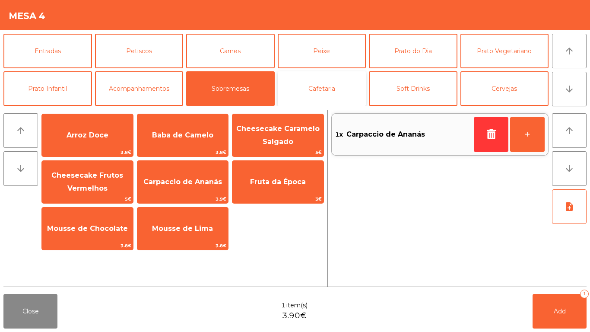
click at [309, 73] on button "Cafetaria" at bounding box center [322, 88] width 89 height 35
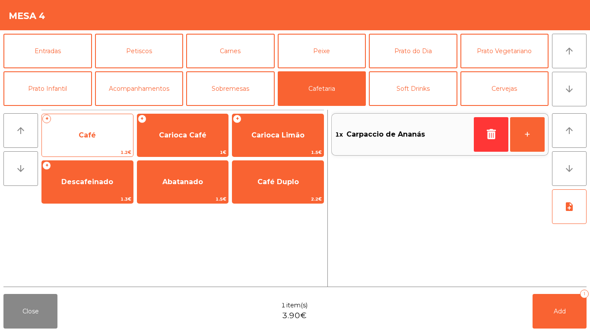
click at [82, 149] on span "1.2€" at bounding box center [87, 152] width 91 height 8
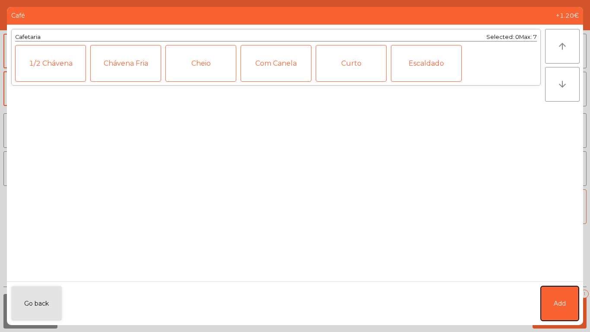
click at [575, 304] on button "Add" at bounding box center [560, 303] width 38 height 35
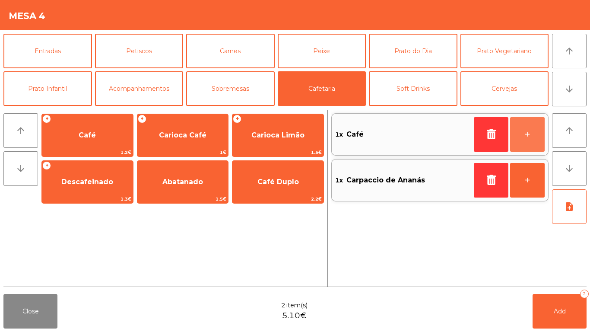
click at [531, 123] on button "+" at bounding box center [528, 134] width 35 height 35
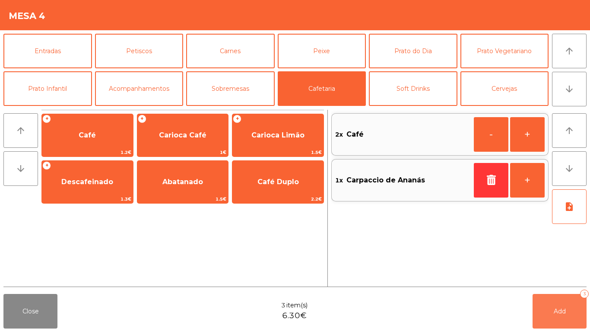
drag, startPoint x: 549, startPoint y: 320, endPoint x: 541, endPoint y: 316, distance: 9.1
click at [550, 318] on button "Add 3" at bounding box center [560, 311] width 54 height 35
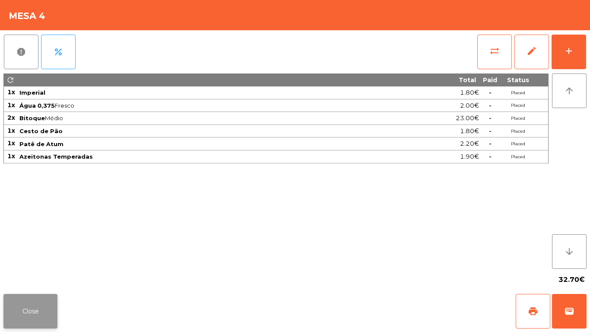
click at [31, 303] on button "Close" at bounding box center [30, 311] width 54 height 35
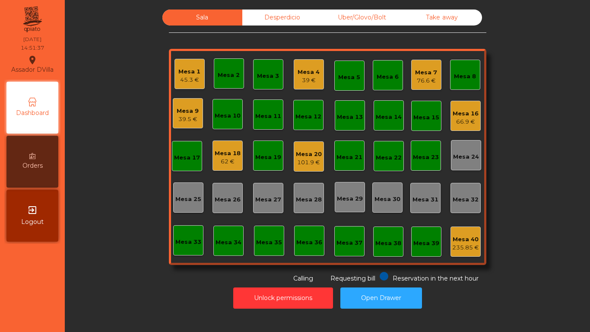
click at [182, 75] on div "Mesa 1" at bounding box center [190, 71] width 22 height 9
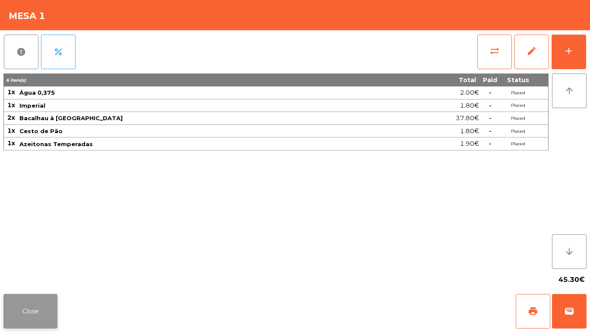
click at [30, 305] on button "Close" at bounding box center [30, 311] width 54 height 35
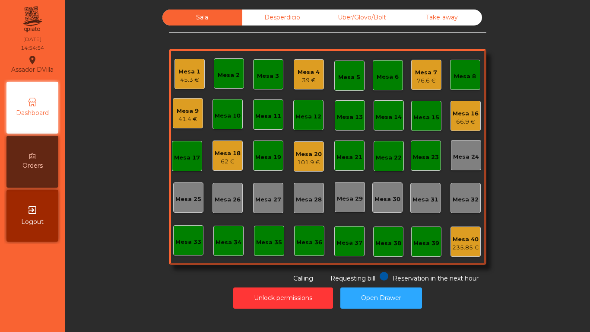
click at [198, 104] on div "Mesa 9 41.4 €" at bounding box center [188, 113] width 30 height 30
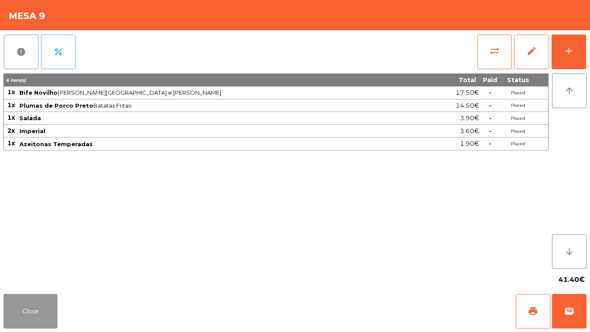
drag, startPoint x: 16, startPoint y: 310, endPoint x: 463, endPoint y: 139, distance: 479.0
click at [17, 310] on button "Close" at bounding box center [30, 311] width 54 height 35
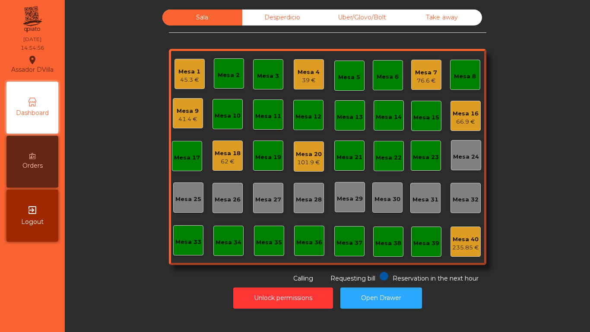
click at [476, 118] on div "Mesa 16 66.9 €" at bounding box center [466, 116] width 30 height 30
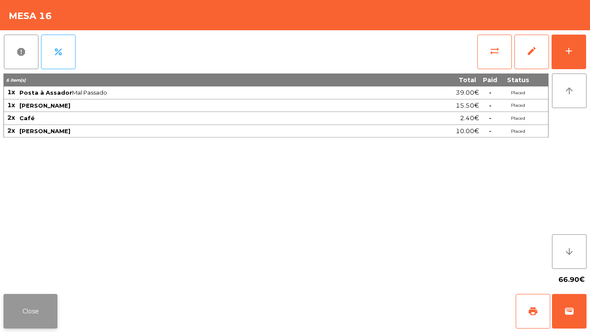
click at [49, 307] on button "Close" at bounding box center [30, 311] width 54 height 35
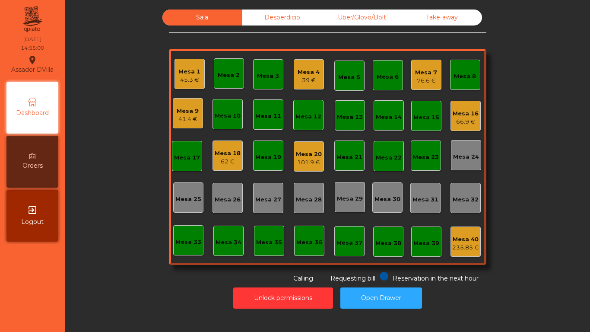
click at [460, 119] on div "66.9 €" at bounding box center [466, 122] width 26 height 9
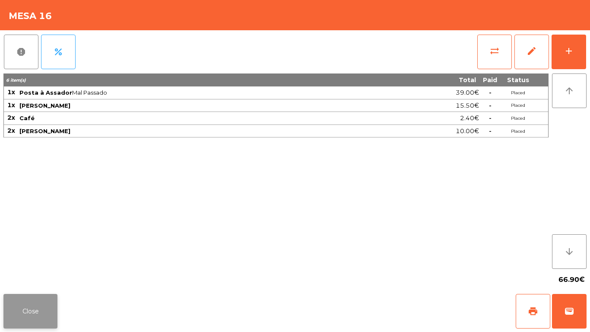
click at [26, 311] on button "Close" at bounding box center [30, 311] width 54 height 35
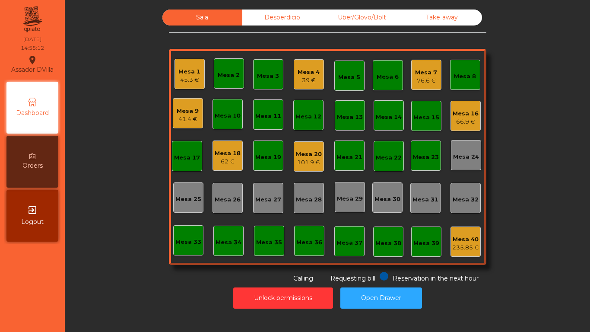
click at [415, 70] on div "Mesa 7" at bounding box center [426, 72] width 22 height 9
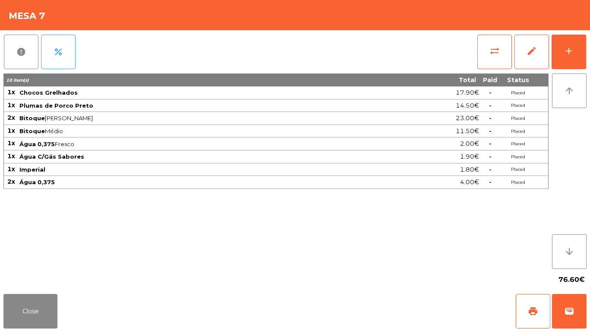
click at [46, 289] on div "76.60€" at bounding box center [295, 280] width 584 height 22
click at [43, 309] on button "Close" at bounding box center [30, 311] width 54 height 35
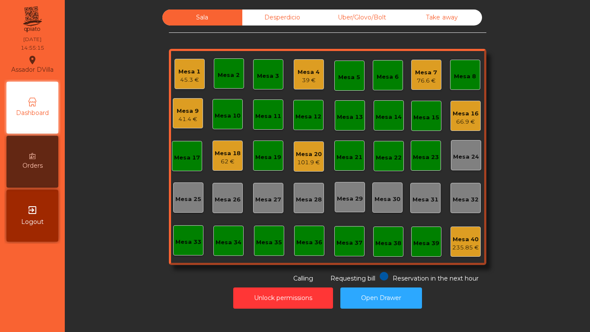
click at [314, 162] on div "101.9 €" at bounding box center [309, 162] width 26 height 9
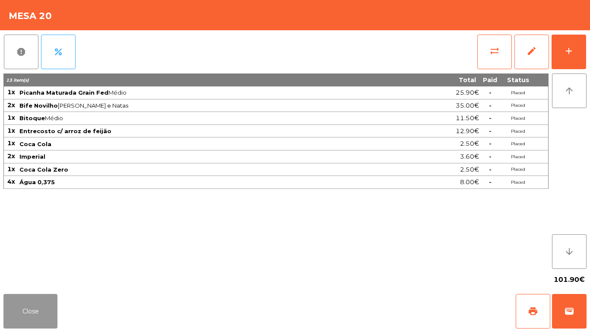
drag, startPoint x: 36, startPoint y: 307, endPoint x: 45, endPoint y: 290, distance: 18.9
click at [36, 307] on button "Close" at bounding box center [30, 311] width 54 height 35
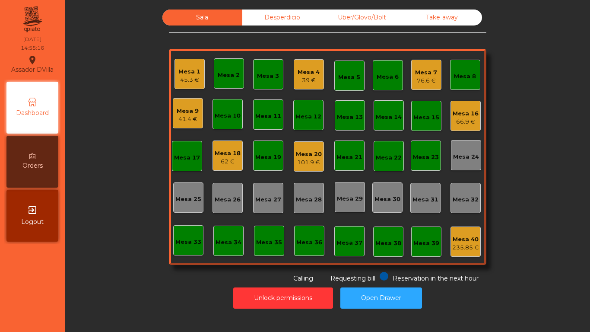
click at [57, 259] on nav "Assador DVilla location_on 18/08/2025 14:55:16 Dashboard Orders exit_to_app Log…" at bounding box center [32, 166] width 65 height 332
click at [313, 78] on div "39 €" at bounding box center [309, 80] width 22 height 9
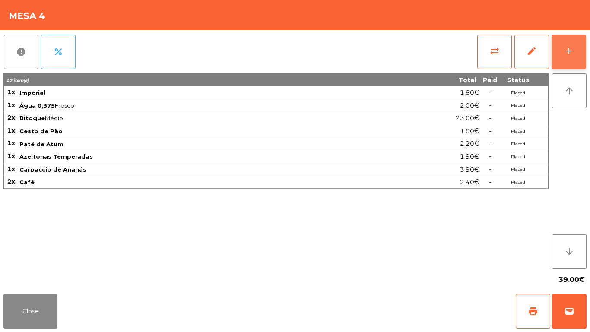
click at [579, 54] on button "add" at bounding box center [569, 52] width 35 height 35
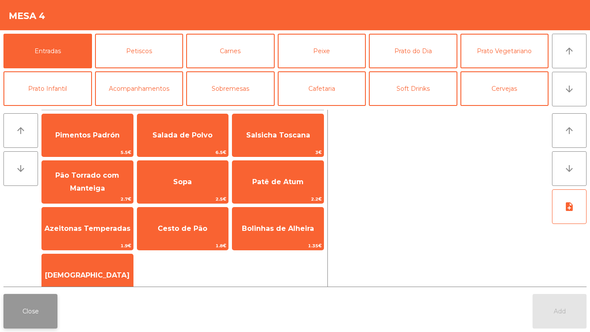
click at [49, 315] on button "Close" at bounding box center [30, 311] width 54 height 35
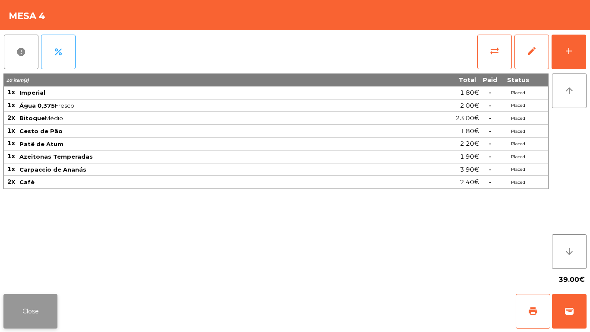
click at [32, 304] on button "Close" at bounding box center [30, 311] width 54 height 35
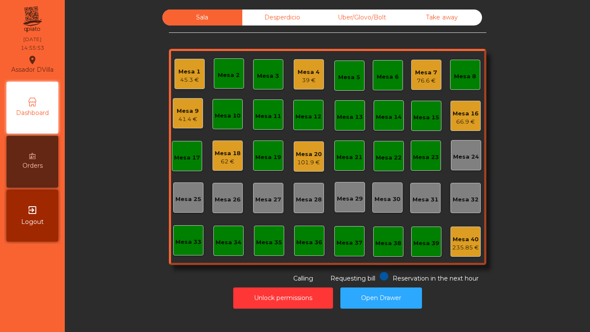
click at [466, 116] on div "Mesa 16" at bounding box center [466, 113] width 26 height 9
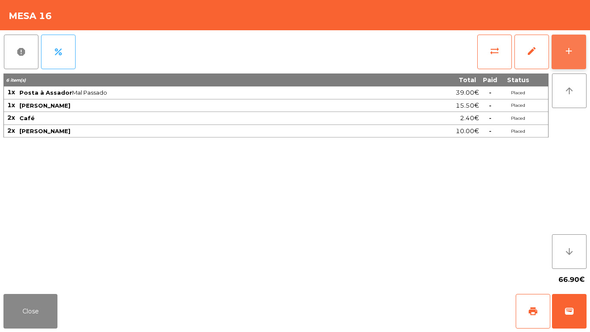
click at [582, 50] on button "add" at bounding box center [569, 52] width 35 height 35
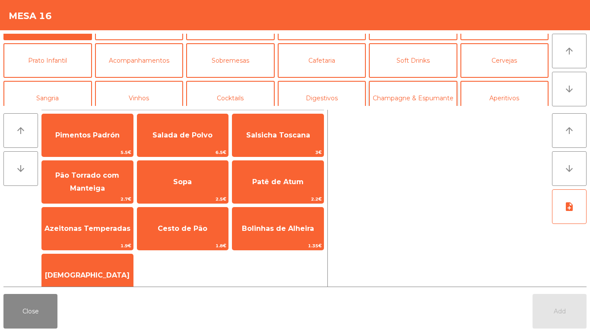
scroll to position [43, 0]
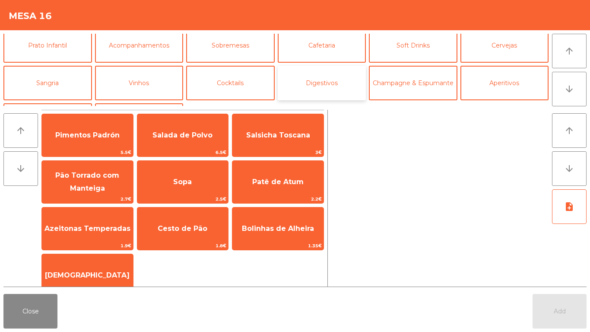
click at [326, 77] on button "Digestivos" at bounding box center [322, 83] width 89 height 35
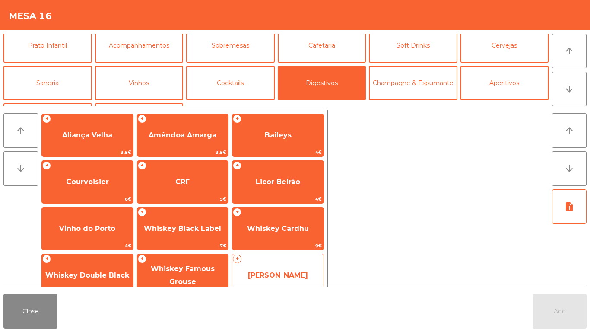
click at [279, 259] on div "+ Whiskey Jameson 5€" at bounding box center [278, 275] width 92 height 43
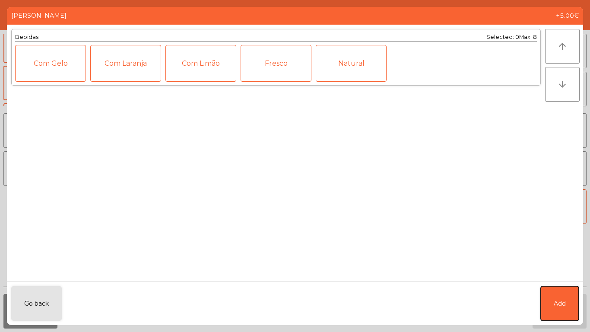
click at [550, 290] on button "Add" at bounding box center [560, 303] width 38 height 35
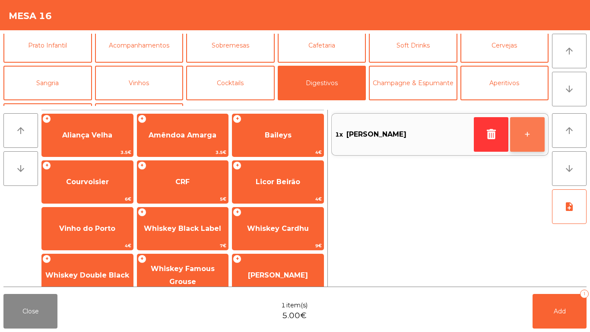
click at [521, 121] on button "+" at bounding box center [528, 134] width 35 height 35
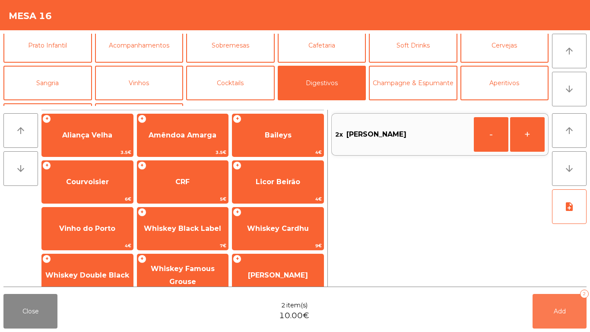
click at [538, 305] on button "Add 2" at bounding box center [560, 311] width 54 height 35
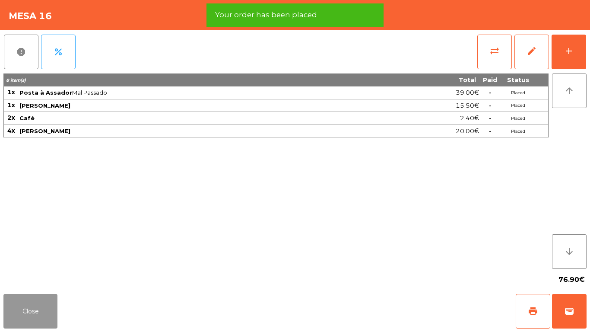
drag, startPoint x: 31, startPoint y: 306, endPoint x: 35, endPoint y: 303, distance: 5.2
click at [32, 305] on button "Close" at bounding box center [30, 311] width 54 height 35
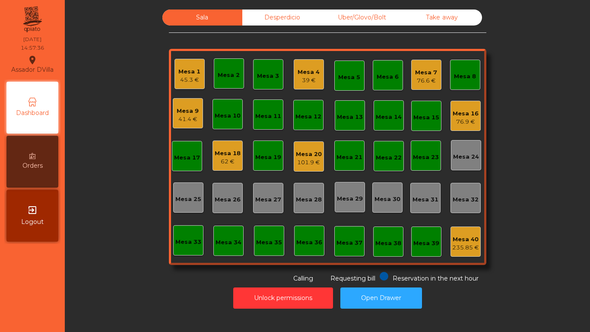
click at [461, 104] on div "Mesa 16 76.9 €" at bounding box center [466, 116] width 30 height 30
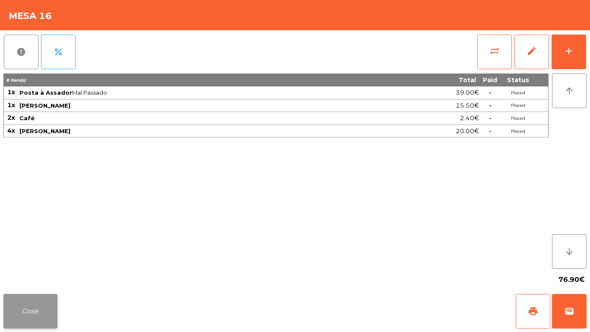
click at [44, 310] on button "Close" at bounding box center [30, 311] width 54 height 35
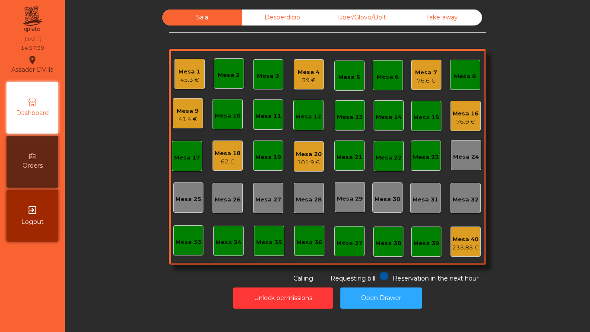
click at [467, 122] on div "76.9 €" at bounding box center [466, 122] width 26 height 9
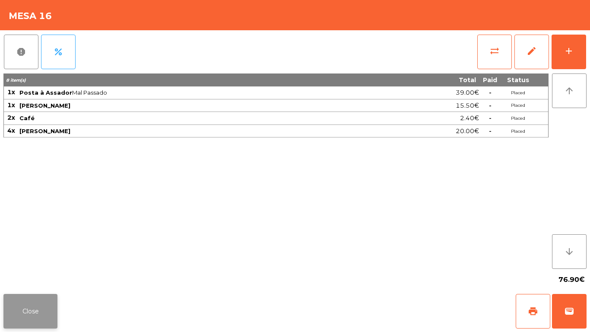
click at [16, 298] on button "Close" at bounding box center [30, 311] width 54 height 35
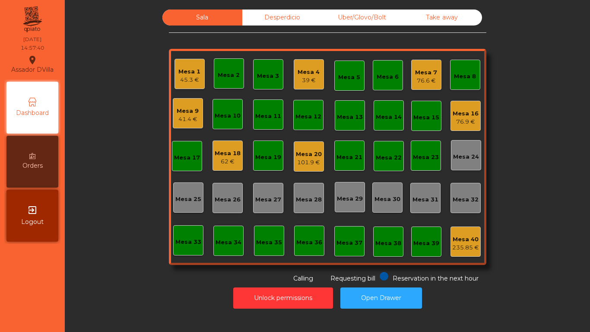
click at [142, 234] on div "Sala Desperdicio Uber/Glovo/Bolt Take away Mesa 1 45.3 € Mesa 2 Mesa 3 Mesa 4 3…" at bounding box center [328, 147] width 502 height 274
click at [309, 163] on div "114.3 €" at bounding box center [309, 162] width 26 height 9
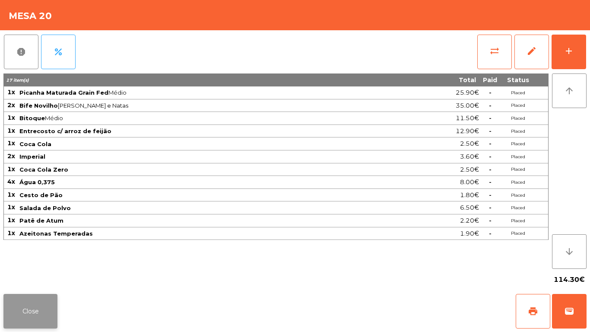
click at [41, 305] on button "Close" at bounding box center [30, 311] width 54 height 35
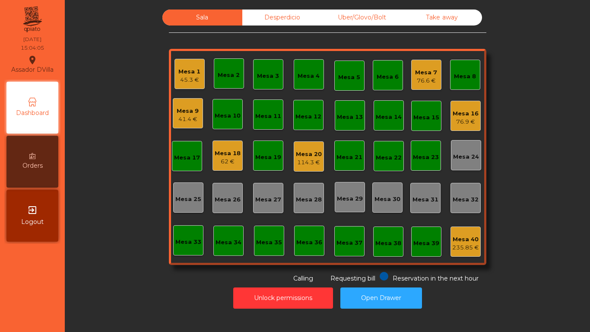
click at [308, 157] on div "Mesa 20" at bounding box center [309, 154] width 26 height 9
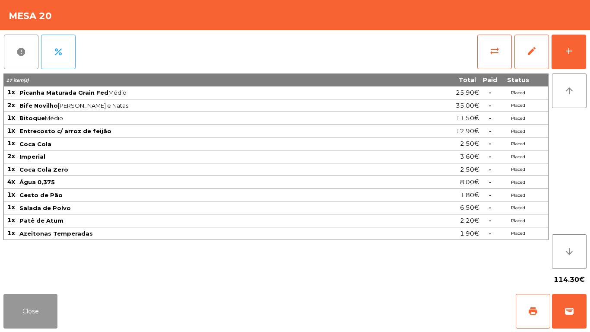
click at [32, 318] on button "Close" at bounding box center [30, 311] width 54 height 35
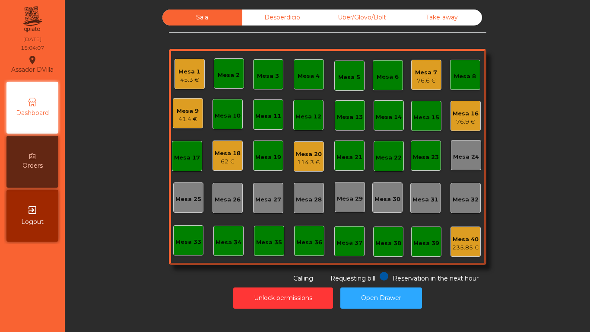
click at [256, 15] on div "Desperdicio" at bounding box center [283, 18] width 80 height 16
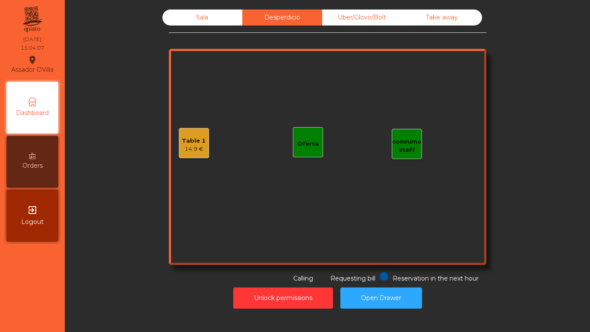
click at [186, 132] on div "Table 1 14.9 €" at bounding box center [194, 143] width 30 height 30
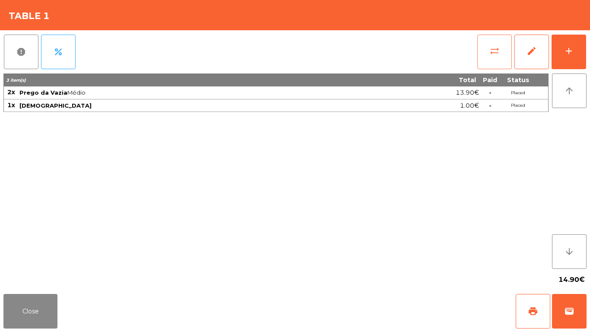
click at [509, 45] on button "sync_alt" at bounding box center [495, 52] width 35 height 35
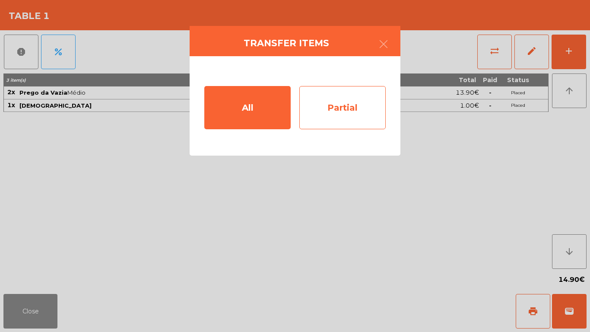
click at [338, 108] on div "Partial" at bounding box center [343, 107] width 86 height 43
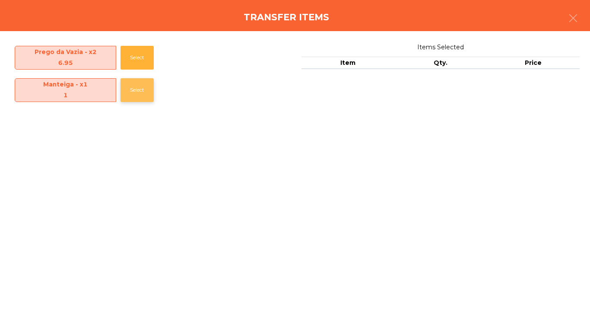
click at [132, 85] on button "Select" at bounding box center [137, 90] width 33 height 24
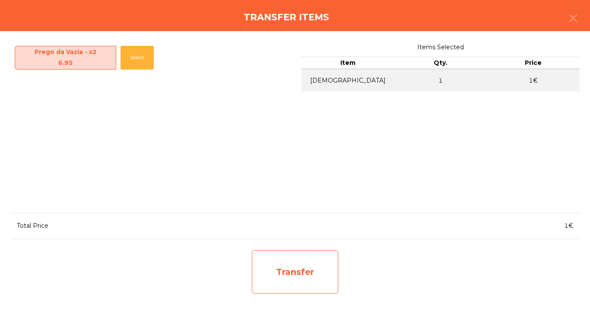
click at [289, 255] on div "Transfer" at bounding box center [295, 271] width 86 height 43
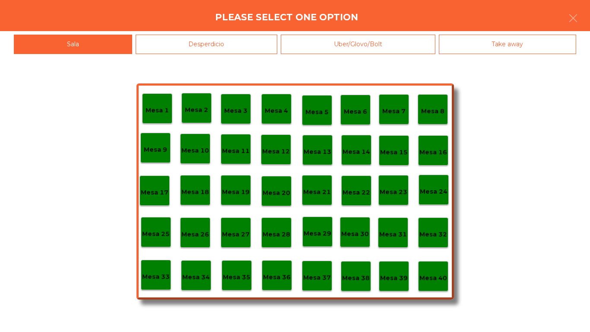
click at [278, 191] on p "Mesa 20" at bounding box center [277, 193] width 28 height 10
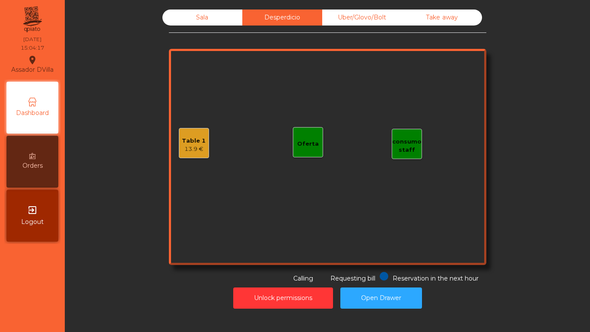
click at [192, 17] on div "Sala" at bounding box center [203, 18] width 80 height 16
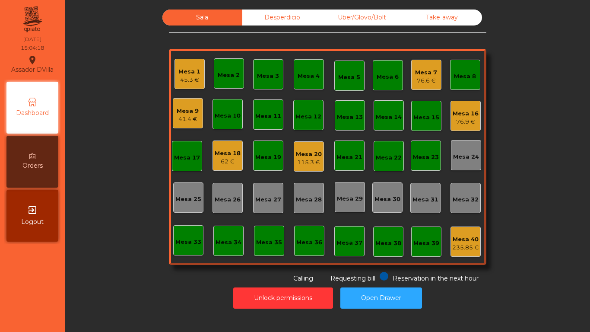
click at [306, 155] on div "Mesa 20" at bounding box center [309, 154] width 26 height 9
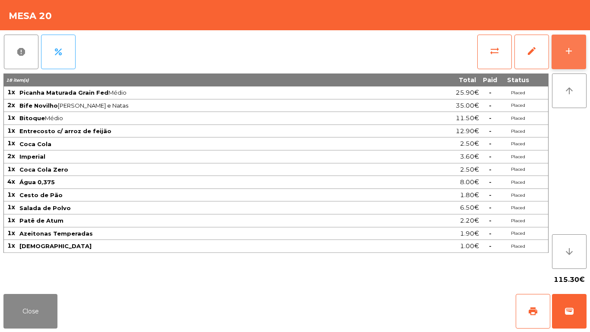
click at [566, 52] on div "add" at bounding box center [569, 51] width 10 height 10
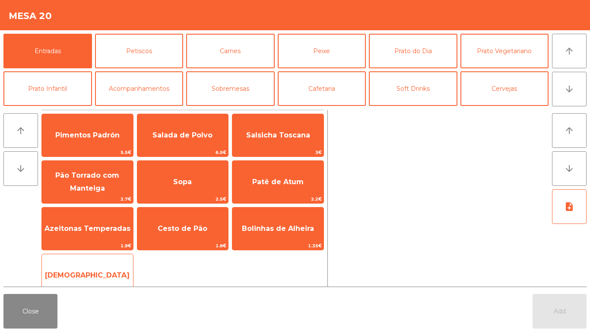
click at [76, 264] on span "[DEMOGRAPHIC_DATA]" at bounding box center [87, 275] width 91 height 23
click at [77, 262] on div "Manteiga 1€" at bounding box center [87, 275] width 92 height 43
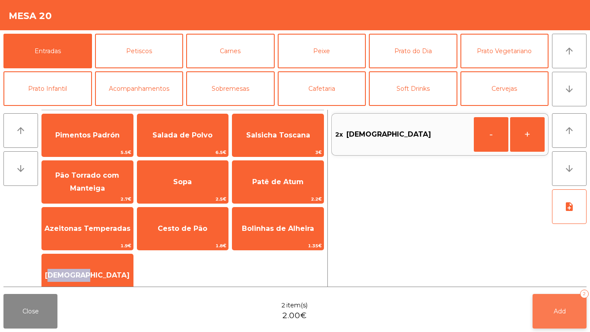
click at [580, 306] on button "Add 2" at bounding box center [560, 311] width 54 height 35
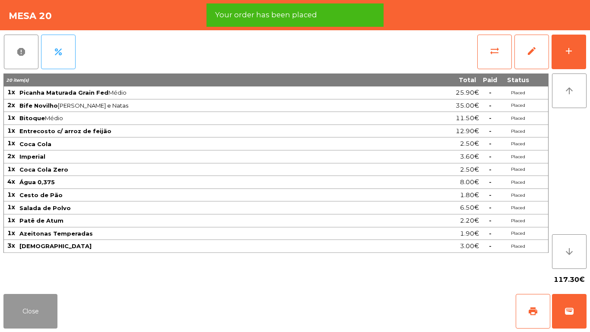
click at [29, 310] on button "Close" at bounding box center [30, 311] width 54 height 35
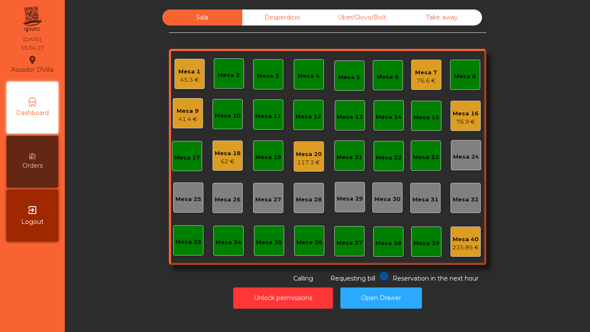
click at [300, 156] on div "Mesa 20" at bounding box center [309, 154] width 26 height 9
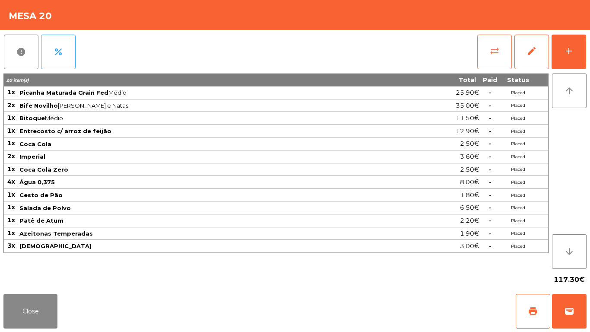
click at [505, 42] on button "sync_alt" at bounding box center [495, 52] width 35 height 35
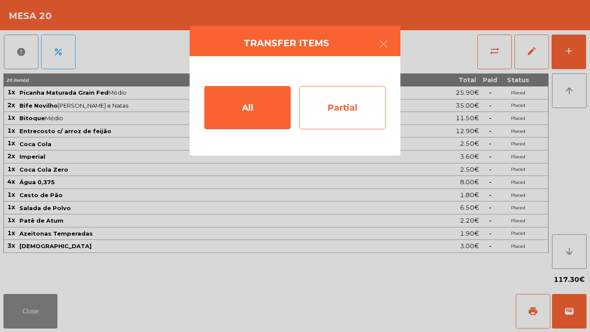
drag, startPoint x: 505, startPoint y: 42, endPoint x: 380, endPoint y: 112, distance: 143.2
click at [392, 109] on div "All Partial" at bounding box center [295, 105] width 211 height 99
click at [377, 114] on div "Partial" at bounding box center [343, 107] width 86 height 43
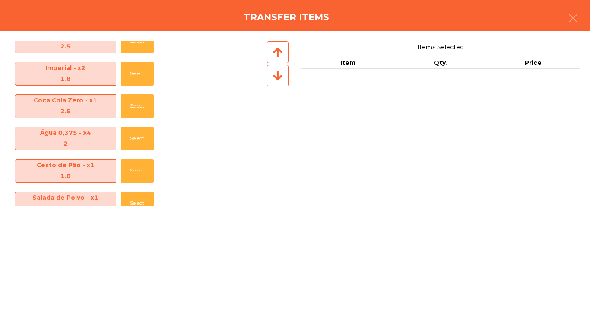
scroll to position [257, 0]
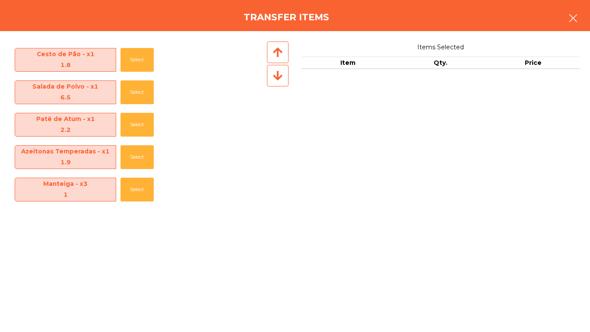
click at [580, 20] on button "button" at bounding box center [574, 19] width 24 height 26
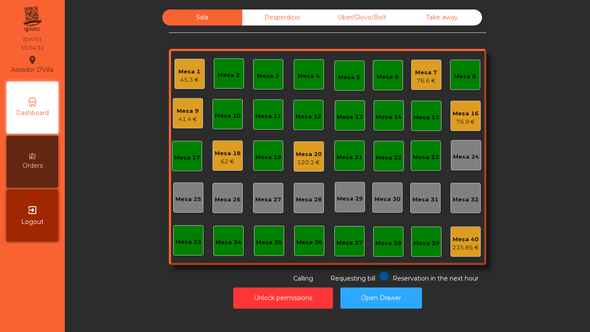
click at [316, 152] on div "Mesa 20" at bounding box center [309, 154] width 26 height 9
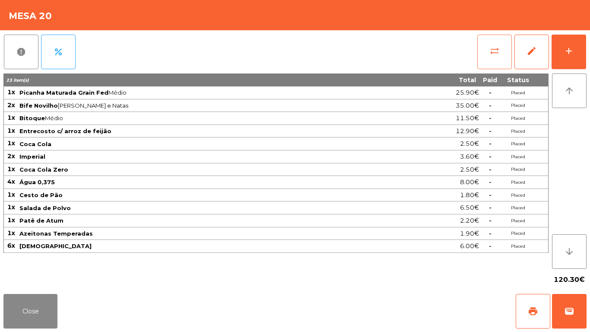
click at [490, 51] on span "sync_alt" at bounding box center [495, 51] width 10 height 10
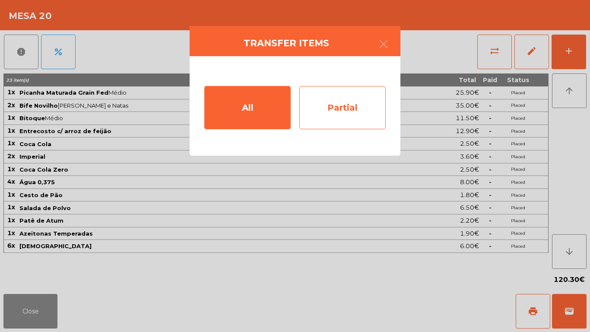
click at [361, 109] on div "Partial" at bounding box center [343, 107] width 86 height 43
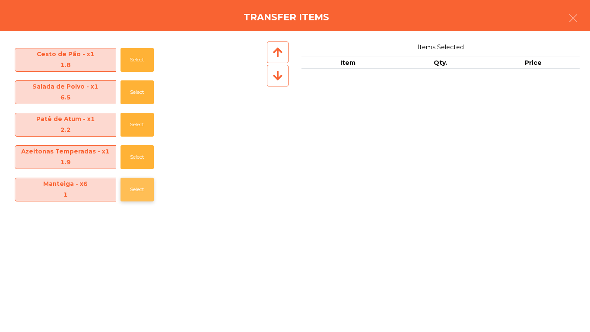
click at [124, 191] on button "Select" at bounding box center [137, 190] width 33 height 24
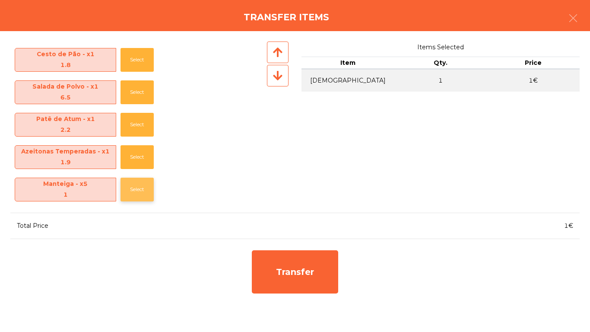
click at [129, 193] on button "Select" at bounding box center [137, 190] width 33 height 24
click at [130, 188] on button "Select" at bounding box center [137, 190] width 33 height 24
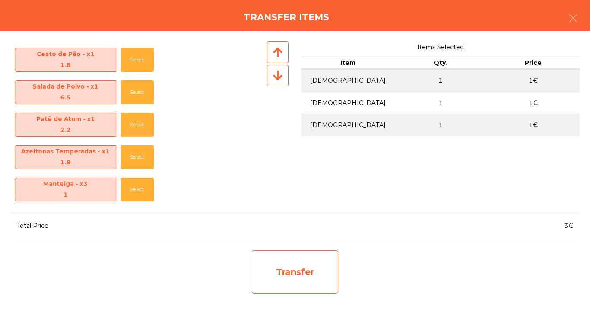
click at [284, 263] on div "Transfer" at bounding box center [295, 271] width 86 height 43
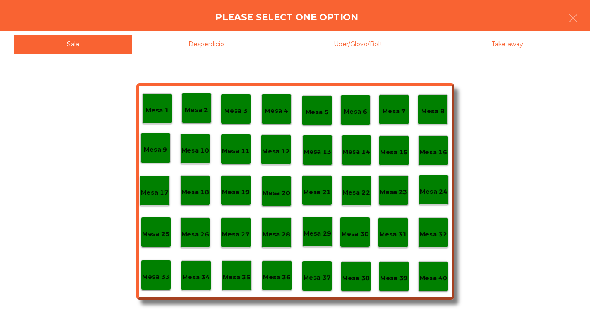
click at [206, 52] on div "Desperdicio" at bounding box center [207, 44] width 142 height 19
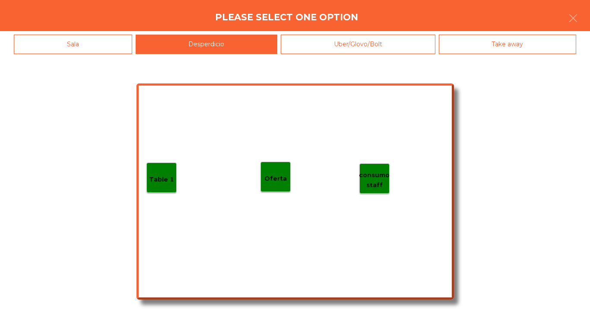
click at [168, 149] on div "Table 1 consumo staff Oferta" at bounding box center [296, 191] width 318 height 216
click at [161, 179] on p "Table 1" at bounding box center [161, 180] width 25 height 10
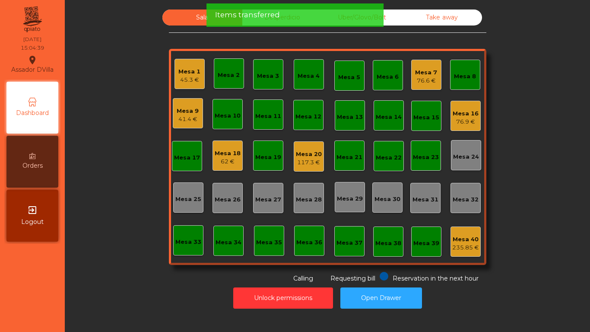
click at [185, 66] on div "Mesa 1 45.3 €" at bounding box center [190, 74] width 22 height 20
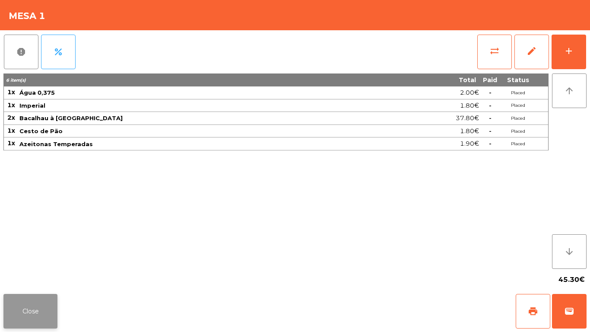
click at [45, 296] on button "Close" at bounding box center [30, 311] width 54 height 35
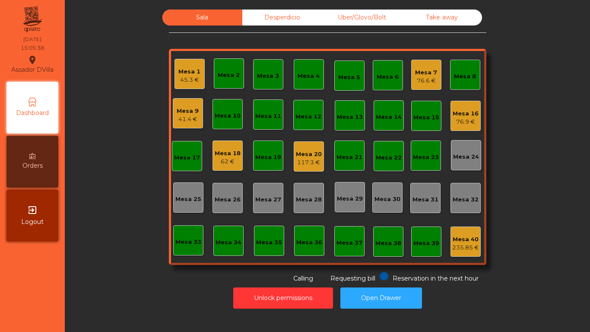
click at [423, 69] on div "Mesa 7" at bounding box center [426, 72] width 22 height 9
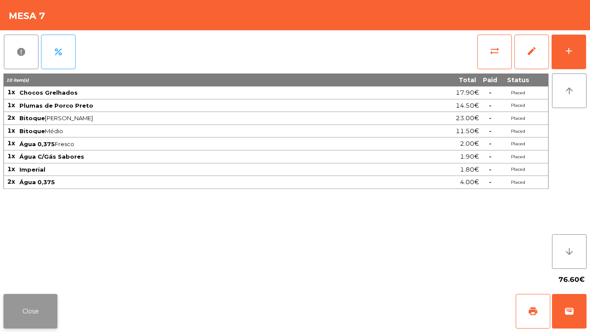
click at [25, 308] on button "Close" at bounding box center [30, 311] width 54 height 35
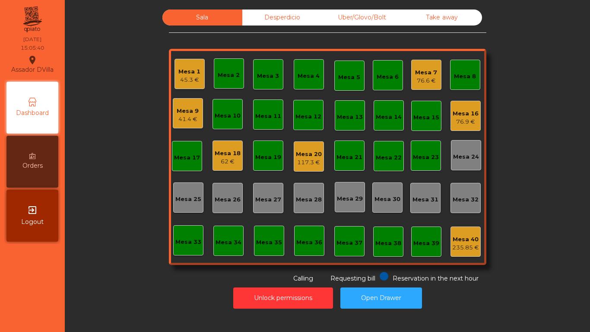
click at [412, 74] on div "Mesa 7 76.6 €" at bounding box center [427, 75] width 30 height 30
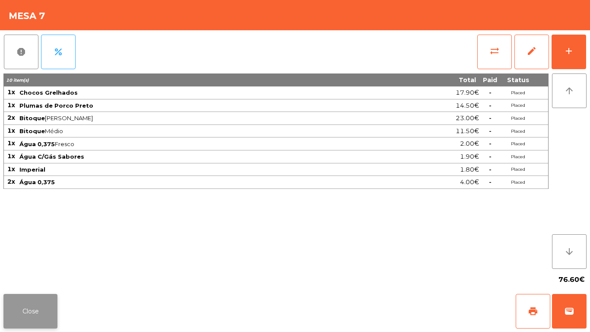
click at [45, 310] on button "Close" at bounding box center [30, 311] width 54 height 35
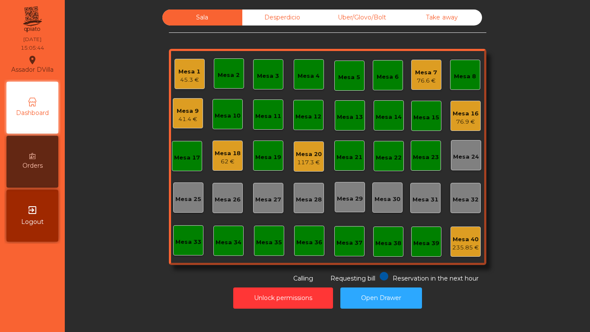
click at [303, 154] on div "Mesa 20" at bounding box center [309, 154] width 26 height 9
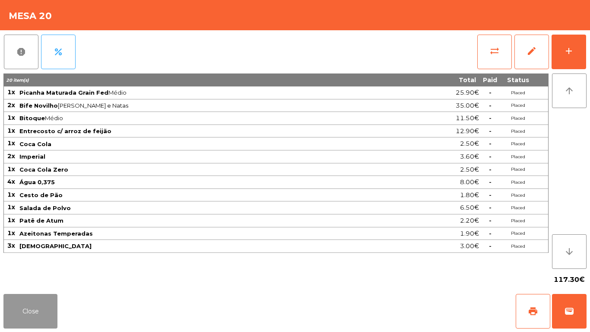
drag, startPoint x: 53, startPoint y: 303, endPoint x: 239, endPoint y: 189, distance: 217.9
click at [53, 303] on button "Close" at bounding box center [30, 311] width 54 height 35
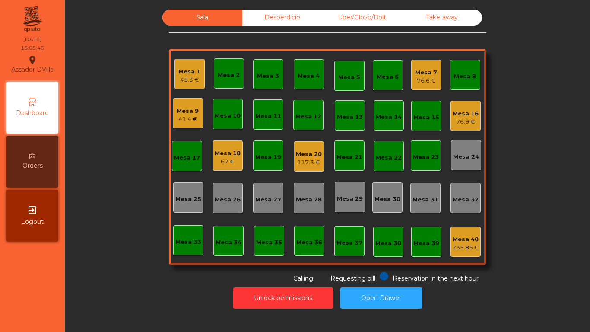
click at [458, 104] on div "Mesa 16 76.9 €" at bounding box center [466, 116] width 30 height 30
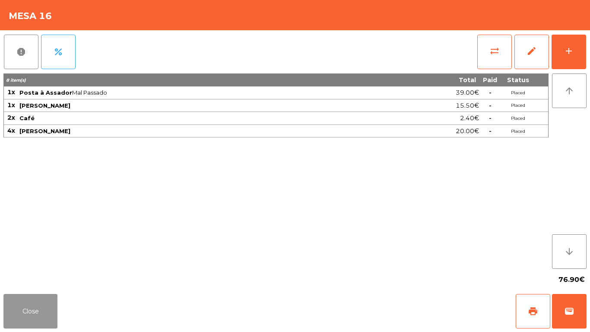
click at [28, 303] on button "Close" at bounding box center [30, 311] width 54 height 35
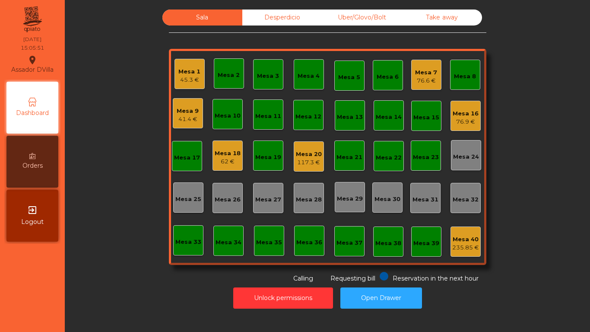
click at [204, 149] on div "Mesa 1 45.3 € Mesa 2 Mesa 3 Mesa 4 Mesa 5 Mesa 6 Mesa 7 76.6 € Mesa 8 Mesa 9 41…" at bounding box center [328, 157] width 318 height 216
click at [208, 150] on div "Mesa 1 45.3 € Mesa 2 Mesa 3 Mesa 4 Mesa 5 Mesa 6 Mesa 7 76.6 € Mesa 8 Mesa 9 41…" at bounding box center [328, 157] width 318 height 216
click at [221, 155] on div "Mesa 18" at bounding box center [228, 153] width 26 height 9
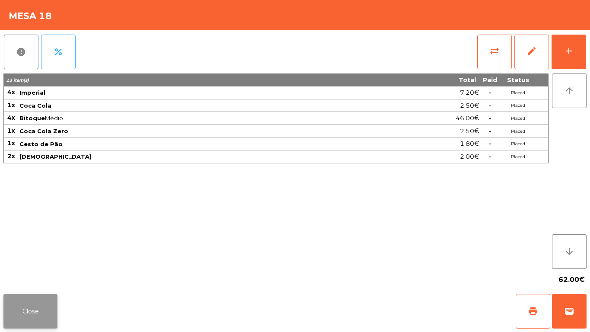
click at [55, 304] on div "Close print wallet" at bounding box center [295, 310] width 590 height 41
click at [55, 304] on button "Close" at bounding box center [30, 311] width 54 height 35
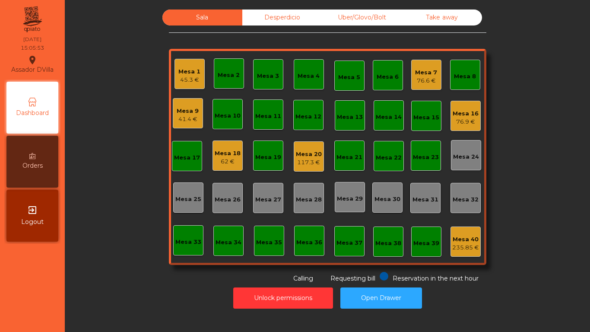
click at [191, 109] on div "Mesa 9" at bounding box center [188, 111] width 22 height 9
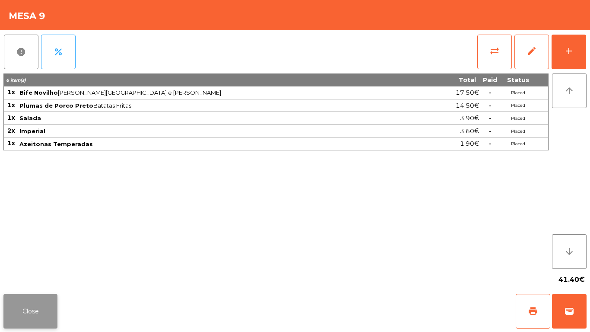
drag, startPoint x: 31, startPoint y: 313, endPoint x: 105, endPoint y: 260, distance: 90.7
click at [31, 312] on button "Close" at bounding box center [30, 311] width 54 height 35
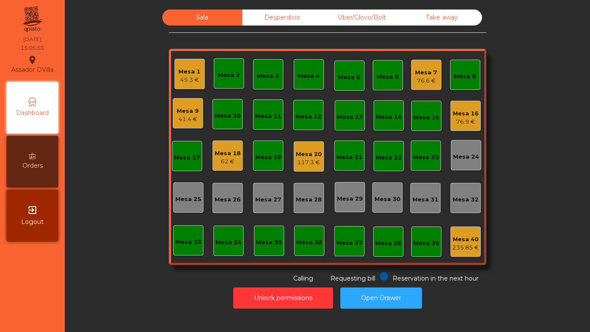
click at [191, 114] on div "Mesa 9" at bounding box center [188, 111] width 22 height 9
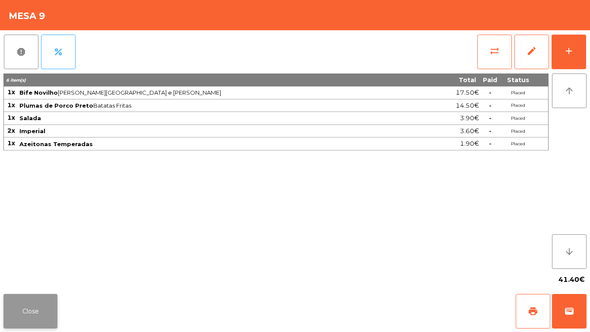
click at [51, 311] on button "Close" at bounding box center [30, 311] width 54 height 35
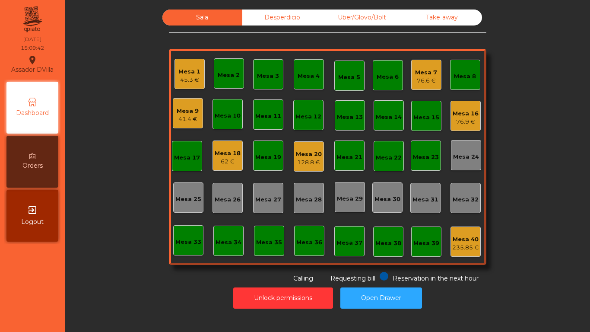
click at [296, 161] on div "128.8 €" at bounding box center [309, 162] width 26 height 9
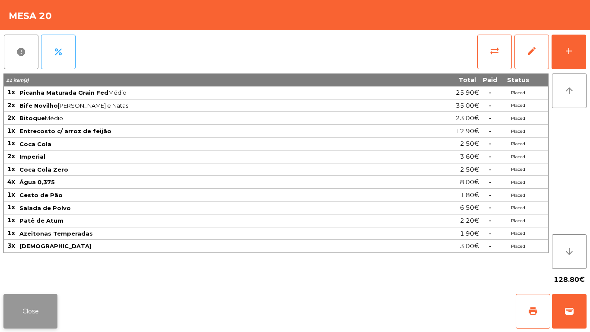
click at [51, 306] on button "Close" at bounding box center [30, 311] width 54 height 35
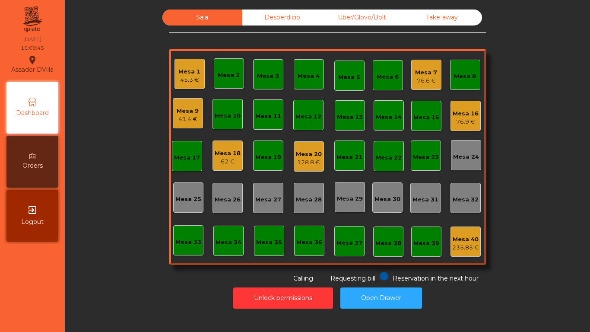
drag, startPoint x: 84, startPoint y: 258, endPoint x: 54, endPoint y: 268, distance: 32.3
click at [74, 215] on div "Sala Desperdicio Uber/Glovo/Bolt Take away Mesa 1 45.3 € Mesa 2 Mesa 3 Mesa 4 M…" at bounding box center [327, 161] width 515 height 303
click at [193, 70] on div "Mesa 1" at bounding box center [190, 71] width 22 height 9
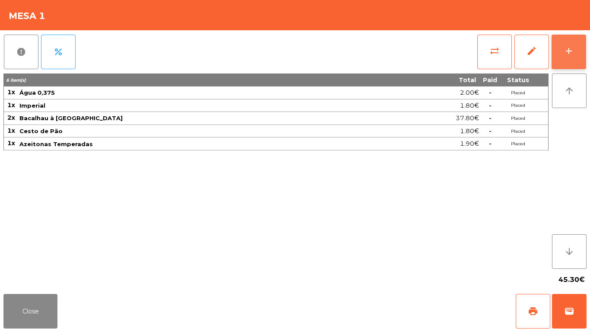
click at [569, 45] on button "add" at bounding box center [569, 52] width 35 height 35
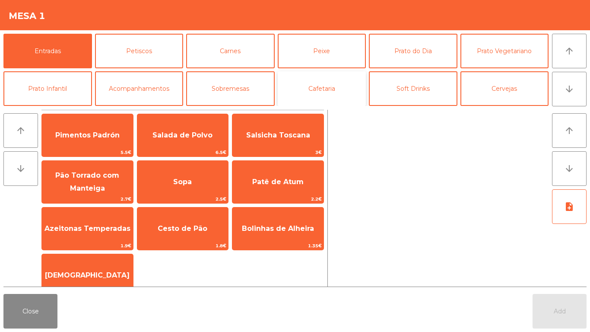
click at [338, 80] on button "Cafetaria" at bounding box center [322, 88] width 89 height 35
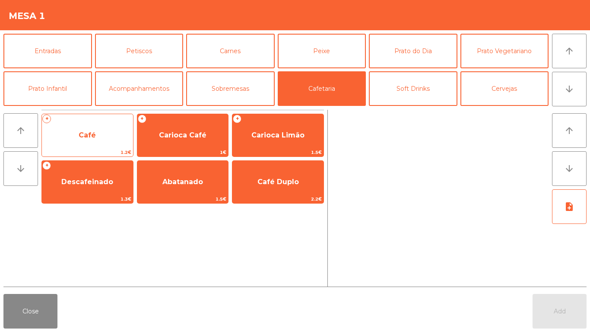
click at [123, 138] on span "Café" at bounding box center [87, 135] width 91 height 23
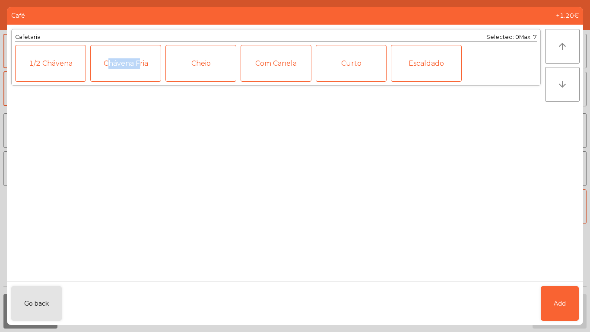
click at [123, 138] on div "Cafetaria Selected: 0 Max: 7 1/2 Chávena Chávena Fria Cheio Com Canela Curto Es…" at bounding box center [276, 153] width 539 height 257
click at [562, 290] on button "Add" at bounding box center [560, 303] width 38 height 35
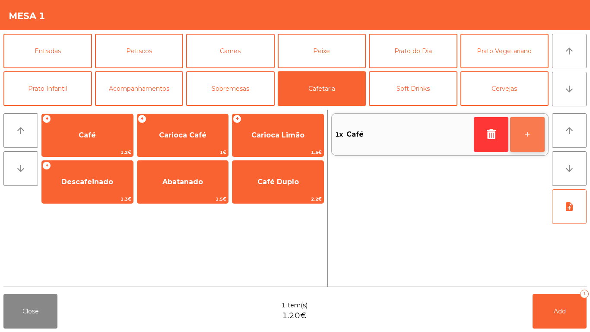
click at [530, 133] on button "+" at bounding box center [528, 134] width 35 height 35
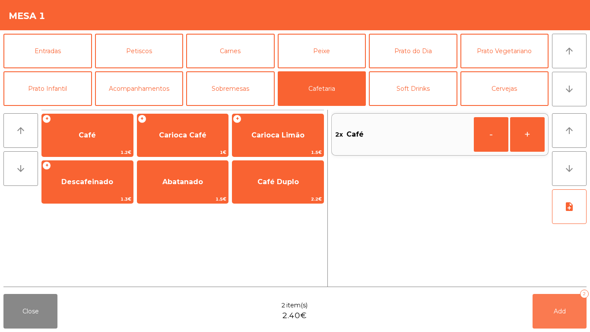
drag, startPoint x: 558, startPoint y: 314, endPoint x: 11, endPoint y: 312, distance: 546.4
click at [558, 313] on span "Add" at bounding box center [560, 311] width 12 height 8
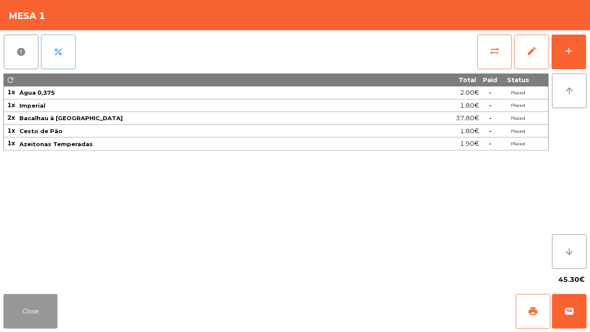
drag, startPoint x: 30, startPoint y: 307, endPoint x: 299, endPoint y: 77, distance: 353.5
click at [34, 304] on button "Close" at bounding box center [30, 311] width 54 height 35
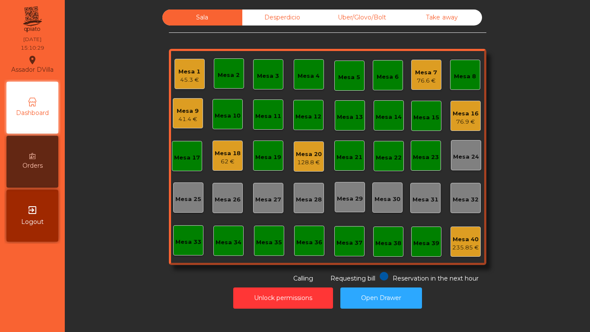
click at [236, 163] on div "62 €" at bounding box center [228, 161] width 26 height 9
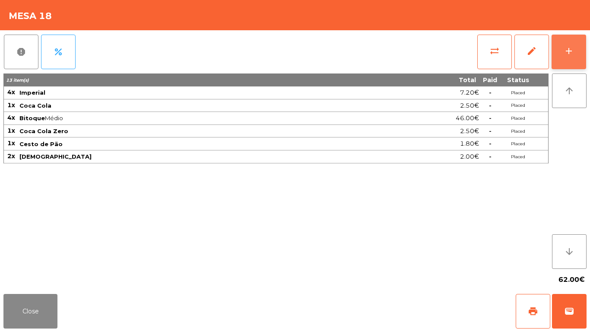
click at [577, 55] on button "add" at bounding box center [569, 52] width 35 height 35
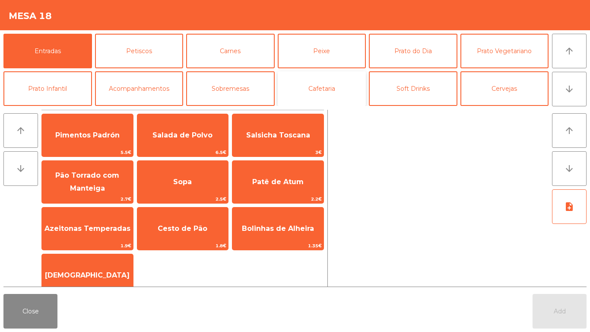
click at [322, 89] on button "Cafetaria" at bounding box center [322, 88] width 89 height 35
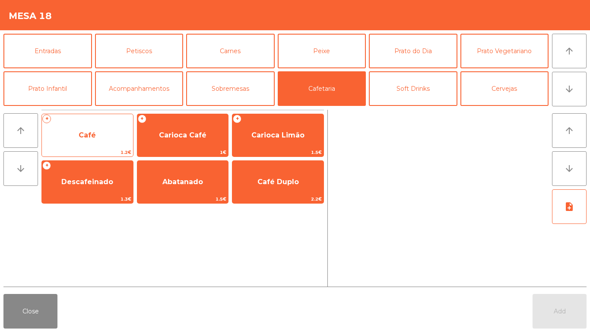
click at [102, 137] on span "Café" at bounding box center [87, 135] width 91 height 23
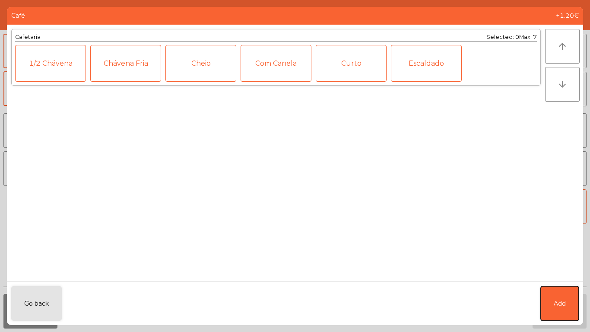
click at [564, 287] on button "Add" at bounding box center [560, 303] width 38 height 35
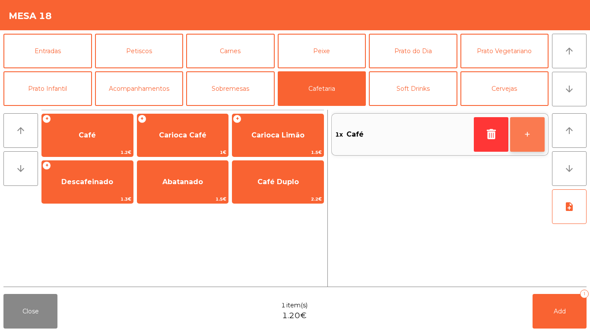
click at [530, 128] on button "+" at bounding box center [528, 134] width 35 height 35
click at [538, 133] on button "+" at bounding box center [528, 134] width 35 height 35
click at [537, 133] on button "+" at bounding box center [528, 134] width 35 height 35
click at [501, 131] on button "-" at bounding box center [491, 134] width 35 height 35
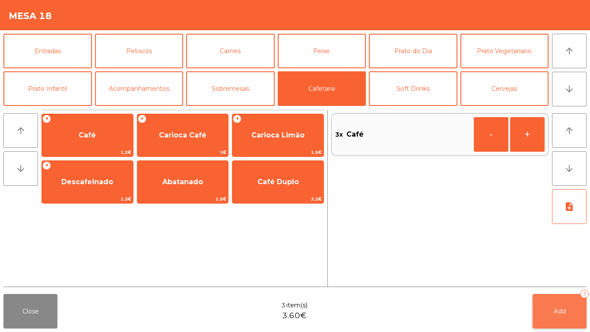
click at [568, 305] on button "Add 3" at bounding box center [560, 311] width 54 height 35
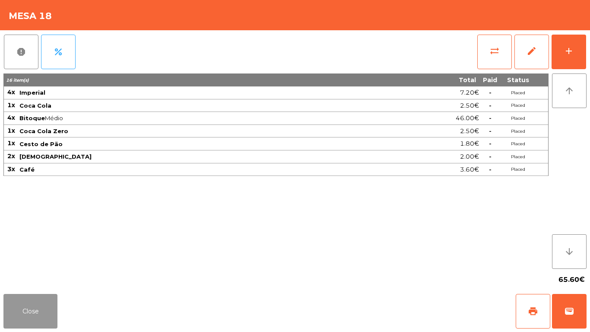
drag, startPoint x: 27, startPoint y: 313, endPoint x: 89, endPoint y: 294, distance: 65.0
click at [28, 313] on button "Close" at bounding box center [30, 311] width 54 height 35
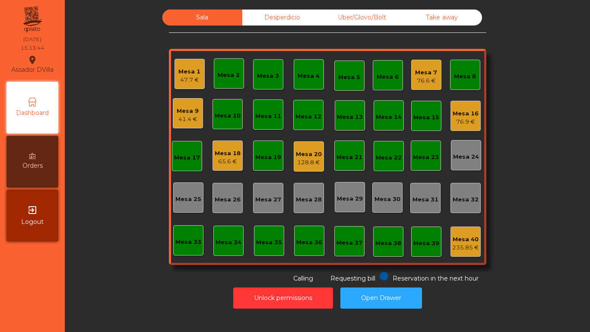
click at [104, 281] on div "Sala Desperdicio Uber/Glovo/Bolt Take away Mesa 1 47.7 € Mesa 2 Mesa 3 Mesa 4 M…" at bounding box center [328, 147] width 502 height 274
click at [223, 154] on div "Mesa 18" at bounding box center [228, 153] width 26 height 9
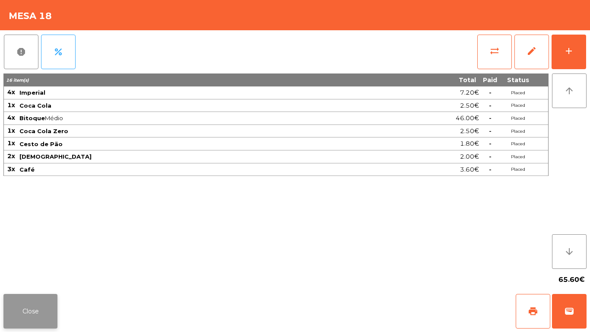
click at [29, 319] on button "Close" at bounding box center [30, 311] width 54 height 35
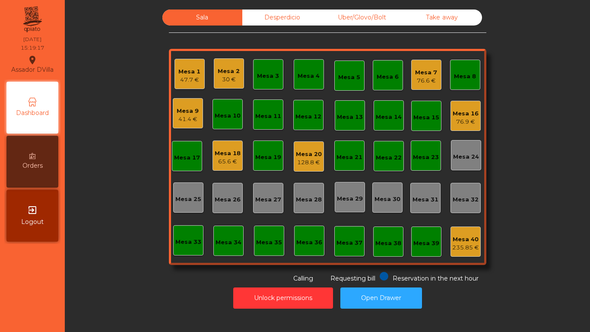
click at [314, 160] on div "128.8 €" at bounding box center [309, 162] width 26 height 9
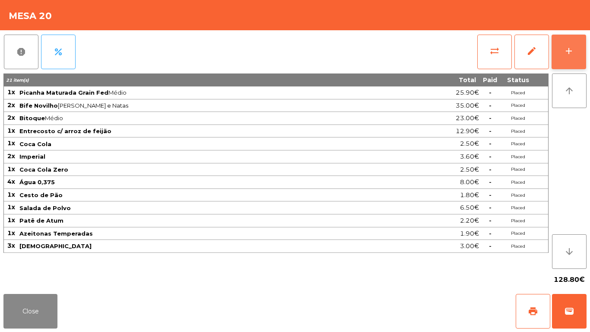
click at [582, 49] on button "add" at bounding box center [569, 52] width 35 height 35
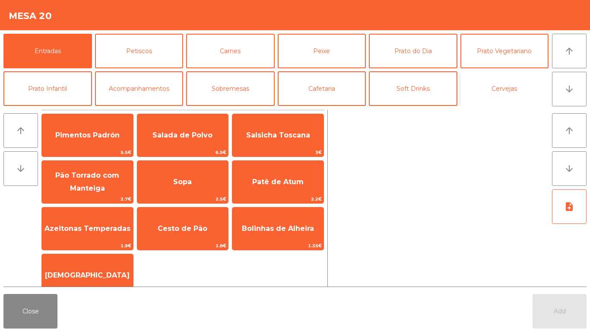
click at [518, 81] on button "Cervejas" at bounding box center [505, 88] width 89 height 35
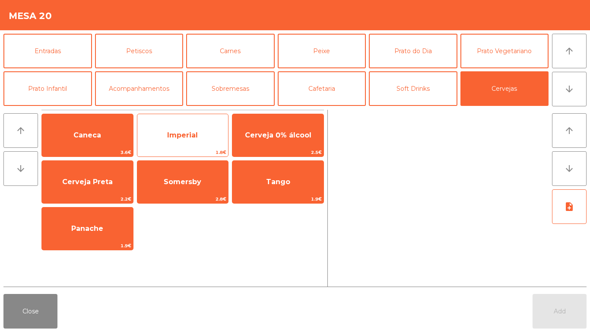
click at [194, 128] on span "Imperial" at bounding box center [182, 135] width 91 height 23
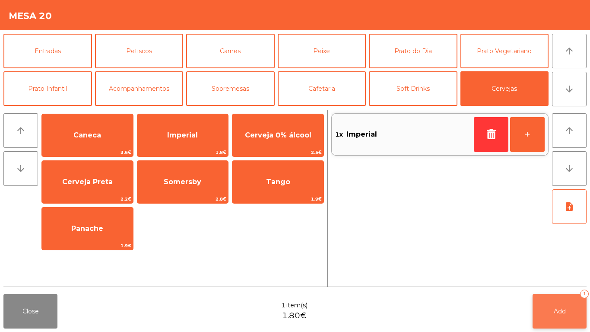
click at [566, 294] on button "Add 1" at bounding box center [560, 311] width 54 height 35
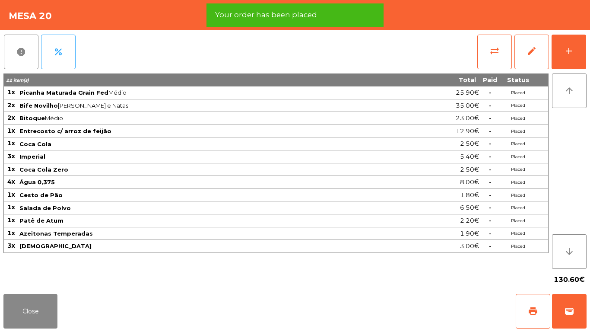
click at [590, 47] on div "report percent sync_alt edit add 22 item(s) Total Paid Status 1x Picanha Matura…" at bounding box center [295, 160] width 590 height 260
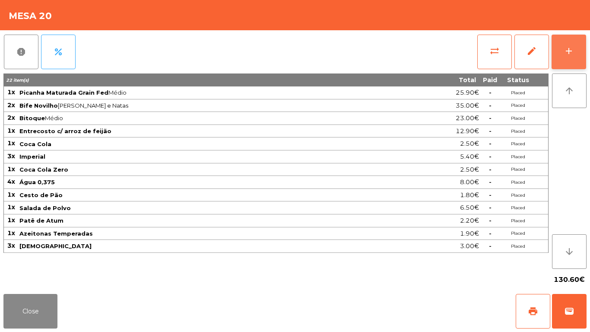
click at [585, 53] on button "add" at bounding box center [569, 52] width 35 height 35
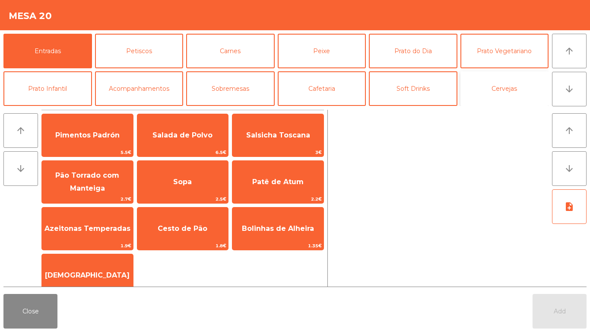
click at [523, 81] on button "Cervejas" at bounding box center [505, 88] width 89 height 35
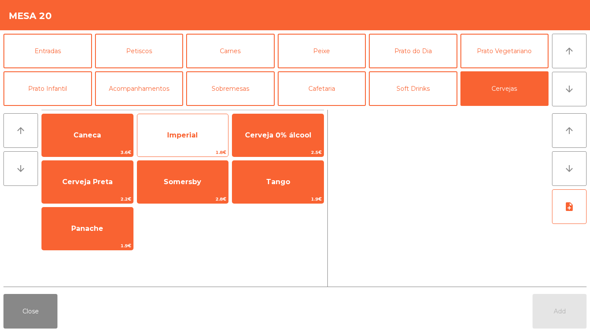
click at [182, 143] on span "Imperial" at bounding box center [182, 135] width 91 height 23
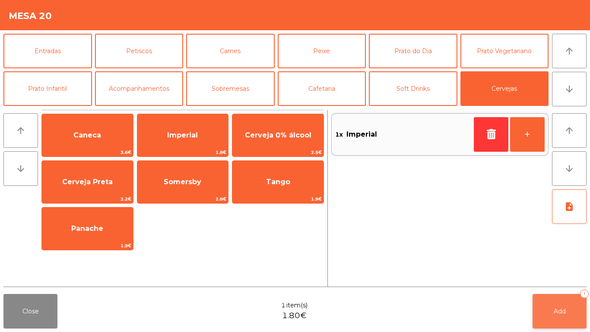
click at [568, 303] on button "Add 1" at bounding box center [560, 311] width 54 height 35
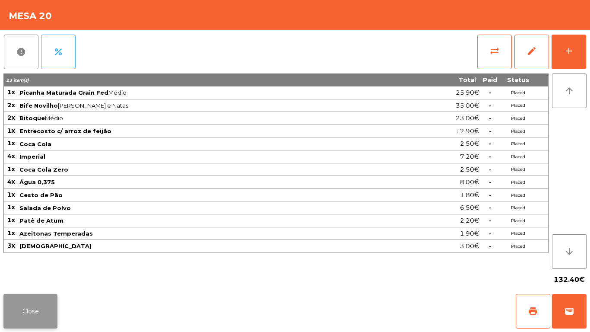
click at [35, 309] on button "Close" at bounding box center [30, 311] width 54 height 35
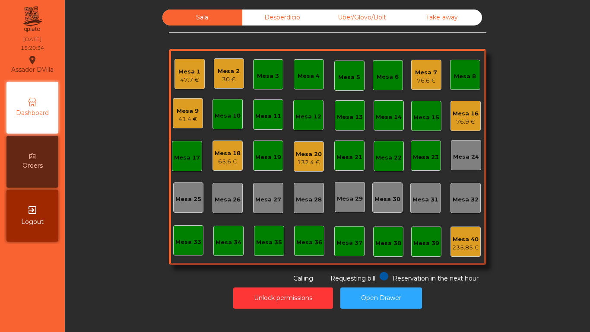
click at [427, 80] on div "76.6 €" at bounding box center [426, 81] width 22 height 9
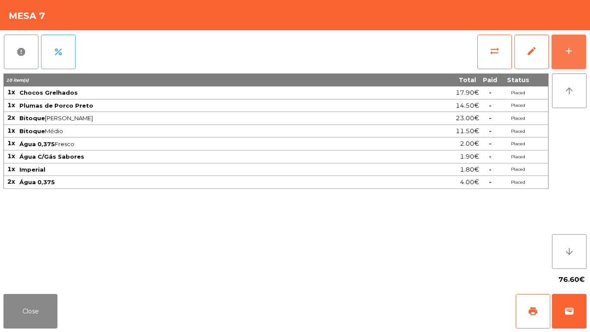
click at [574, 48] on div "add" at bounding box center [569, 51] width 10 height 10
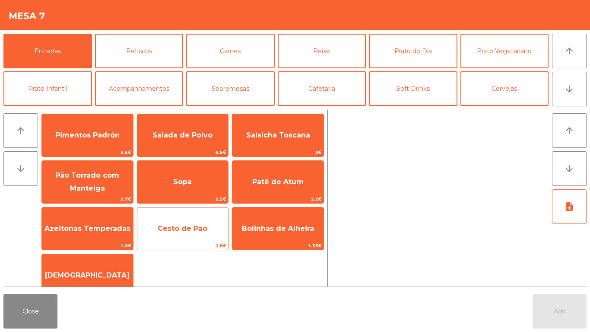
click at [187, 227] on span "Cesto de Pão" at bounding box center [183, 228] width 50 height 8
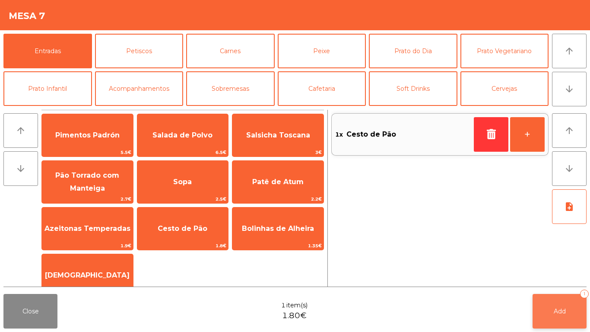
click at [550, 302] on button "Add 1" at bounding box center [560, 311] width 54 height 35
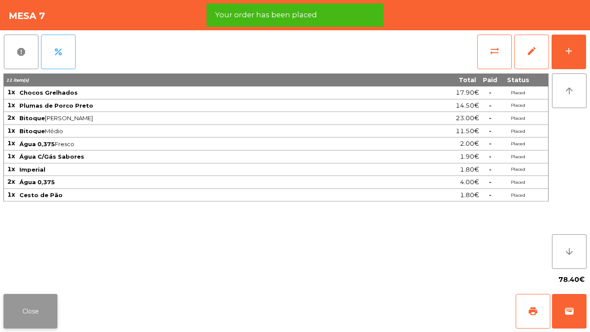
click at [25, 295] on button "Close" at bounding box center [30, 311] width 54 height 35
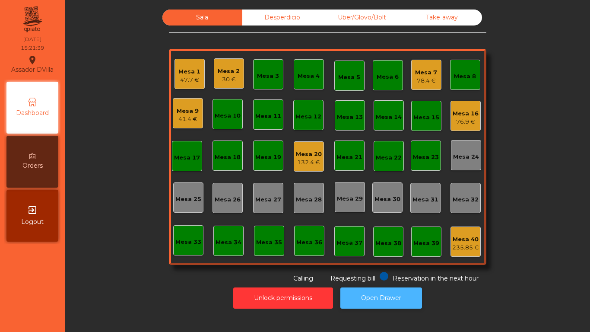
click at [384, 302] on button "Open Drawer" at bounding box center [382, 297] width 82 height 21
click at [399, 295] on button "Open Drawer" at bounding box center [382, 297] width 82 height 21
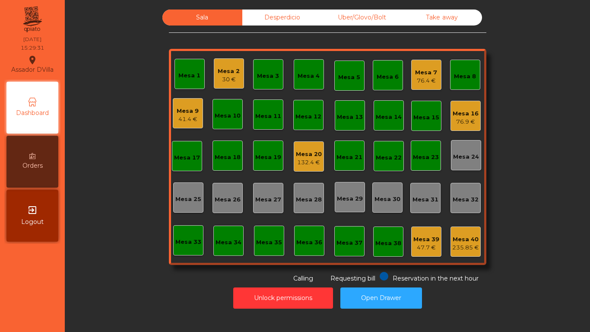
click at [303, 165] on div "132.4 €" at bounding box center [309, 162] width 26 height 9
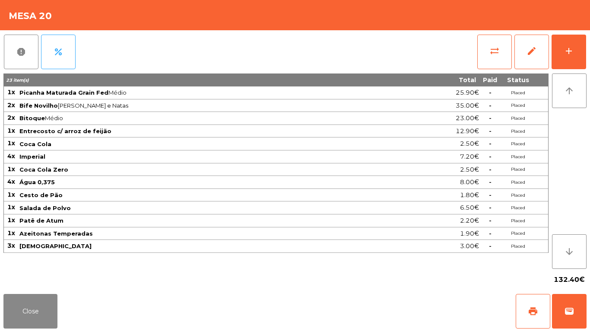
click at [590, 47] on div "report percent sync_alt edit add 23 item(s) Total Paid Status 1x Picanha Matura…" at bounding box center [295, 160] width 590 height 260
click at [589, 48] on div "report percent sync_alt edit add 23 item(s) Total Paid Status 1x Picanha Matura…" at bounding box center [295, 160] width 590 height 260
click at [587, 48] on div "report percent sync_alt edit add 23 item(s) Total Paid Status 1x Picanha Matura…" at bounding box center [295, 160] width 590 height 260
click at [578, 53] on button "add" at bounding box center [569, 52] width 35 height 35
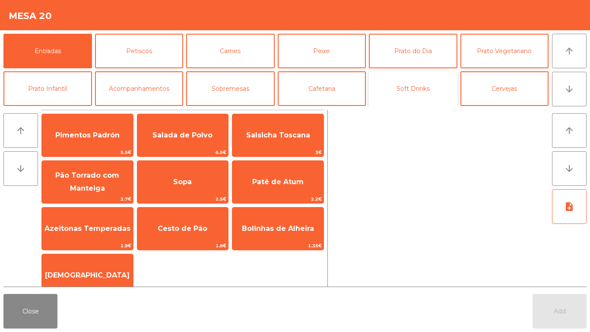
click at [433, 88] on button "Soft Drinks" at bounding box center [413, 88] width 89 height 35
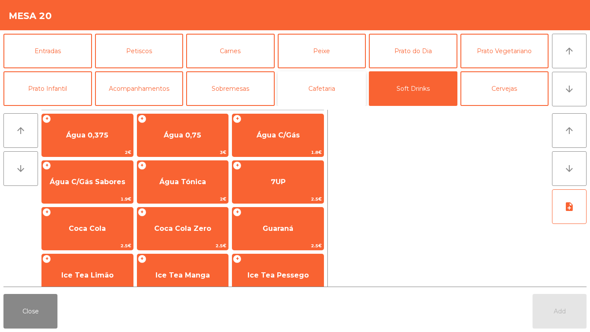
click at [326, 93] on button "Cafetaria" at bounding box center [322, 88] width 89 height 35
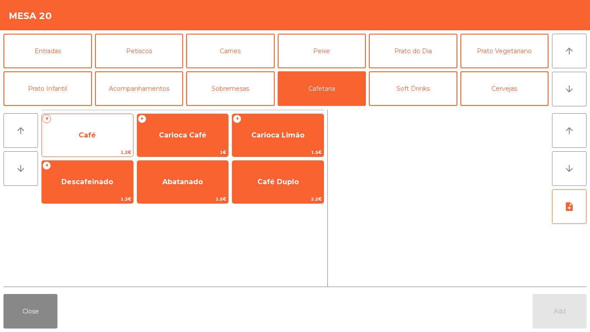
click at [77, 152] on span "1.2€" at bounding box center [87, 152] width 91 height 8
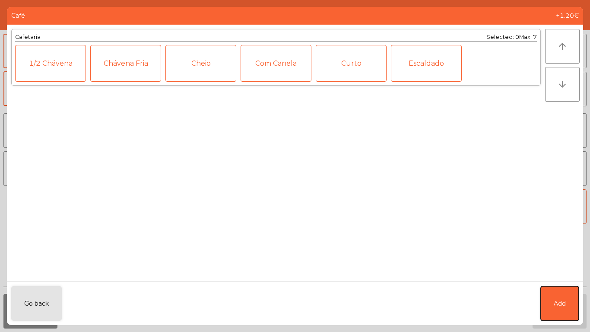
click at [550, 299] on button "Add" at bounding box center [560, 303] width 38 height 35
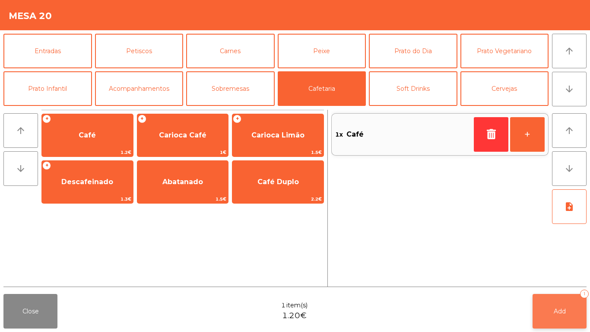
click at [555, 306] on button "Add 1" at bounding box center [560, 311] width 54 height 35
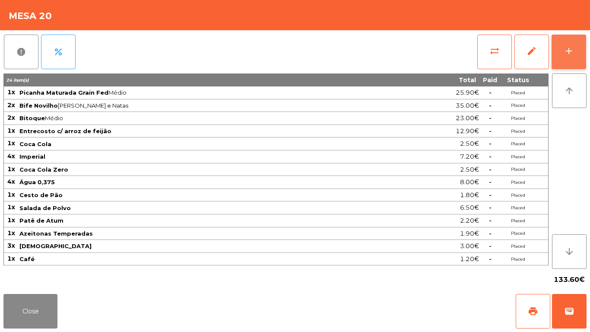
click at [570, 60] on button "add" at bounding box center [569, 52] width 35 height 35
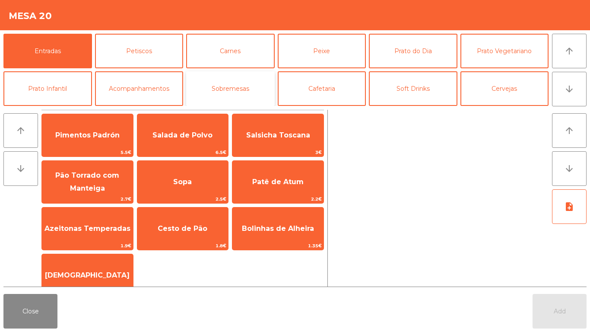
click at [228, 83] on button "Sobremesas" at bounding box center [230, 88] width 89 height 35
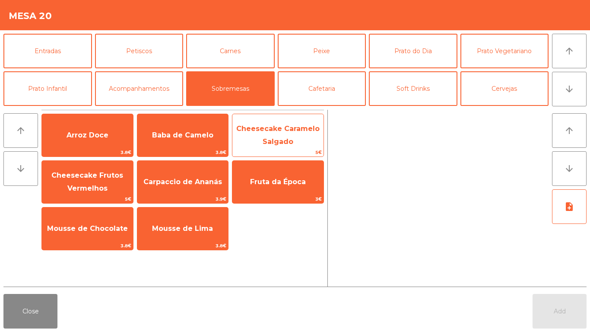
click at [283, 133] on span "Cheesecake Caramelo Salgado" at bounding box center [278, 135] width 91 height 37
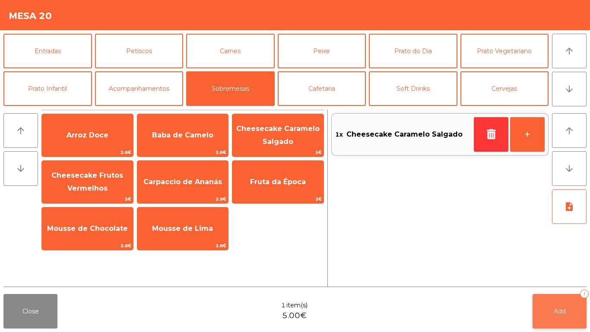
click at [569, 306] on button "Add 1" at bounding box center [560, 311] width 54 height 35
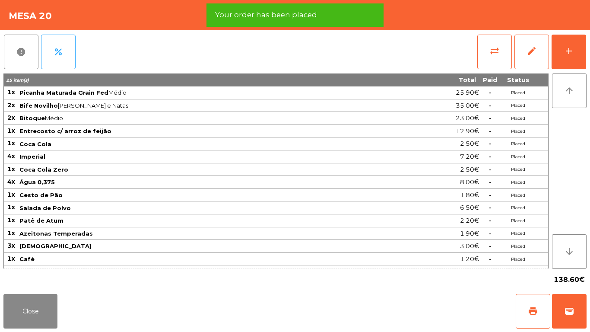
click at [590, 49] on div "report percent sync_alt edit add 25 item(s) Total Paid Status 1x Picanha Matura…" at bounding box center [295, 160] width 590 height 260
click at [590, 46] on div "report percent sync_alt edit add 25 item(s) Total Paid Status 1x Picanha Matura…" at bounding box center [295, 160] width 590 height 260
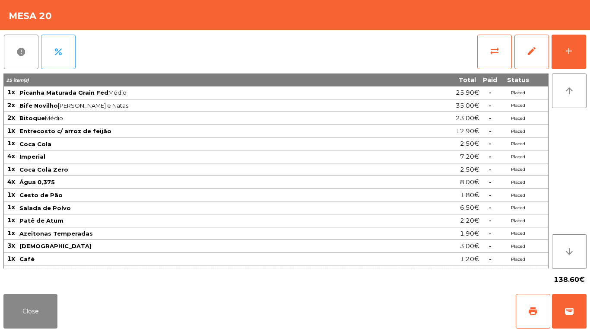
click at [590, 49] on div "report percent sync_alt edit add 25 item(s) Total Paid Status 1x Picanha Matura…" at bounding box center [295, 160] width 590 height 260
click at [573, 48] on div "add" at bounding box center [569, 51] width 10 height 10
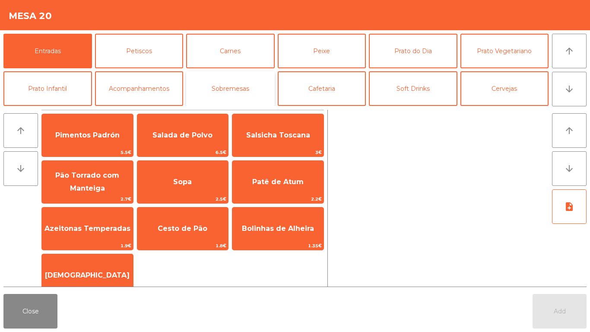
click at [236, 84] on button "Sobremesas" at bounding box center [230, 88] width 89 height 35
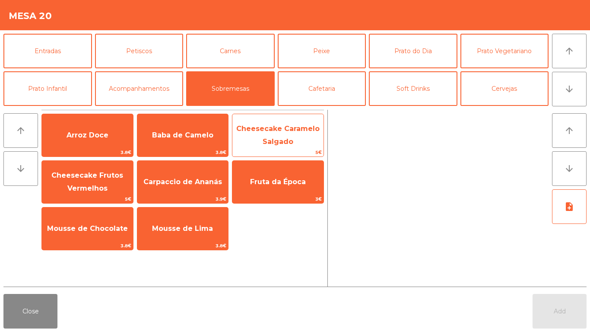
click at [282, 131] on span "Cheesecake Caramelo Salgado" at bounding box center [277, 134] width 83 height 21
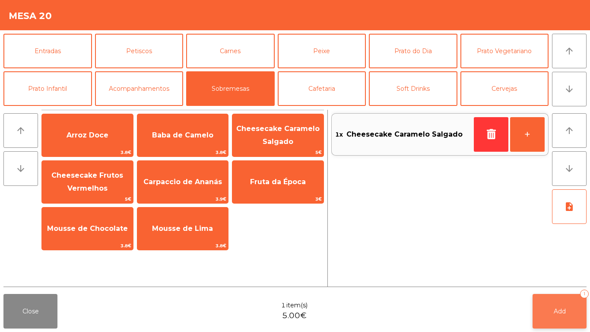
click at [554, 305] on button "Add 1" at bounding box center [560, 311] width 54 height 35
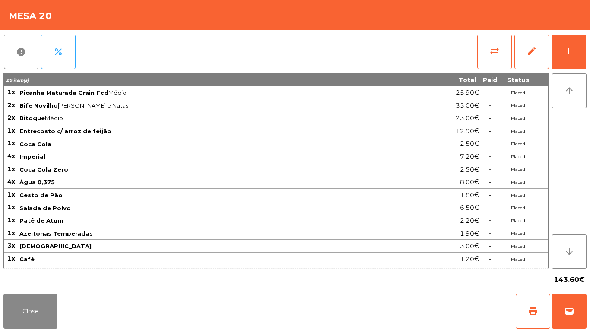
click at [64, 322] on div "Close print wallet" at bounding box center [295, 310] width 590 height 41
click at [53, 316] on button "Close" at bounding box center [30, 311] width 54 height 35
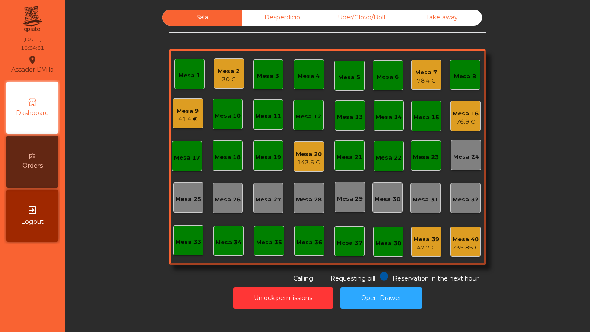
click at [232, 86] on div "Mesa 2 30 €" at bounding box center [229, 73] width 30 height 30
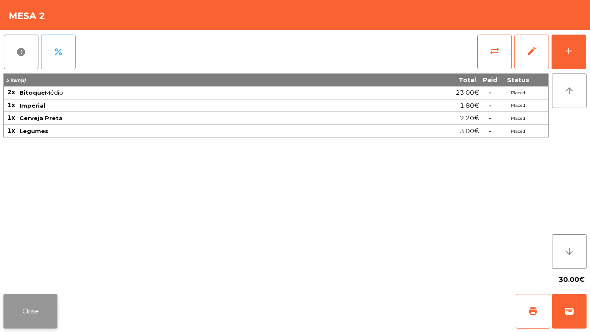
click at [44, 306] on button "Close" at bounding box center [30, 311] width 54 height 35
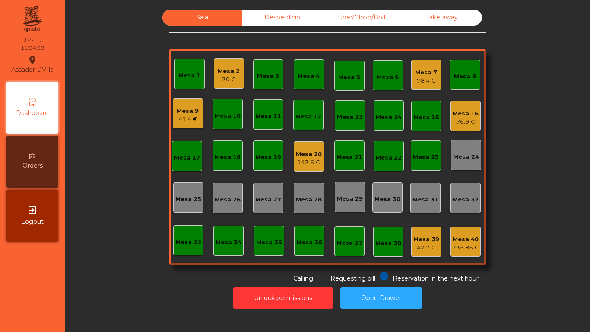
click at [430, 74] on div "Mesa 7" at bounding box center [426, 72] width 22 height 9
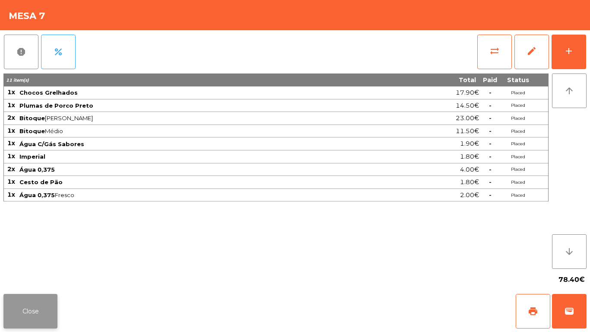
click at [52, 305] on button "Close" at bounding box center [30, 311] width 54 height 35
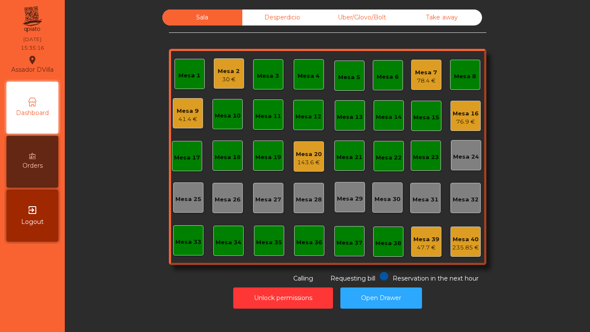
click at [299, 169] on div "Mesa 20 143.6 €" at bounding box center [309, 156] width 30 height 30
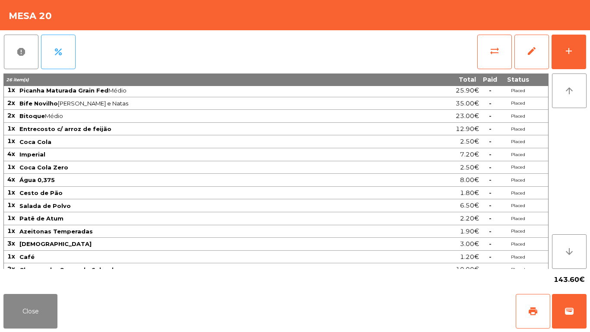
scroll to position [0, 0]
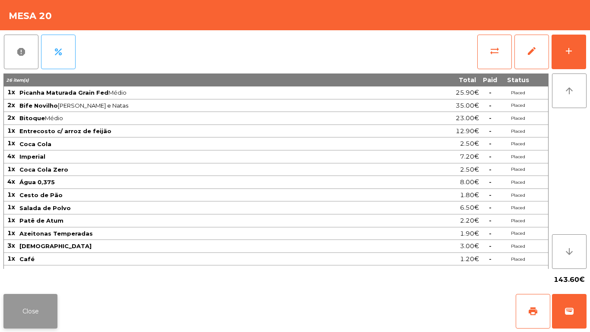
click at [52, 320] on button "Close" at bounding box center [30, 311] width 54 height 35
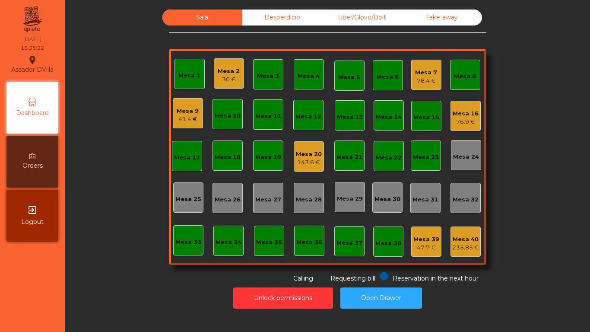
click at [59, 271] on nav "Assador DVilla location_on 18/08/2025 15:35:22 Dashboard Orders exit_to_app Log…" at bounding box center [32, 166] width 65 height 332
click at [313, 168] on div "Mesa 20 143.6 €" at bounding box center [309, 156] width 30 height 30
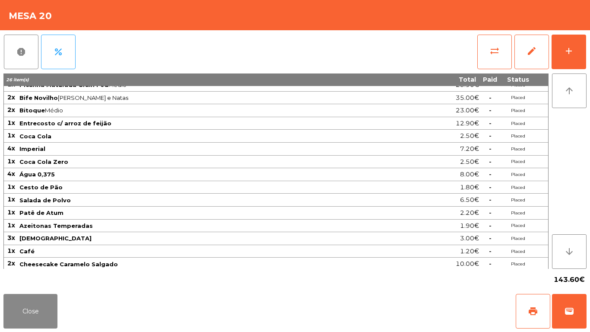
scroll to position [10, 0]
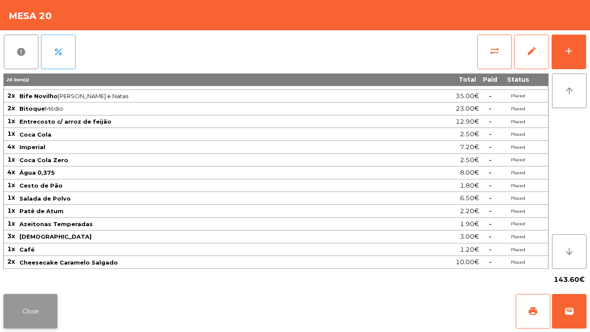
click at [53, 299] on button "Close" at bounding box center [30, 311] width 54 height 35
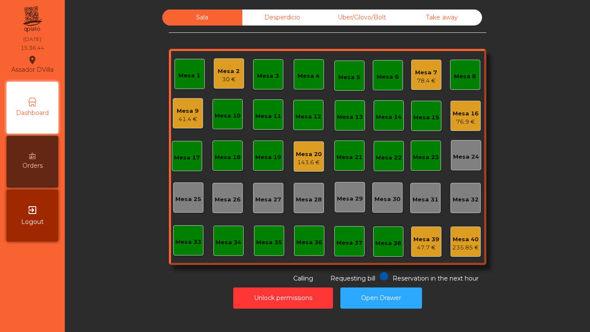
click at [460, 123] on div "76.9 €" at bounding box center [466, 122] width 26 height 9
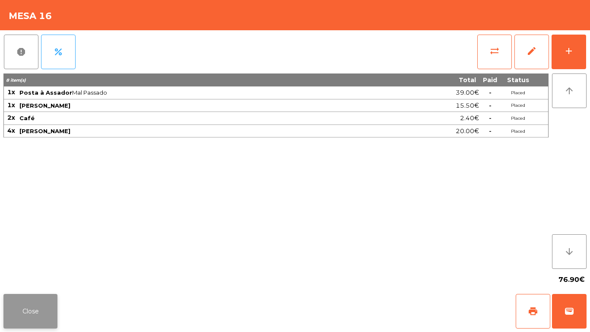
click at [37, 302] on button "Close" at bounding box center [30, 311] width 54 height 35
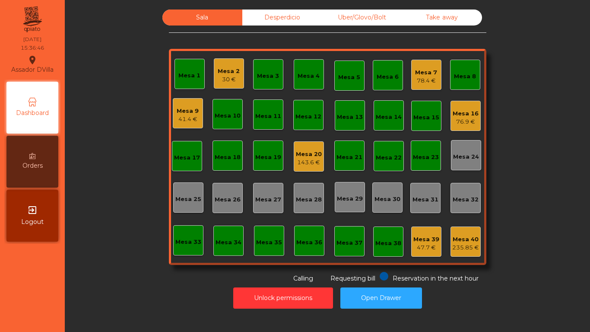
click at [182, 99] on div "Mesa 9 41.4 €" at bounding box center [188, 113] width 30 height 30
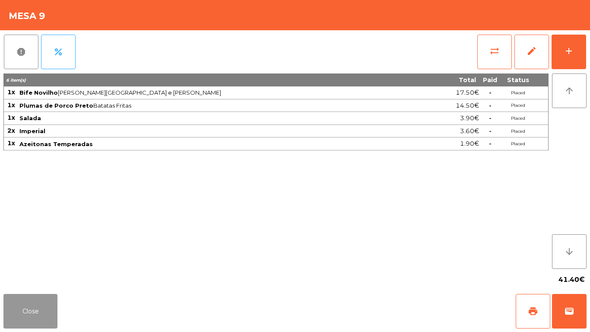
click at [29, 308] on button "Close" at bounding box center [30, 311] width 54 height 35
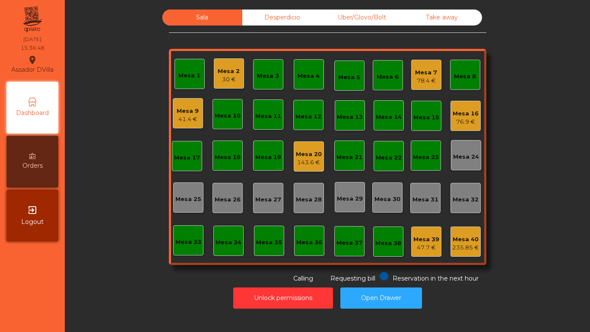
click at [236, 71] on div "Mesa 2" at bounding box center [229, 71] width 22 height 9
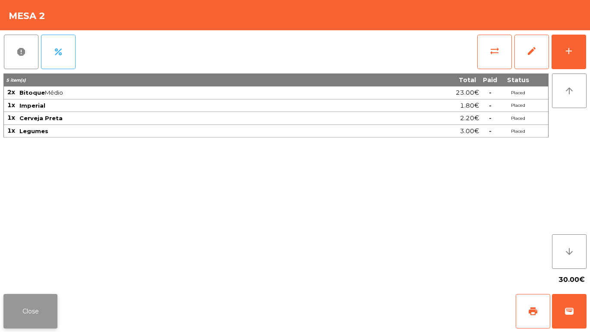
click at [40, 318] on button "Close" at bounding box center [30, 311] width 54 height 35
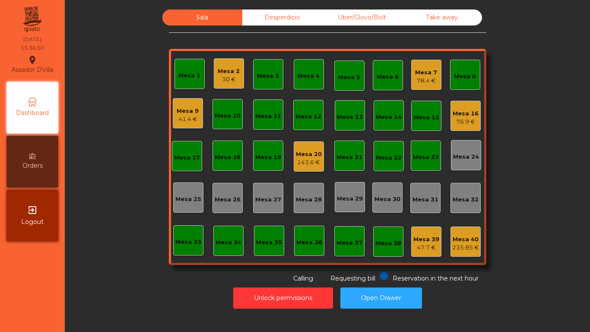
click at [113, 246] on div "Sala Desperdicio Uber/Glovo/Bolt Take away Mesa 1 Mesa 2 30 € Mesa 3 Mesa 4 Mes…" at bounding box center [328, 147] width 502 height 274
click at [312, 164] on div "143.6 €" at bounding box center [309, 162] width 26 height 9
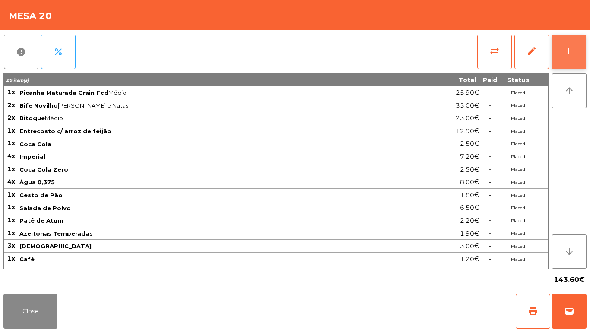
click at [582, 49] on button "add" at bounding box center [569, 52] width 35 height 35
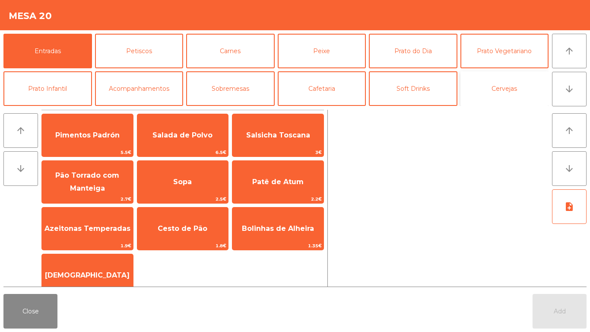
click at [518, 86] on button "Cervejas" at bounding box center [505, 88] width 89 height 35
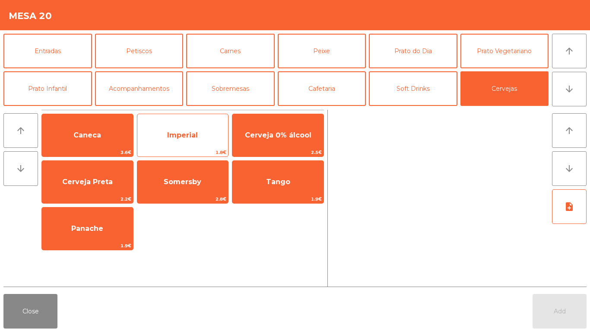
click at [185, 134] on span "Imperial" at bounding box center [182, 135] width 31 height 8
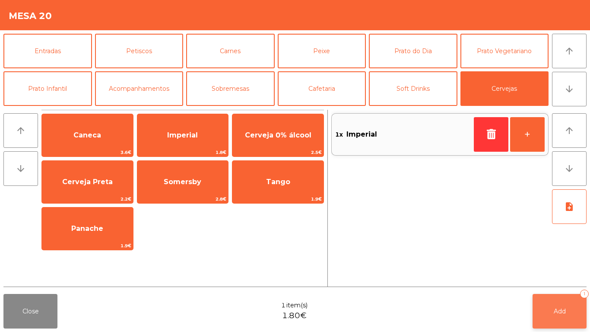
click at [565, 309] on span "Add" at bounding box center [560, 311] width 12 height 8
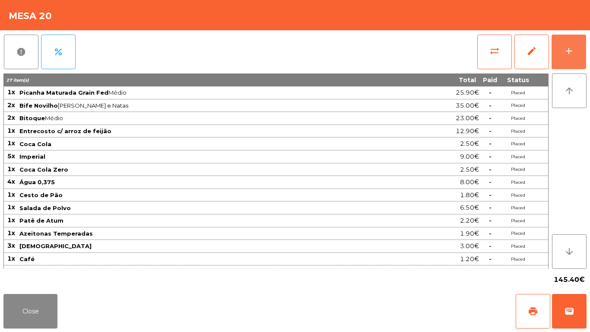
scroll to position [10, 0]
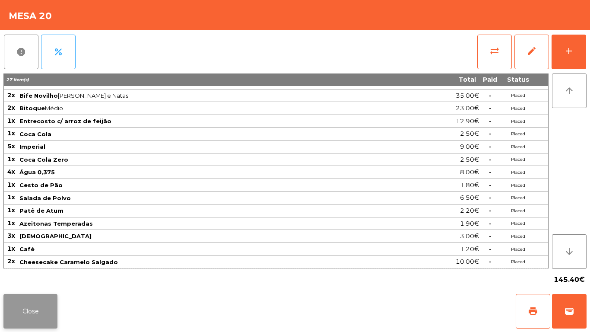
drag, startPoint x: 13, startPoint y: 288, endPoint x: 19, endPoint y: 300, distance: 13.9
click at [14, 289] on div "145.40€" at bounding box center [295, 280] width 584 height 22
click at [26, 326] on button "Close" at bounding box center [30, 311] width 54 height 35
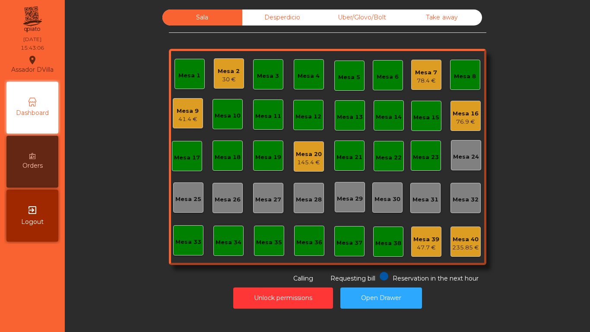
click at [416, 81] on div "78.4 €" at bounding box center [426, 81] width 22 height 9
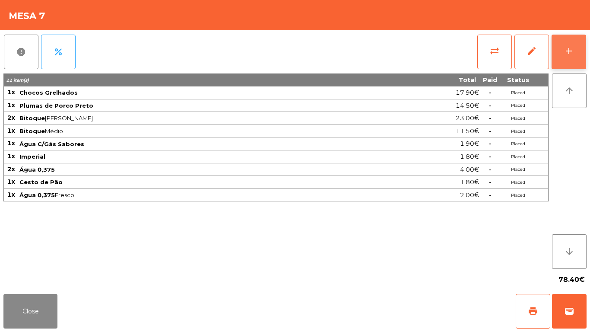
click at [559, 57] on button "add" at bounding box center [569, 52] width 35 height 35
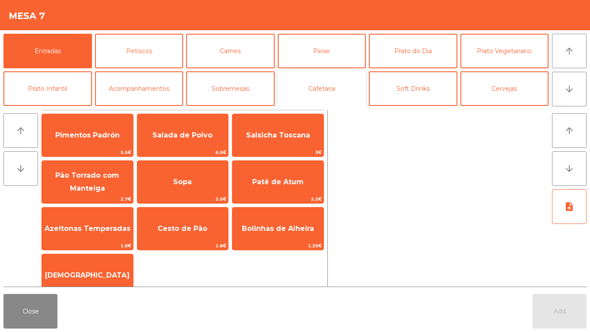
click at [298, 86] on button "Cafetaria" at bounding box center [322, 88] width 89 height 35
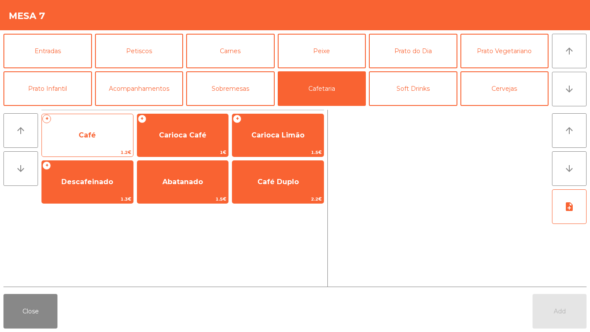
click at [75, 133] on span "Café" at bounding box center [87, 135] width 91 height 23
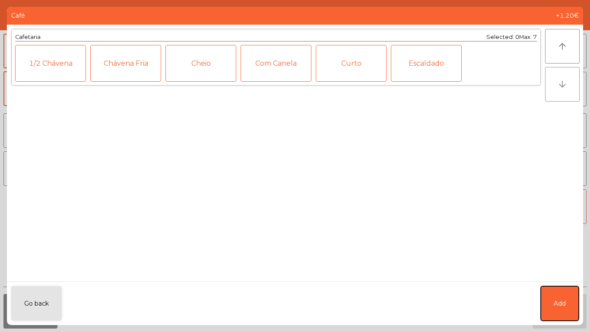
drag, startPoint x: 565, startPoint y: 292, endPoint x: 555, endPoint y: 88, distance: 204.3
click at [565, 284] on div "Go back Add" at bounding box center [295, 303] width 577 height 44
click at [553, 292] on button "Add" at bounding box center [560, 303] width 38 height 35
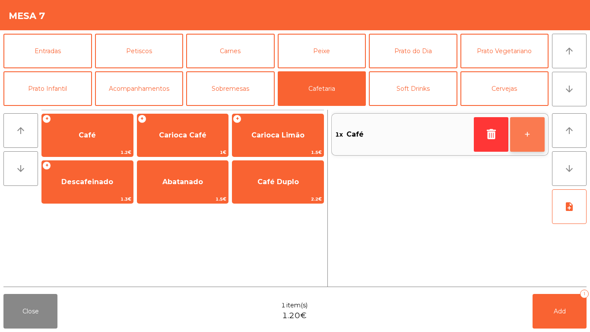
click at [536, 135] on button "+" at bounding box center [528, 134] width 35 height 35
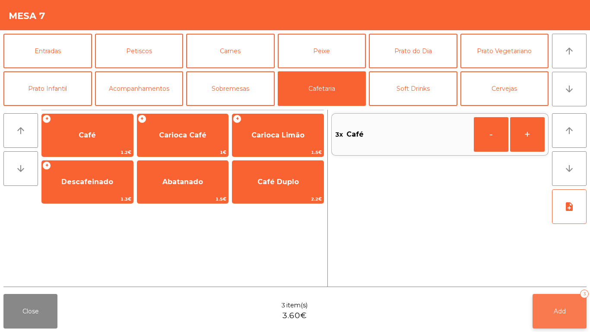
click at [562, 317] on button "Add 3" at bounding box center [560, 311] width 54 height 35
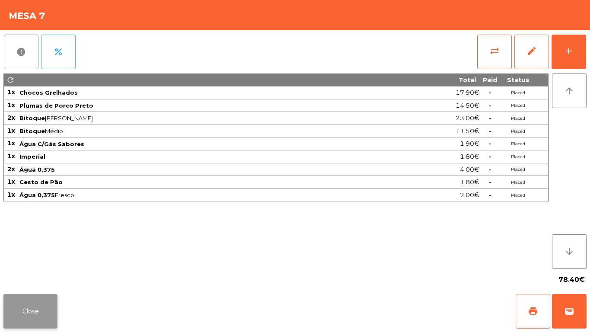
click at [20, 315] on button "Close" at bounding box center [30, 311] width 54 height 35
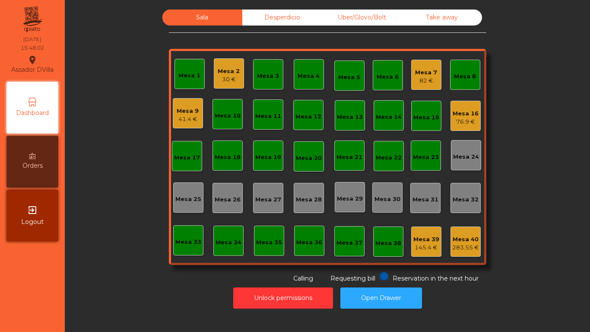
click at [466, 123] on div "76.9 €" at bounding box center [466, 122] width 26 height 9
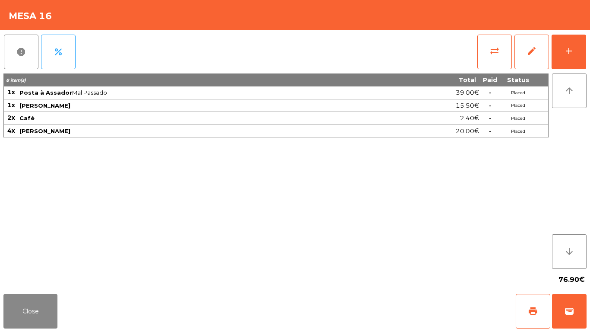
click at [588, 54] on div "report percent sync_alt edit add 8 item(s) Total Paid Status 1x Posta à Assador…" at bounding box center [295, 160] width 590 height 260
click at [579, 43] on button "add" at bounding box center [569, 52] width 35 height 35
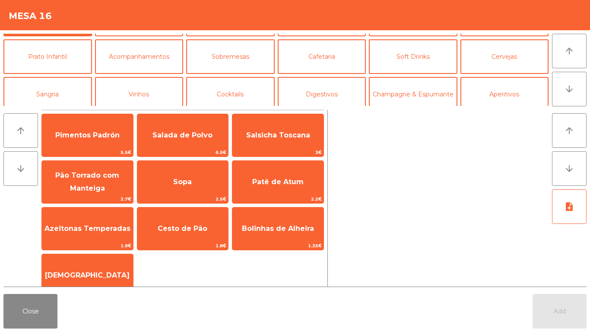
scroll to position [54, 0]
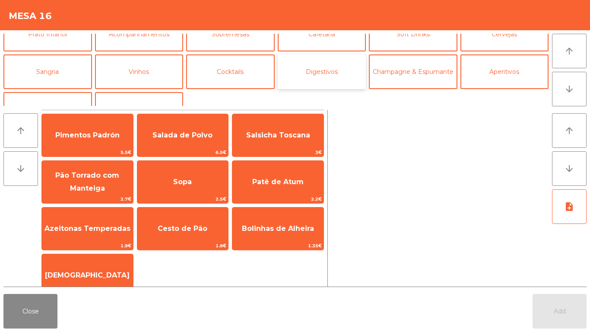
click at [328, 73] on button "Digestivos" at bounding box center [322, 71] width 89 height 35
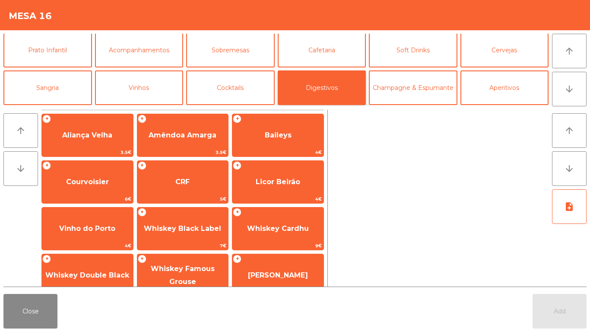
scroll to position [0, 0]
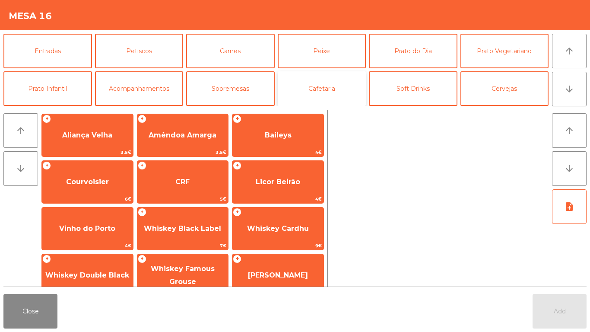
click at [328, 87] on button "Cafetaria" at bounding box center [322, 88] width 89 height 35
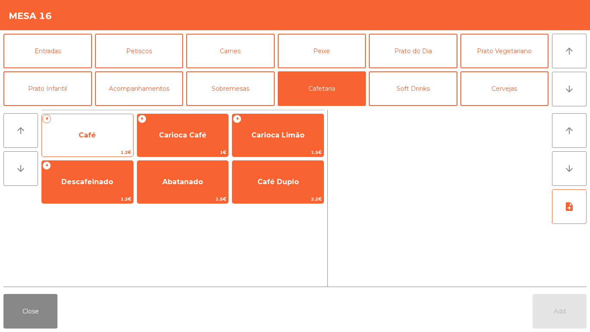
click at [95, 140] on span "Café" at bounding box center [87, 135] width 91 height 23
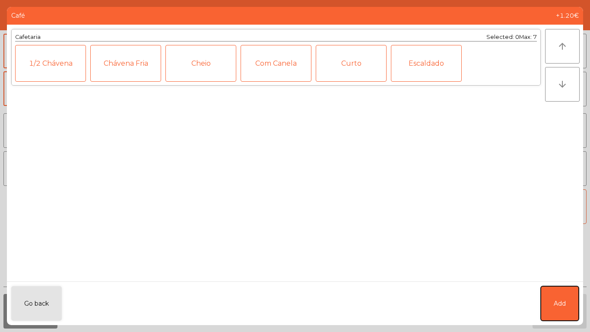
click at [563, 289] on button "Add" at bounding box center [560, 303] width 38 height 35
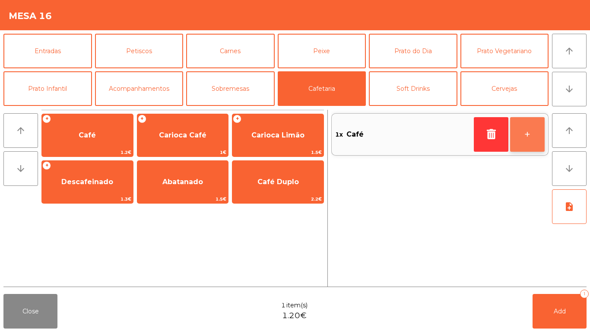
click at [528, 137] on button "+" at bounding box center [528, 134] width 35 height 35
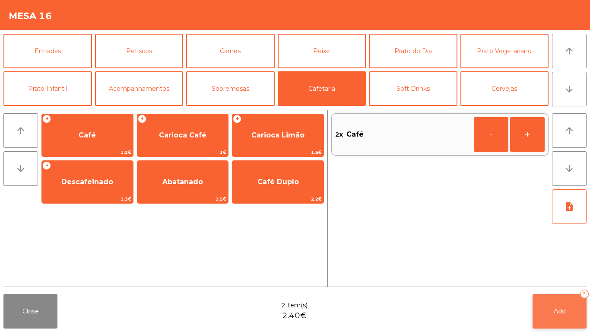
click at [559, 318] on button "Add 2" at bounding box center [560, 311] width 54 height 35
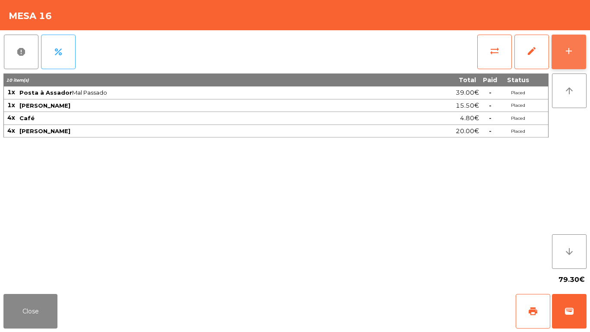
click at [577, 55] on button "add" at bounding box center [569, 52] width 35 height 35
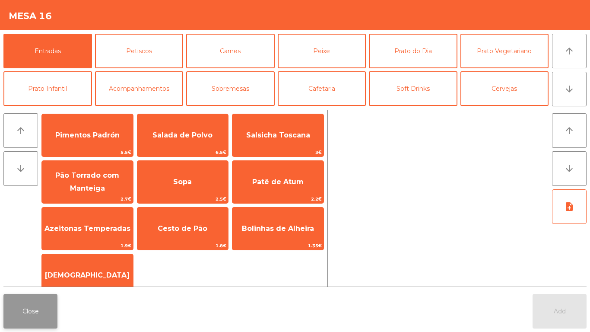
click at [37, 306] on button "Close" at bounding box center [30, 311] width 54 height 35
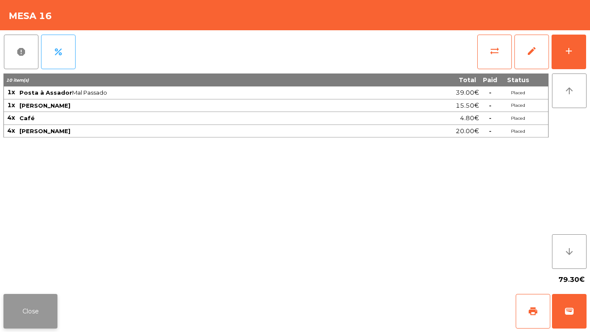
click at [27, 306] on button "Close" at bounding box center [30, 311] width 54 height 35
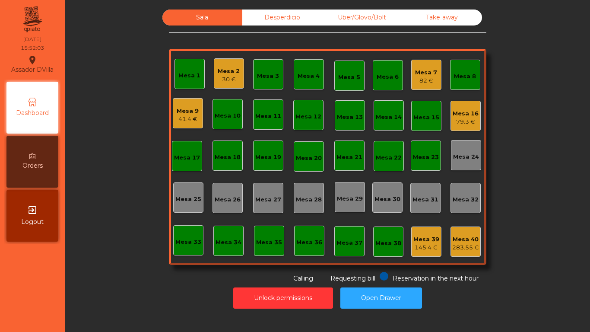
click at [179, 119] on div "41.4 €" at bounding box center [188, 119] width 22 height 9
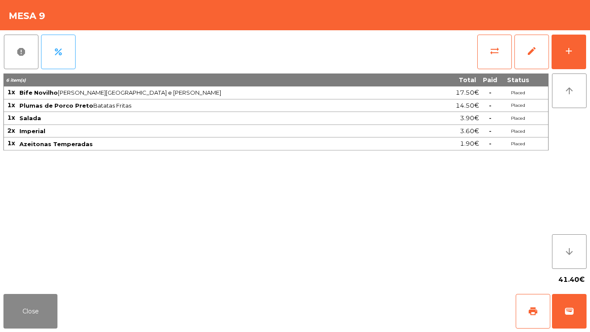
click at [590, 54] on div "report percent sync_alt edit add 6 item(s) Total Paid Status 1x Bife Novilho Ar…" at bounding box center [295, 160] width 590 height 260
click at [582, 57] on button "add" at bounding box center [569, 52] width 35 height 35
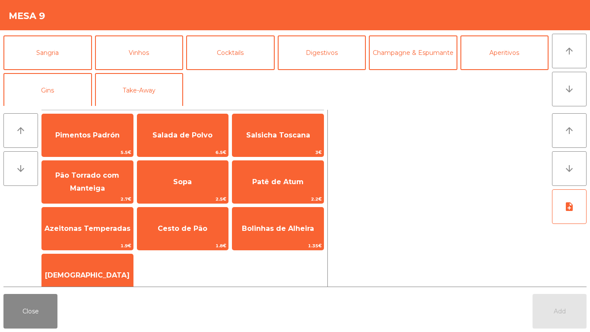
scroll to position [75, 0]
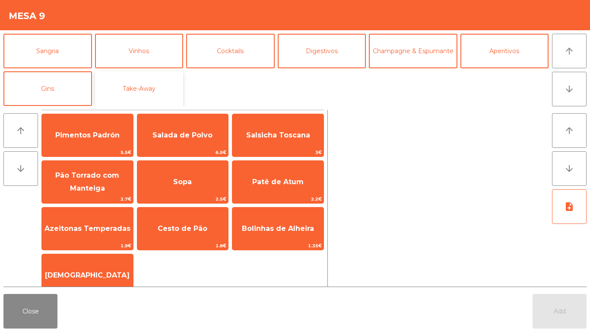
click at [148, 89] on button "Take-Away" at bounding box center [139, 88] width 89 height 35
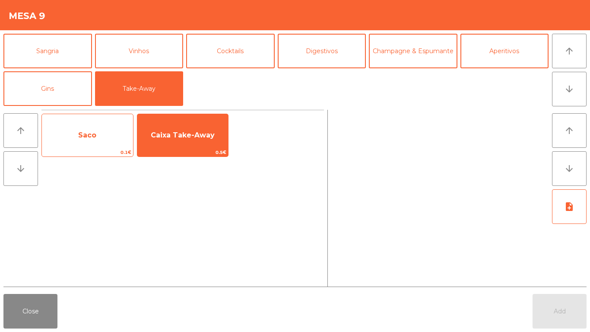
click at [89, 132] on span "Saco" at bounding box center [87, 135] width 18 height 8
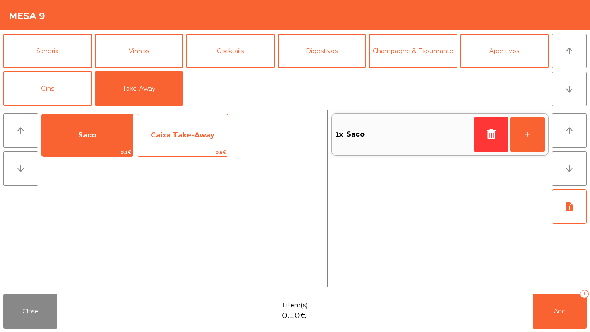
click at [175, 144] on span "Caixa Take-Away" at bounding box center [182, 135] width 91 height 23
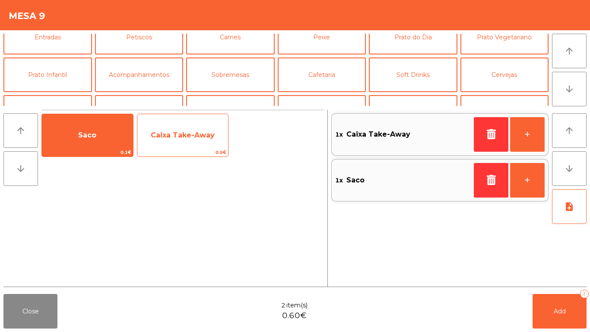
scroll to position [0, 0]
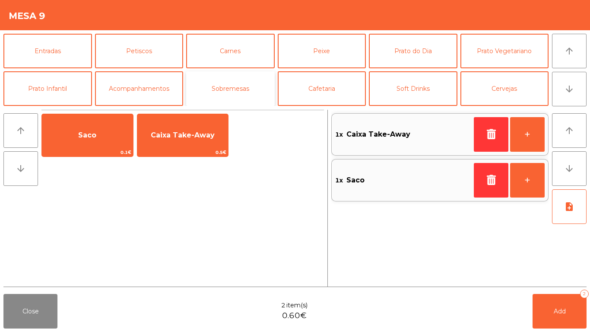
click at [232, 85] on button "Sobremesas" at bounding box center [230, 88] width 89 height 35
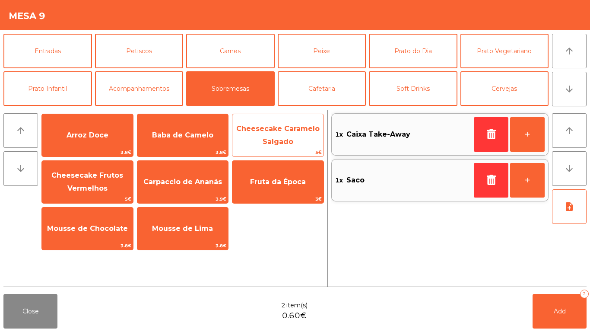
click at [294, 134] on span "Cheesecake Caramelo Salgado" at bounding box center [278, 135] width 91 height 37
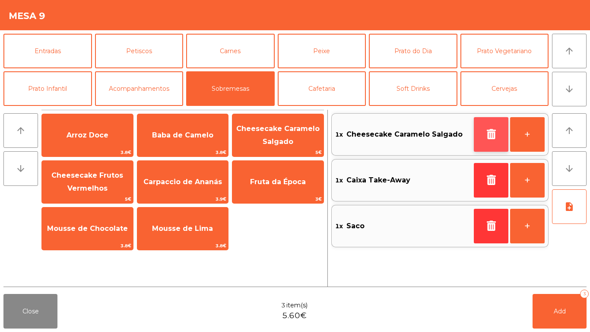
click at [493, 132] on icon "button" at bounding box center [491, 134] width 13 height 10
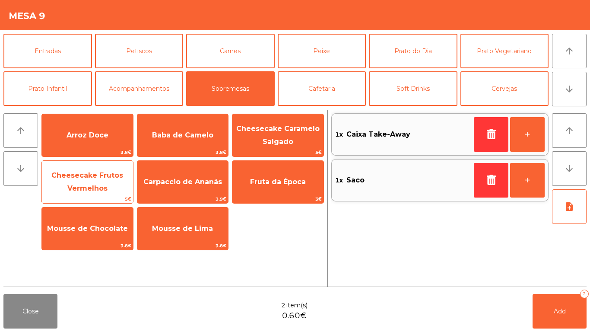
click at [98, 180] on span "Cheesecake Frutos Vermelhos" at bounding box center [87, 182] width 91 height 37
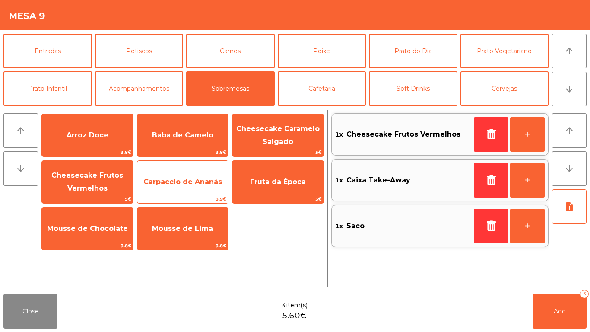
click at [184, 182] on span "Carpaccio de Ananás" at bounding box center [183, 182] width 79 height 8
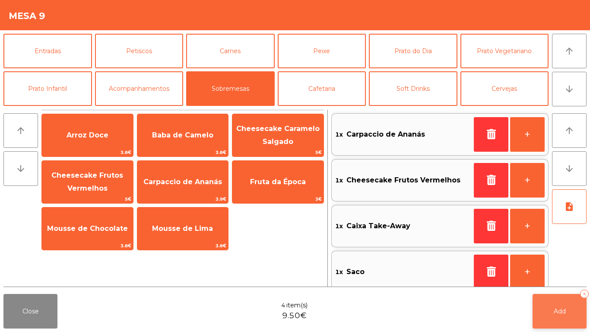
click at [566, 303] on button "Add 4" at bounding box center [560, 311] width 54 height 35
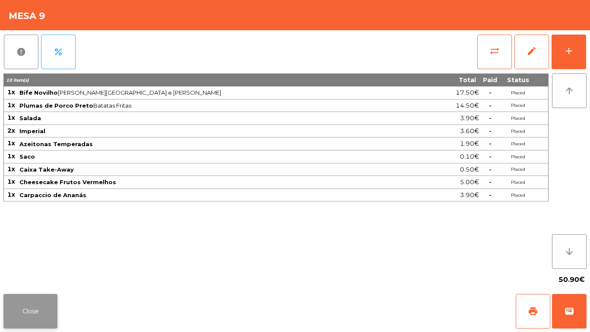
click at [39, 313] on button "Close" at bounding box center [30, 311] width 54 height 35
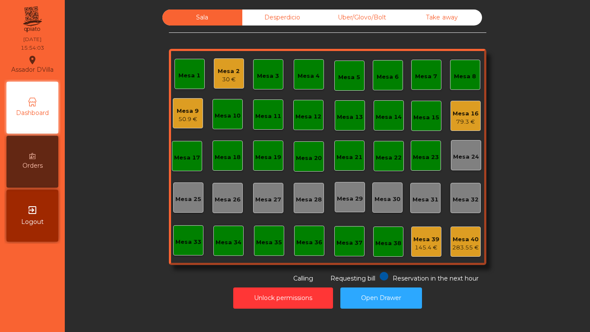
click at [222, 76] on div "30 €" at bounding box center [229, 79] width 22 height 9
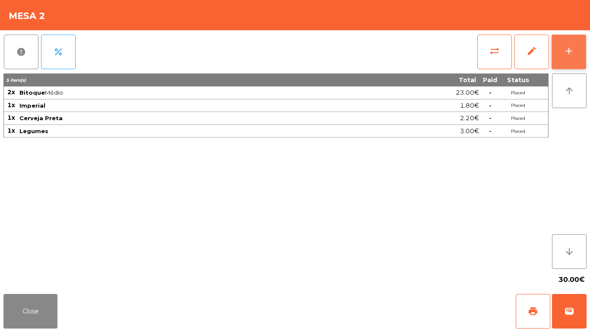
click at [586, 51] on button "add" at bounding box center [569, 52] width 35 height 35
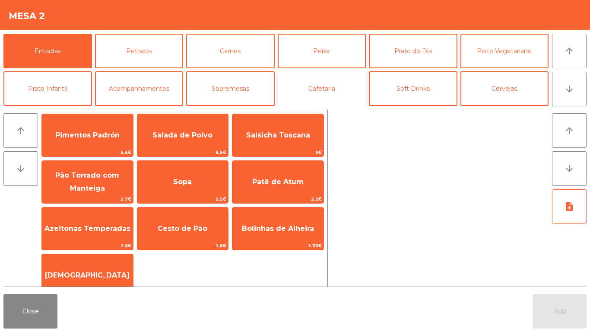
click at [329, 86] on button "Cafetaria" at bounding box center [322, 88] width 89 height 35
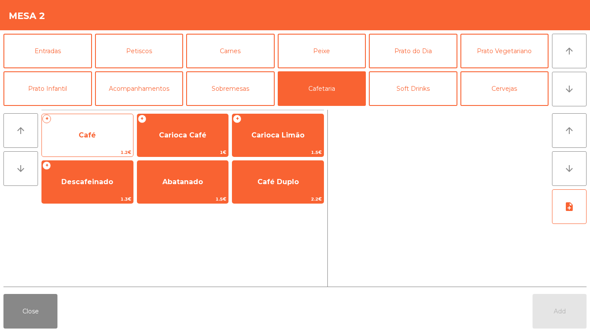
click at [99, 125] on span "Café" at bounding box center [87, 135] width 91 height 23
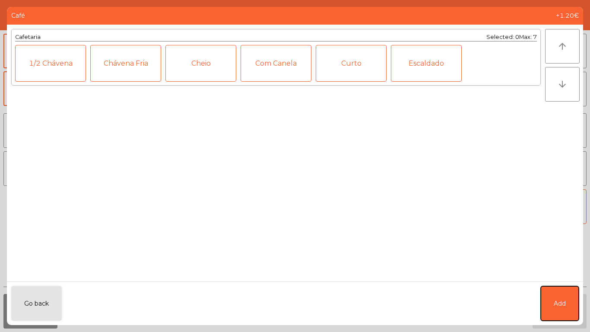
click at [550, 300] on button "Add" at bounding box center [560, 303] width 38 height 35
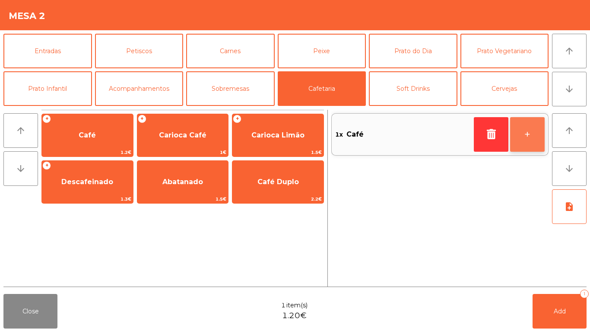
click at [536, 137] on button "+" at bounding box center [528, 134] width 35 height 35
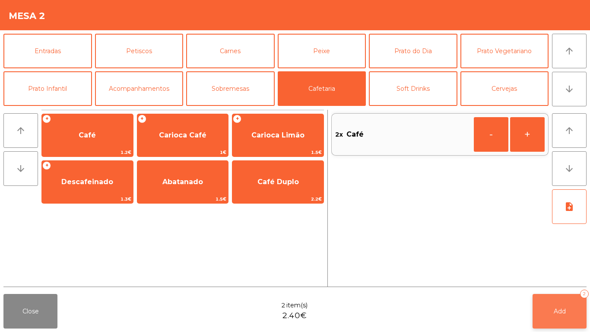
click at [570, 302] on button "Add 2" at bounding box center [560, 311] width 54 height 35
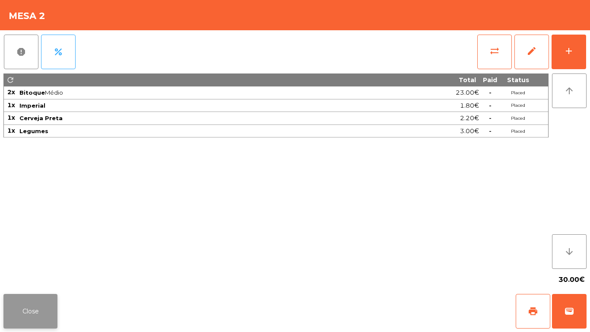
click at [41, 309] on button "Close" at bounding box center [30, 311] width 54 height 35
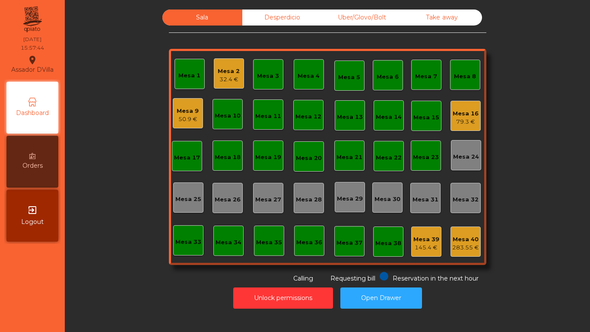
drag, startPoint x: 290, startPoint y: 16, endPoint x: 380, endPoint y: 14, distance: 89.9
click at [290, 15] on div "Desperdicio" at bounding box center [283, 18] width 80 height 16
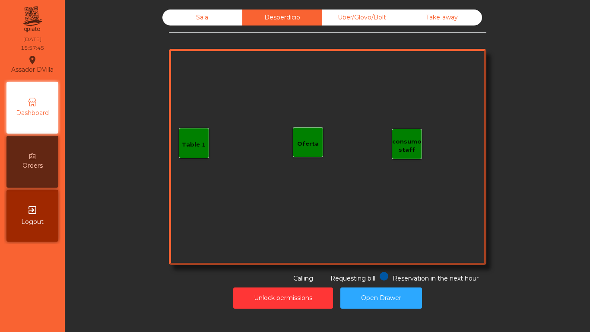
drag, startPoint x: 380, startPoint y: 14, endPoint x: 434, endPoint y: 28, distance: 55.3
click at [381, 14] on div "Uber/Glovo/Bolt" at bounding box center [362, 18] width 80 height 16
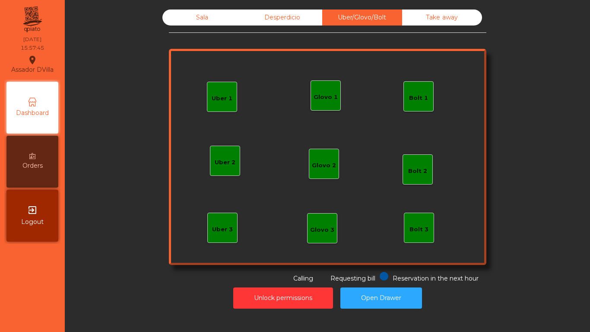
click at [435, 29] on div "Sala Desperdicio Uber/Glovo/Bolt Take away Uber 1 Uber 3 Bolt 2 Glovo 2 Uber 2 …" at bounding box center [328, 147] width 318 height 274
click at [435, 26] on div "Sala Desperdicio Uber/Glovo/Bolt Take away Uber 1 Uber 3 Bolt 2 Glovo 2 Uber 2 …" at bounding box center [328, 147] width 318 height 274
click at [434, 20] on div "Take away" at bounding box center [442, 18] width 80 height 16
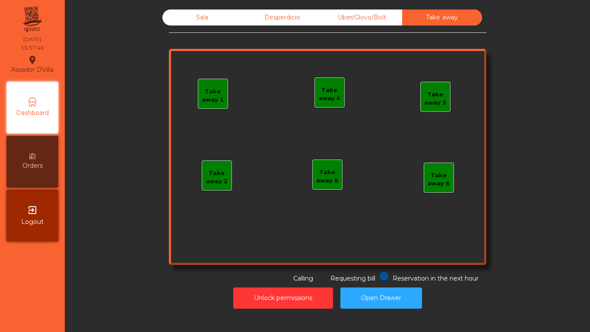
click at [173, 8] on div "Sala Desperdicio Uber/Glovo/Bolt Take away Take away 1 Take away 2 Take away 3 …" at bounding box center [327, 159] width 515 height 308
drag, startPoint x: 176, startPoint y: 14, endPoint x: 185, endPoint y: 20, distance: 10.9
click at [176, 14] on div "Sala" at bounding box center [203, 18] width 80 height 16
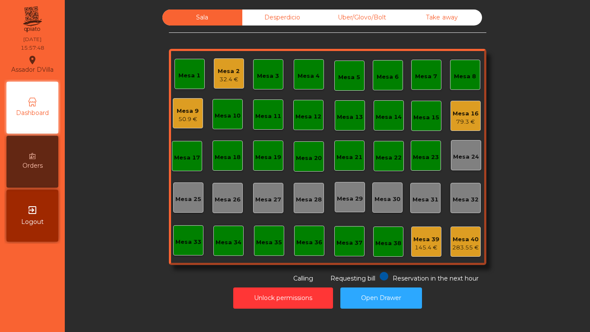
click at [418, 245] on div "145.4 €" at bounding box center [427, 247] width 26 height 9
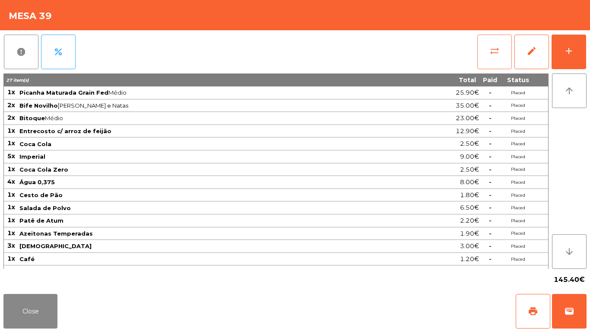
click at [483, 48] on button "sync_alt" at bounding box center [495, 52] width 35 height 35
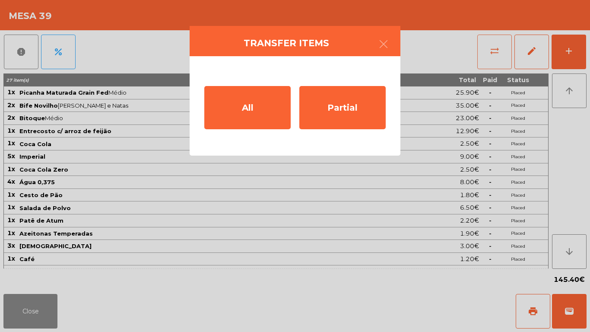
click at [233, 119] on div "All" at bounding box center [247, 107] width 86 height 43
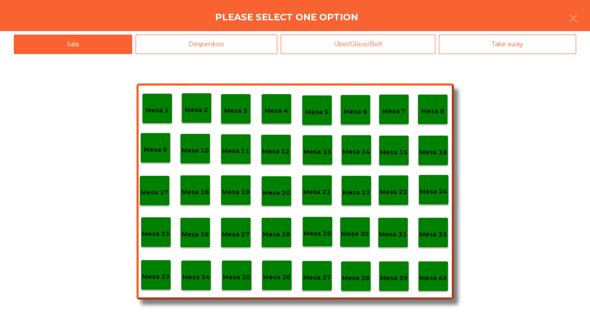
click at [434, 282] on p "Mesa 40" at bounding box center [434, 278] width 28 height 10
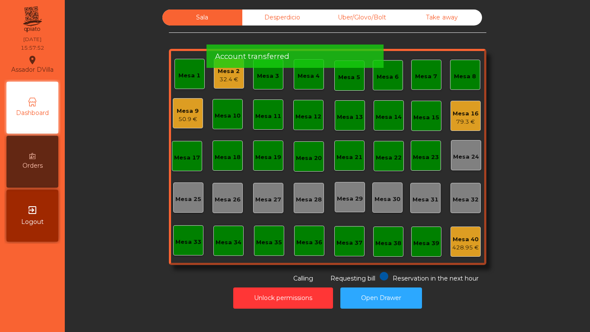
click at [185, 106] on div "Mesa 9 50.9 €" at bounding box center [188, 113] width 22 height 20
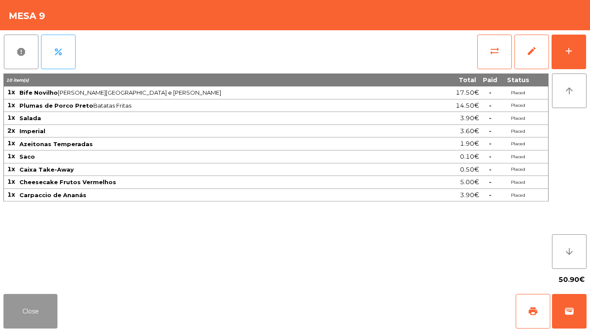
click at [40, 301] on button "Close" at bounding box center [30, 311] width 54 height 35
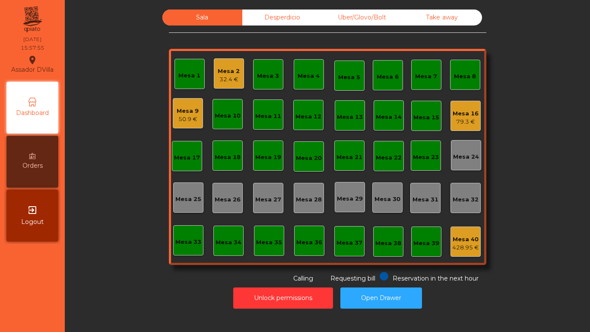
click at [471, 116] on div "Mesa 16" at bounding box center [466, 113] width 26 height 9
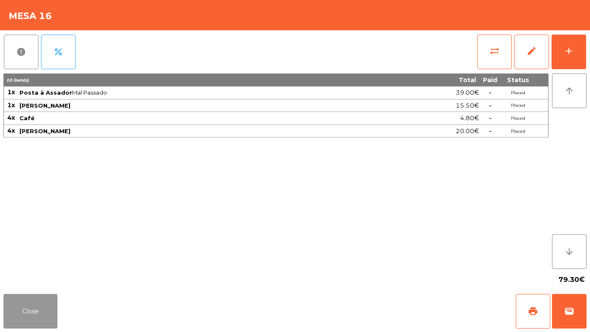
click at [16, 306] on button "Close" at bounding box center [30, 311] width 54 height 35
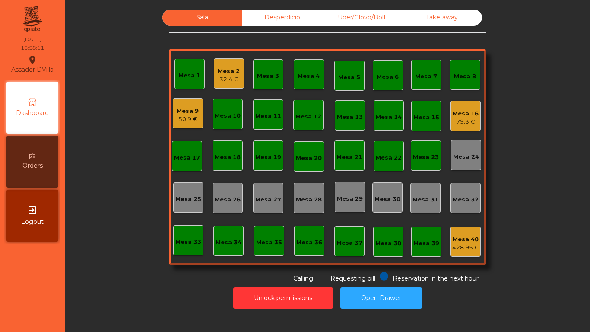
click at [460, 115] on div "Mesa 16" at bounding box center [466, 113] width 26 height 9
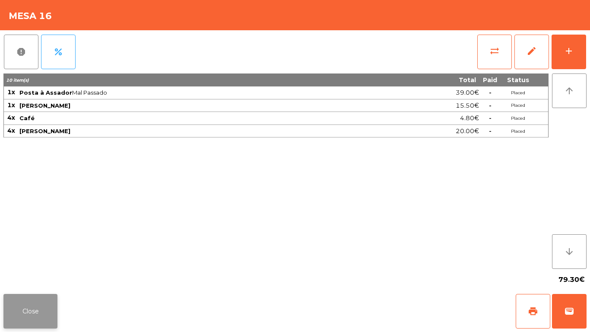
click at [9, 310] on button "Close" at bounding box center [30, 311] width 54 height 35
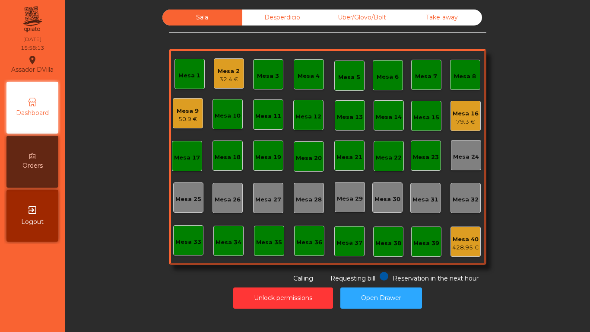
click at [230, 69] on div "Mesa 2" at bounding box center [229, 71] width 22 height 9
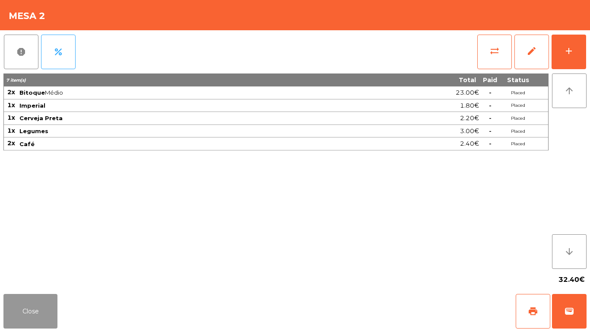
click at [52, 303] on button "Close" at bounding box center [30, 311] width 54 height 35
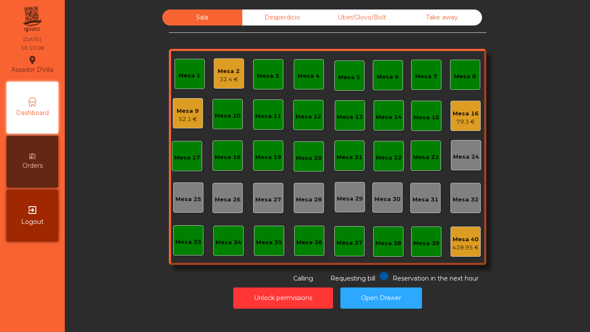
click at [214, 71] on div "Mesa 2 32.4 €" at bounding box center [229, 73] width 30 height 30
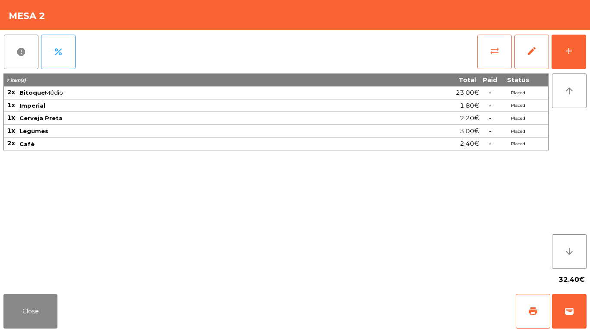
click at [511, 62] on button "sync_alt" at bounding box center [495, 52] width 35 height 35
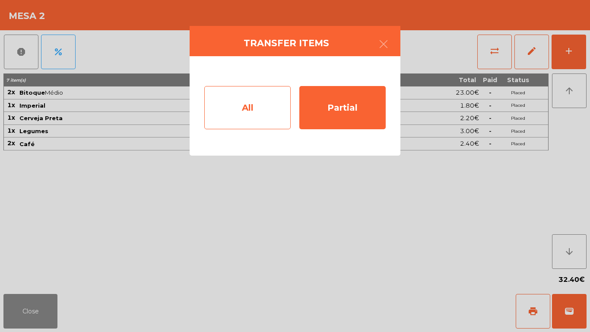
click at [244, 102] on div "All" at bounding box center [247, 107] width 86 height 43
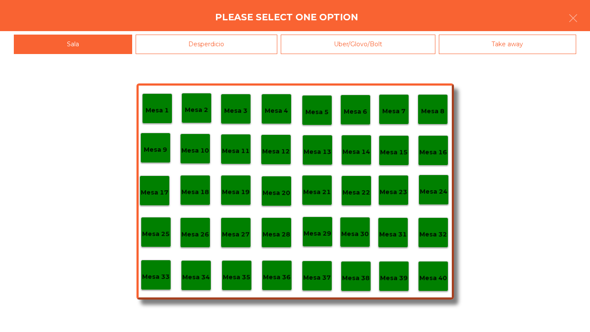
click at [388, 270] on div "Mesa 39" at bounding box center [394, 276] width 28 height 13
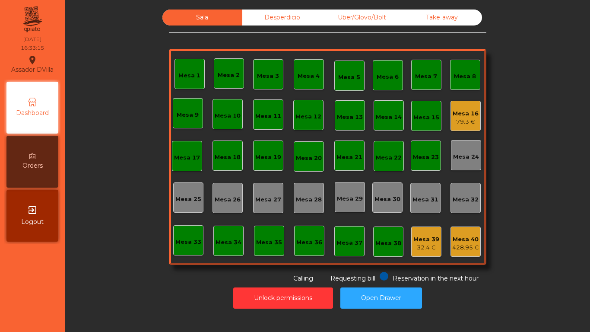
click at [473, 118] on div "79.3 €" at bounding box center [466, 122] width 26 height 9
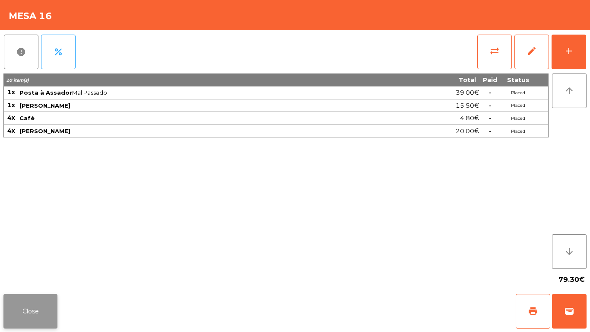
click at [42, 298] on button "Close" at bounding box center [30, 311] width 54 height 35
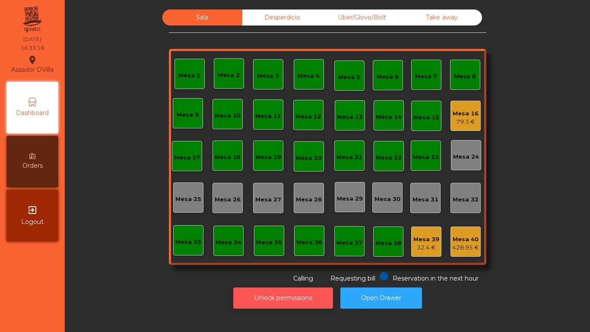
click at [269, 296] on button "Unlock permissions" at bounding box center [283, 297] width 100 height 21
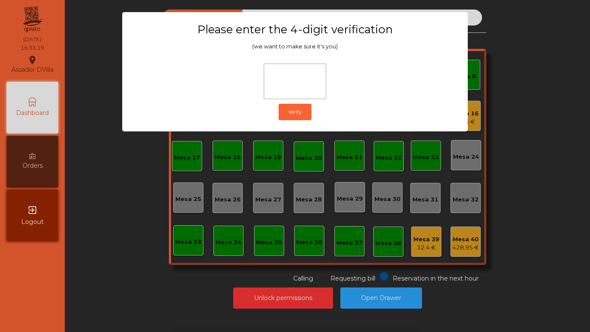
click at [500, 237] on ngb-modal-window "Please enter the 4-digit verification (we want to make sure it's you) Verify" at bounding box center [295, 166] width 561 height 332
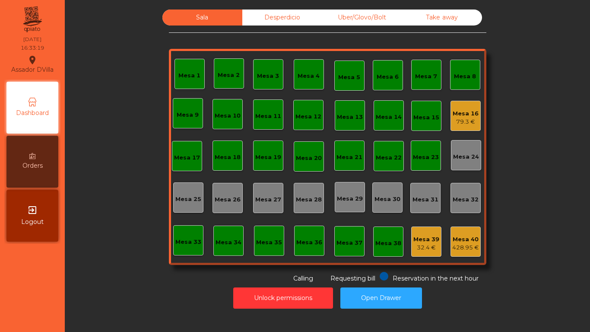
click at [412, 240] on div "Mesa 39 32.4 €" at bounding box center [427, 242] width 30 height 30
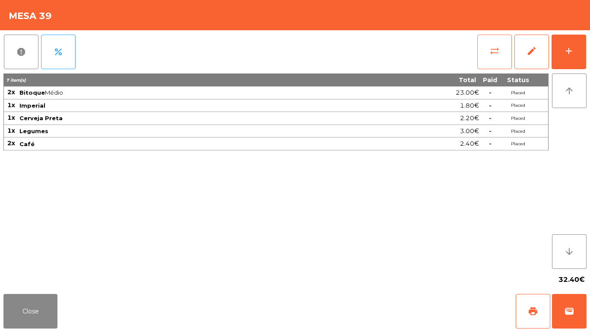
click at [504, 51] on button "sync_alt" at bounding box center [495, 52] width 35 height 35
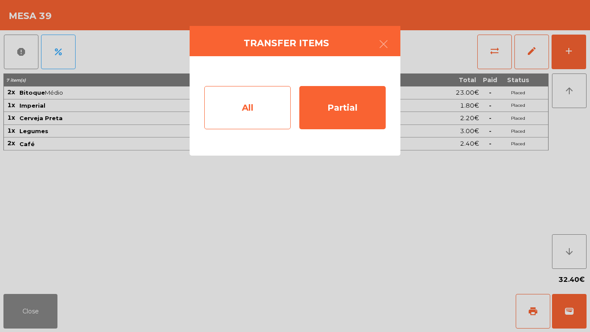
click at [262, 120] on div "All" at bounding box center [247, 107] width 86 height 43
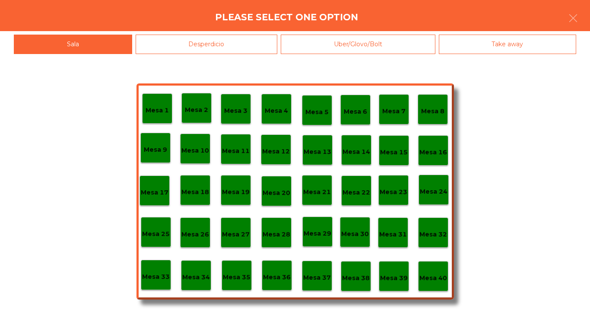
click at [425, 267] on div "Mesa 40" at bounding box center [433, 276] width 30 height 30
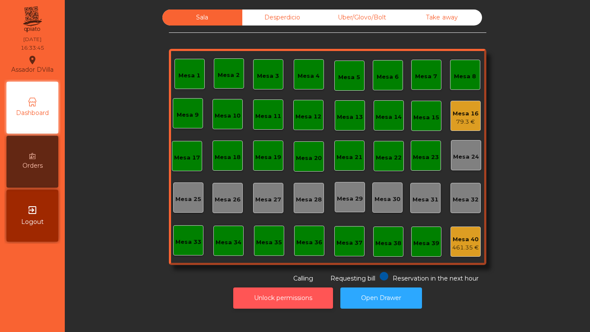
click at [284, 307] on button "Unlock permissions" at bounding box center [283, 297] width 100 height 21
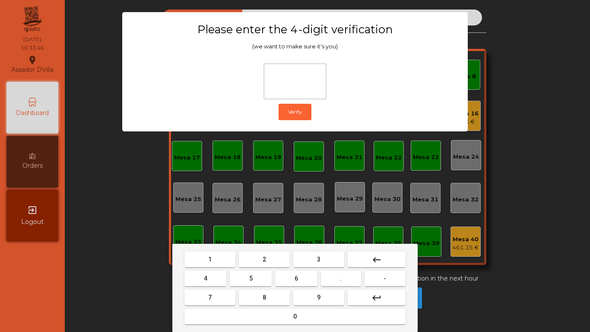
click at [204, 266] on button "1" at bounding box center [210, 260] width 51 height 16
click at [287, 300] on button "8" at bounding box center [264, 298] width 51 height 16
click at [373, 264] on mat-icon "keyboard_backspace" at bounding box center [377, 260] width 10 height 10
click at [319, 297] on span "9" at bounding box center [318, 297] width 3 height 7
click at [205, 277] on span "4" at bounding box center [205, 278] width 3 height 7
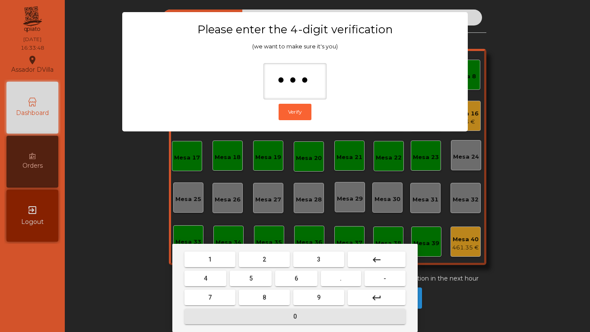
click at [267, 310] on button "0" at bounding box center [295, 317] width 221 height 16
type input "****"
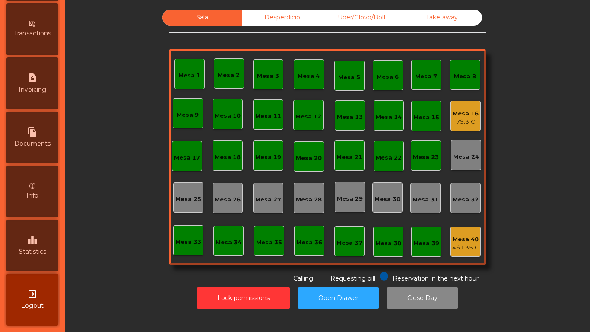
click at [35, 242] on icon "leaderboard" at bounding box center [32, 240] width 10 height 10
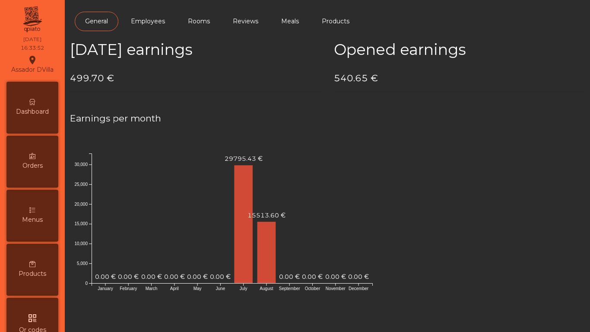
click at [42, 114] on span "Dashboard" at bounding box center [32, 111] width 33 height 9
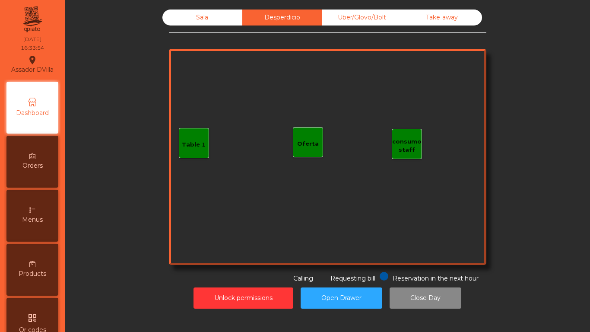
click at [348, 22] on div "Uber/Glovo/Bolt" at bounding box center [362, 18] width 80 height 16
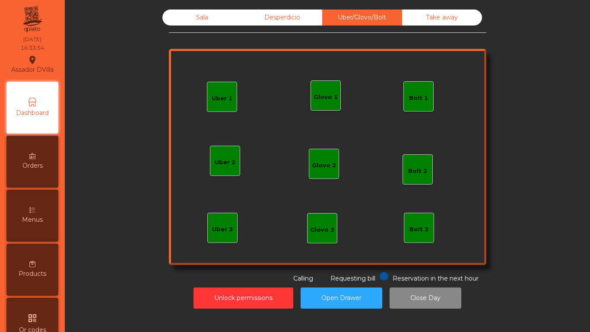
click at [436, 18] on div "Take away" at bounding box center [442, 18] width 80 height 16
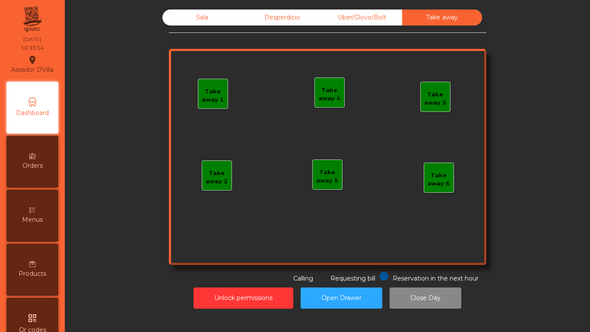
click at [217, 20] on div "Sala" at bounding box center [203, 18] width 80 height 16
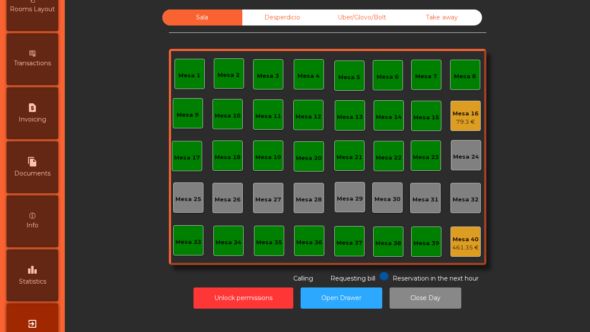
scroll to position [456, 0]
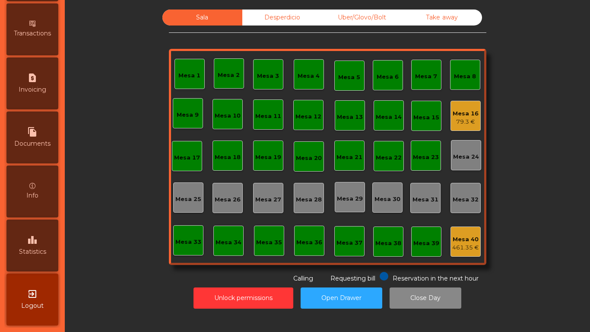
click at [38, 242] on icon "leaderboard" at bounding box center [32, 240] width 10 height 10
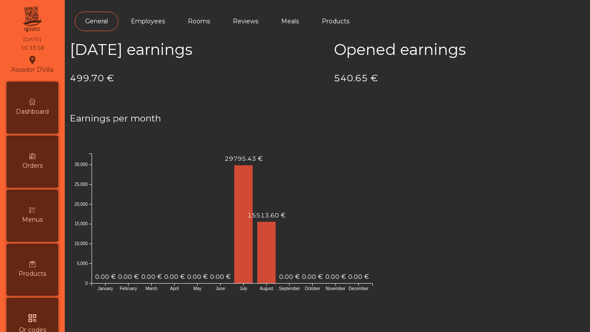
click at [41, 115] on span "Dashboard" at bounding box center [32, 111] width 33 height 9
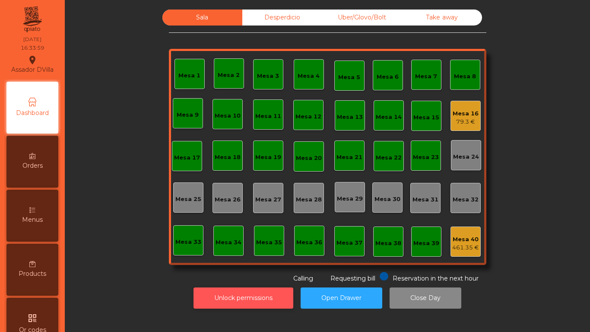
click at [224, 291] on button "Unlock permissions" at bounding box center [244, 297] width 100 height 21
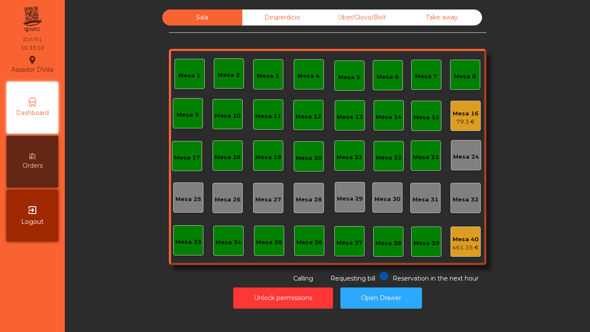
click at [153, 300] on div "Unlock permissions Open Drawer" at bounding box center [328, 298] width 502 height 30
